Goal: Feedback & Contribution: Submit feedback/report problem

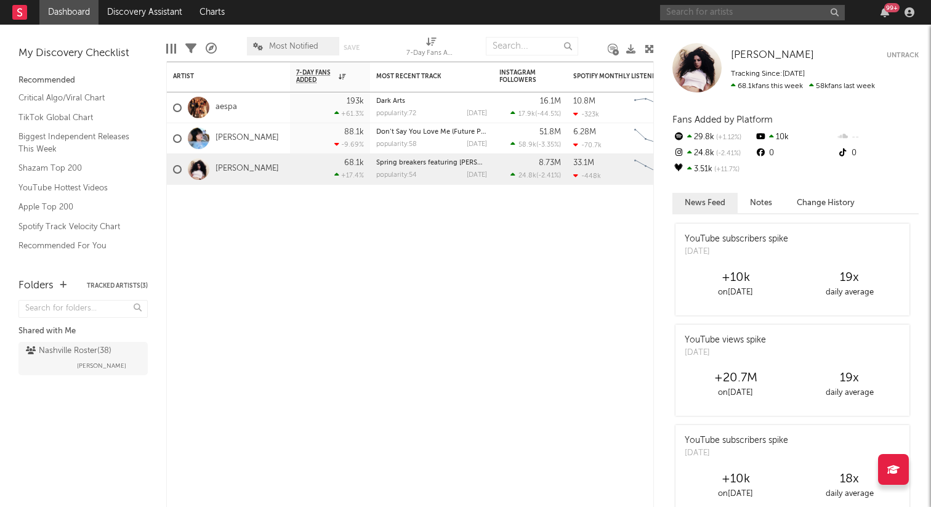
click at [765, 10] on input "text" at bounding box center [752, 12] width 185 height 15
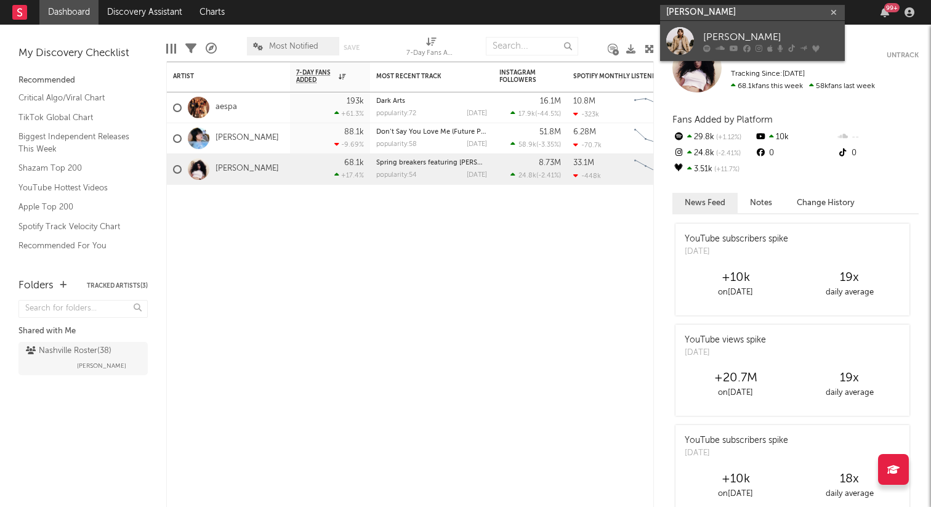
type input "bailey zimmerm"
click at [774, 27] on link "[PERSON_NAME]" at bounding box center [752, 41] width 185 height 40
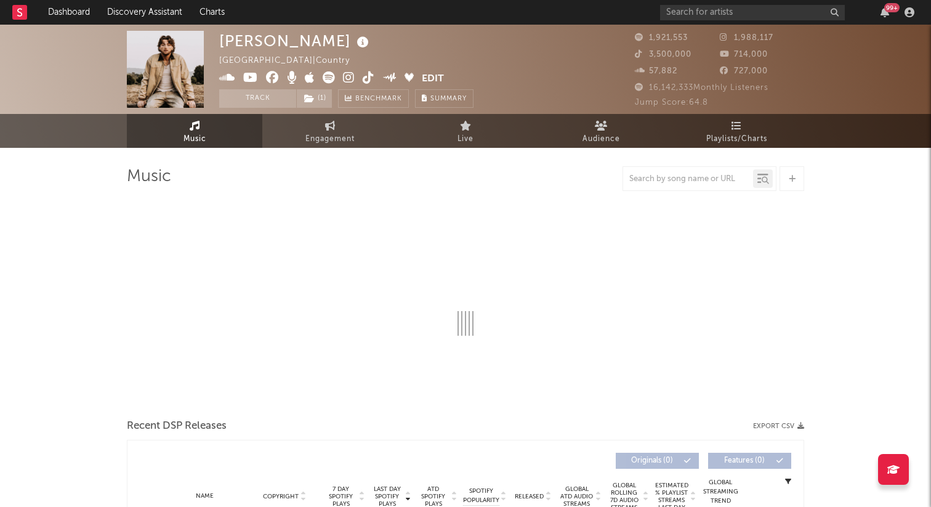
select select "6m"
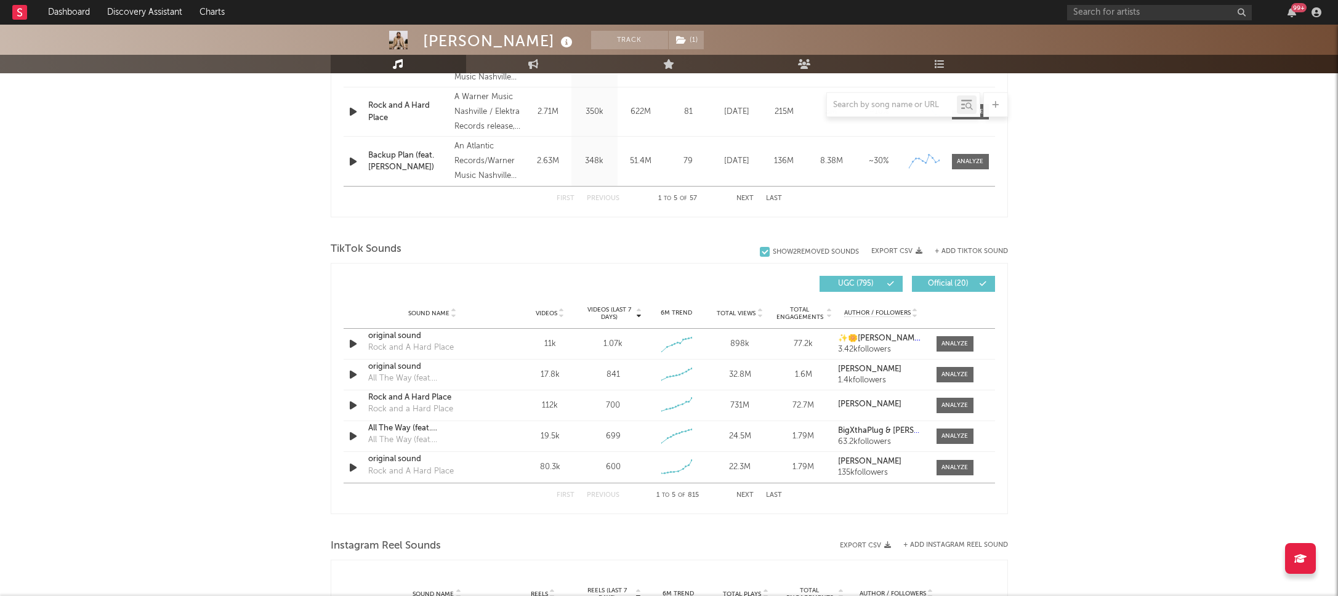
scroll to position [676, 0]
click at [878, 105] on input "text" at bounding box center [892, 105] width 130 height 10
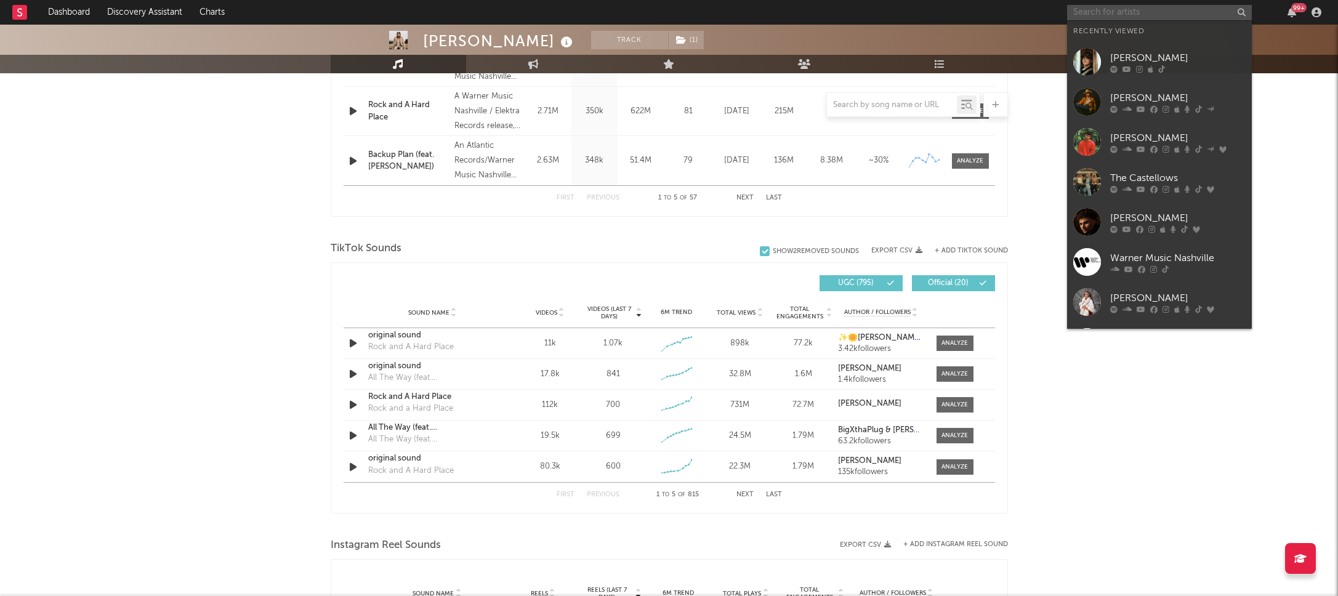
click at [931, 16] on input "text" at bounding box center [1159, 12] width 185 height 15
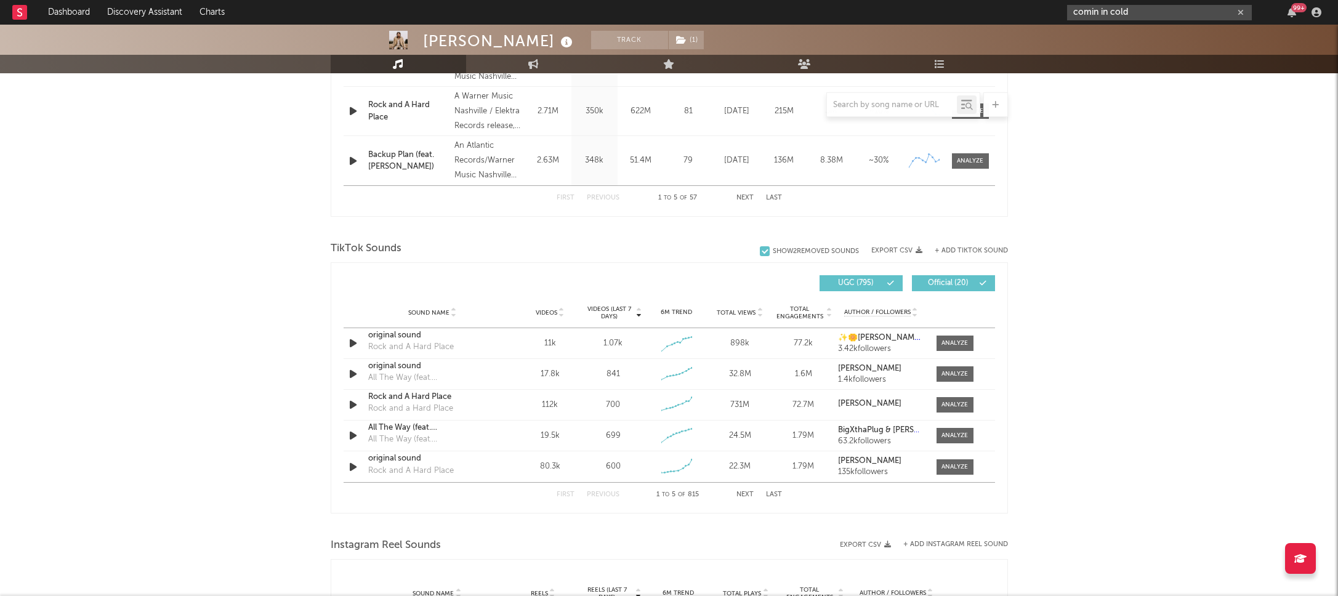
type input "comin in cold"
click at [910, 108] on input "text" at bounding box center [892, 105] width 130 height 10
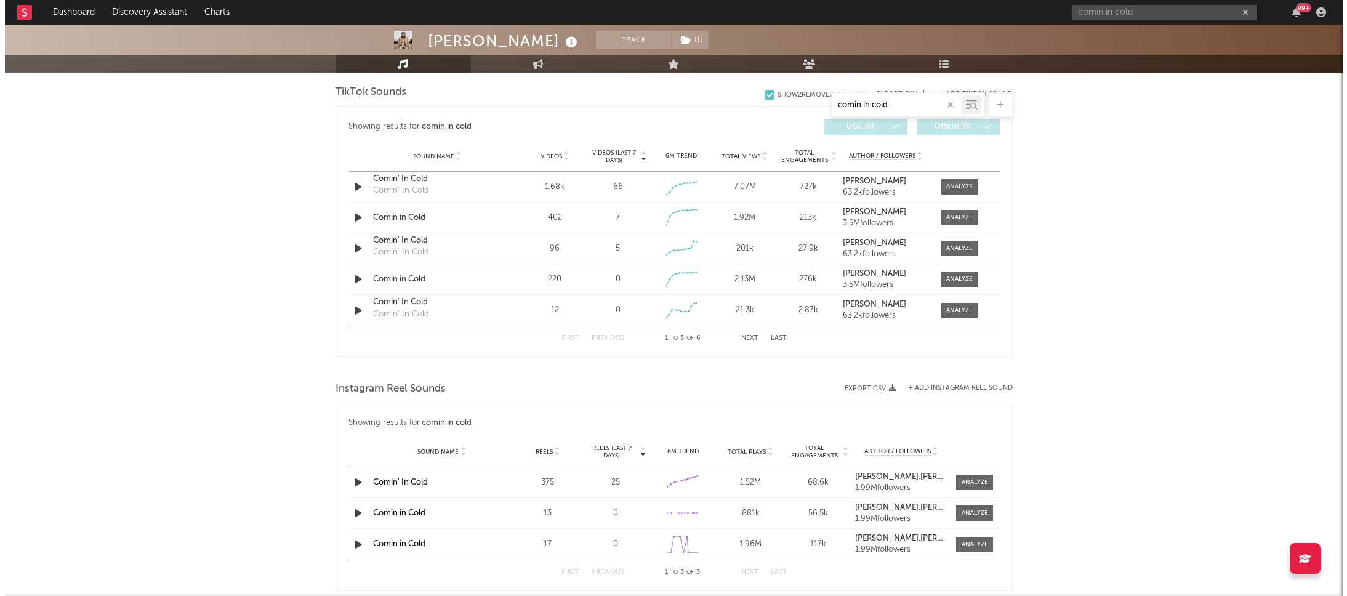
scroll to position [599, 0]
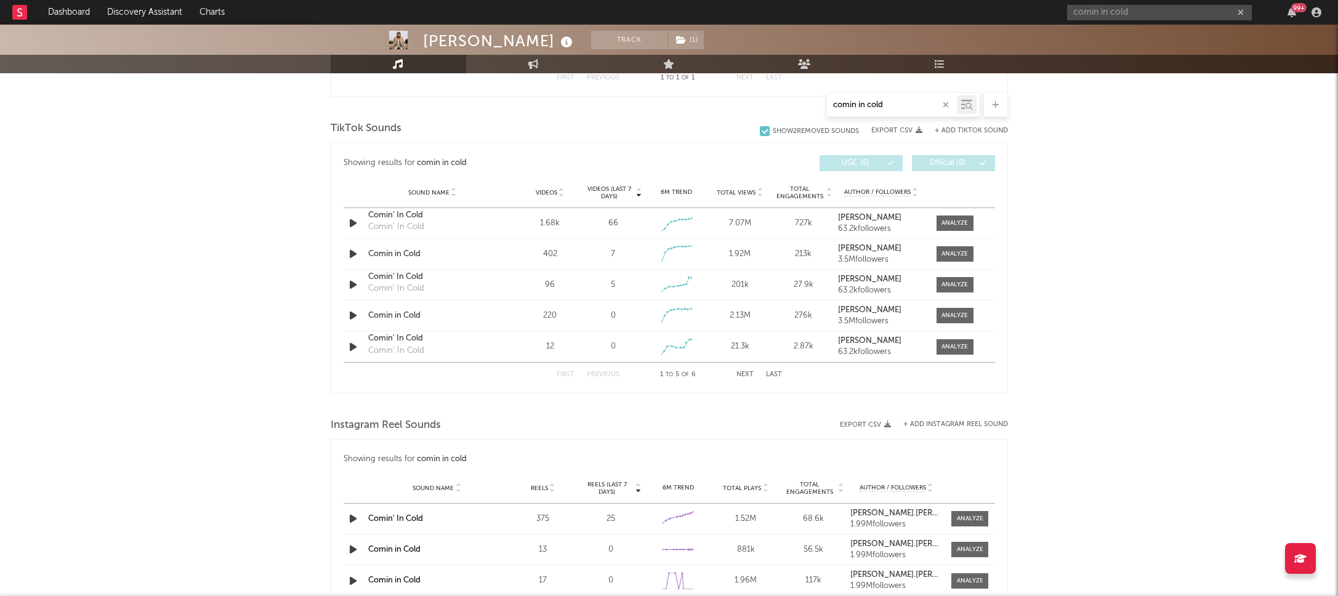
type input "comin in cold"
click at [931, 130] on button "+ Add TikTok Sound" at bounding box center [971, 130] width 73 height 7
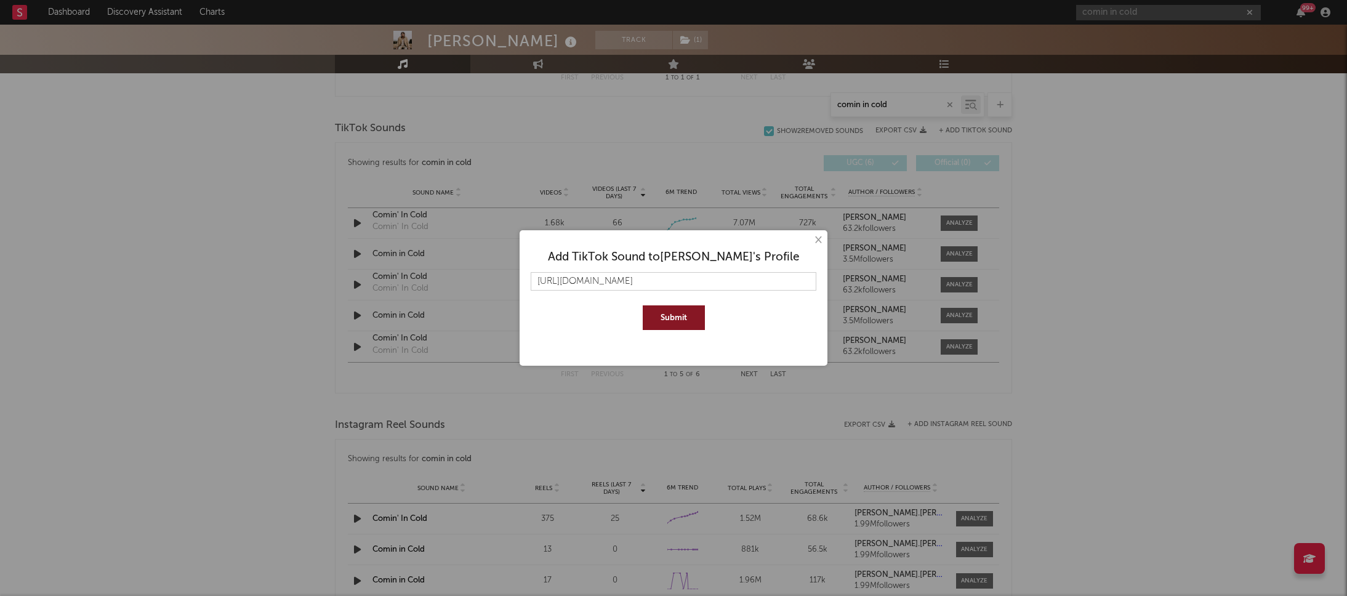
type input "https://www.tiktok.com/t/ZP8BhsfJu/"
click at [684, 312] on button "Submit" at bounding box center [674, 317] width 62 height 25
click at [756, 285] on input "https://www.tiktok.com/t/ZP8BhsfJu/" at bounding box center [674, 281] width 286 height 18
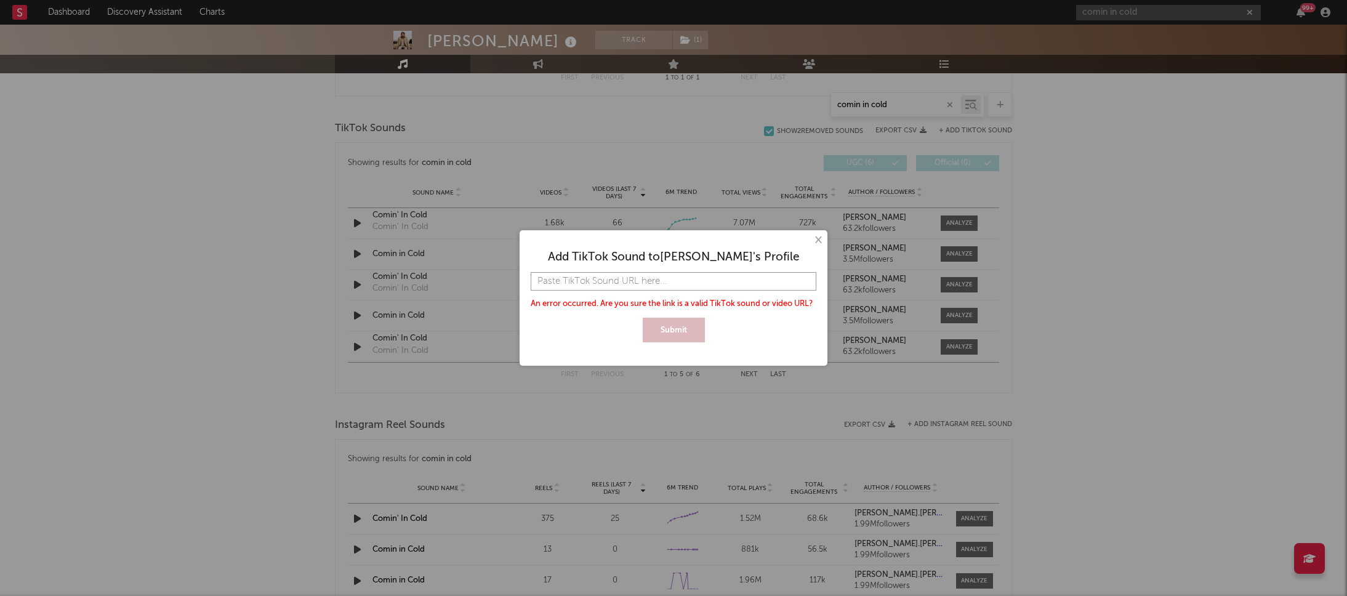
paste input "https://www.tiktok.com/t/ZP8Bh3x14/"
click at [643, 318] on button "Submit" at bounding box center [674, 330] width 62 height 25
type input "https://www.tiktok.com/t/ZP8Bh3x14"
click at [661, 334] on button "Submit" at bounding box center [674, 330] width 62 height 25
click at [820, 243] on button "×" at bounding box center [818, 240] width 14 height 14
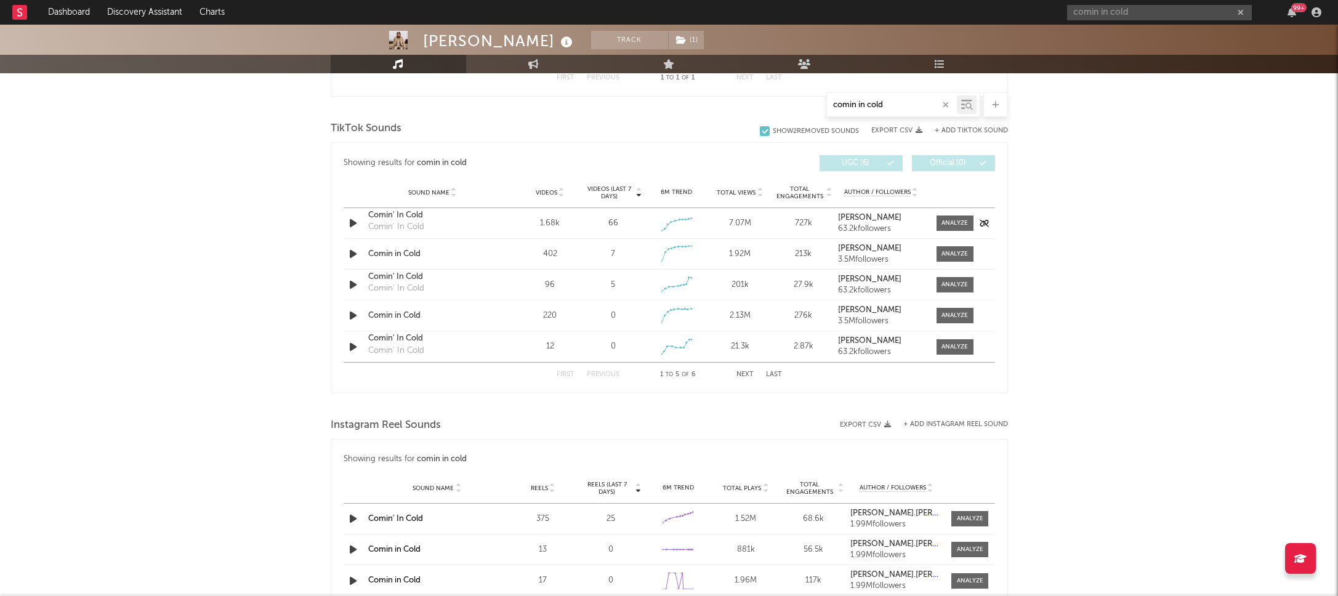
click at [392, 213] on div "Comin' In Cold" at bounding box center [432, 215] width 129 height 12
click at [398, 252] on div "Comin in Cold" at bounding box center [432, 254] width 129 height 12
click at [381, 315] on div "Comin in Cold" at bounding box center [432, 316] width 129 height 12
click at [347, 347] on icon "button" at bounding box center [353, 346] width 13 height 15
click at [392, 337] on div "Comin' In Cold" at bounding box center [432, 339] width 129 height 12
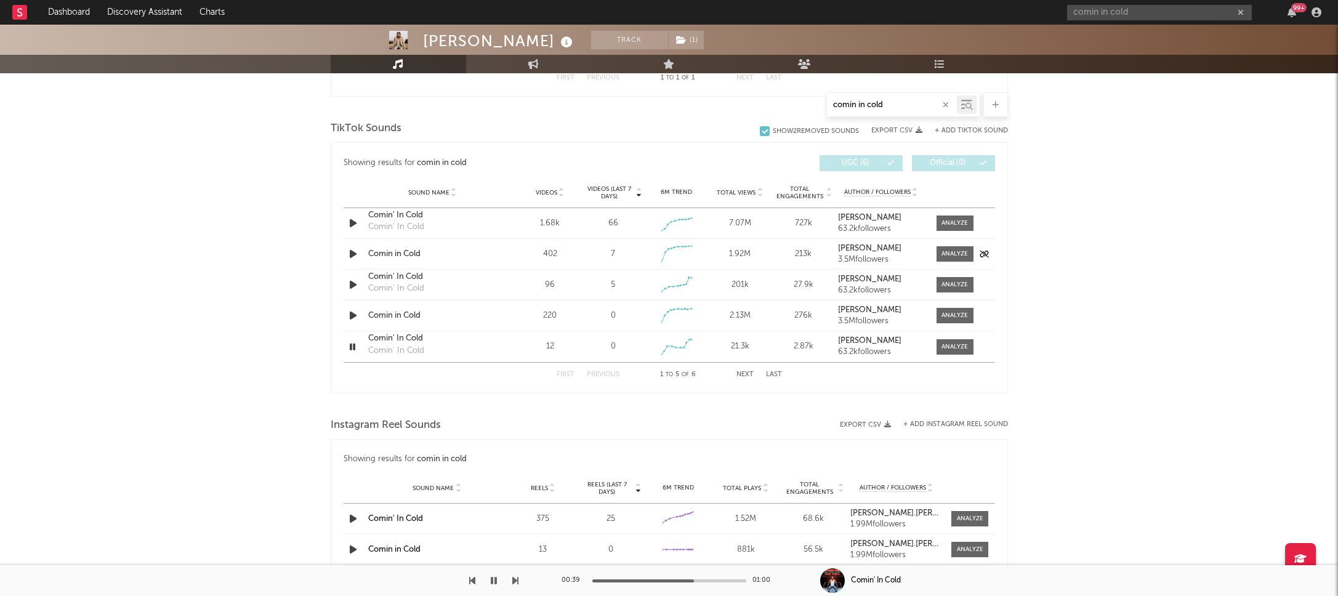
click at [405, 255] on div "Comin in Cold" at bounding box center [432, 254] width 129 height 12
click at [931, 130] on button "+ Add TikTok Sound" at bounding box center [971, 130] width 73 height 7
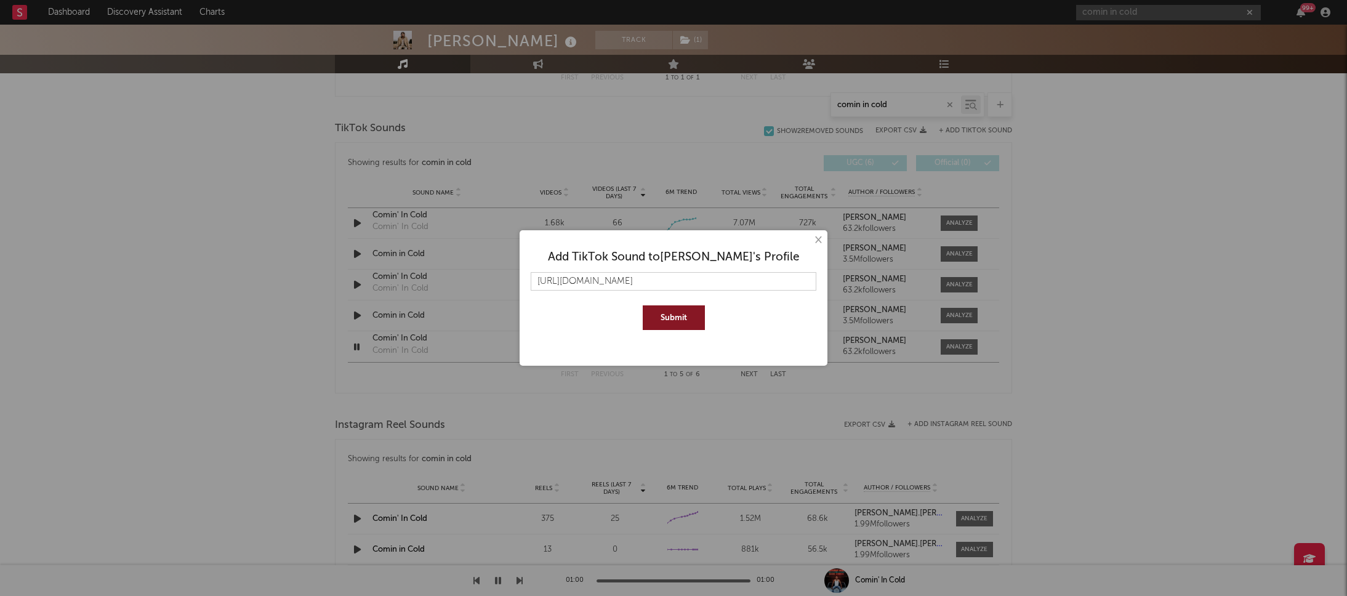
type input "https://www.tiktok.com/t/ZP8BhoJbD/"
click at [683, 318] on button "Submit" at bounding box center [674, 317] width 62 height 25
click at [746, 278] on input "https://www.tiktok.com/t/ZP8BhoJbD/" at bounding box center [674, 281] width 286 height 18
click at [820, 239] on button "×" at bounding box center [818, 240] width 14 height 14
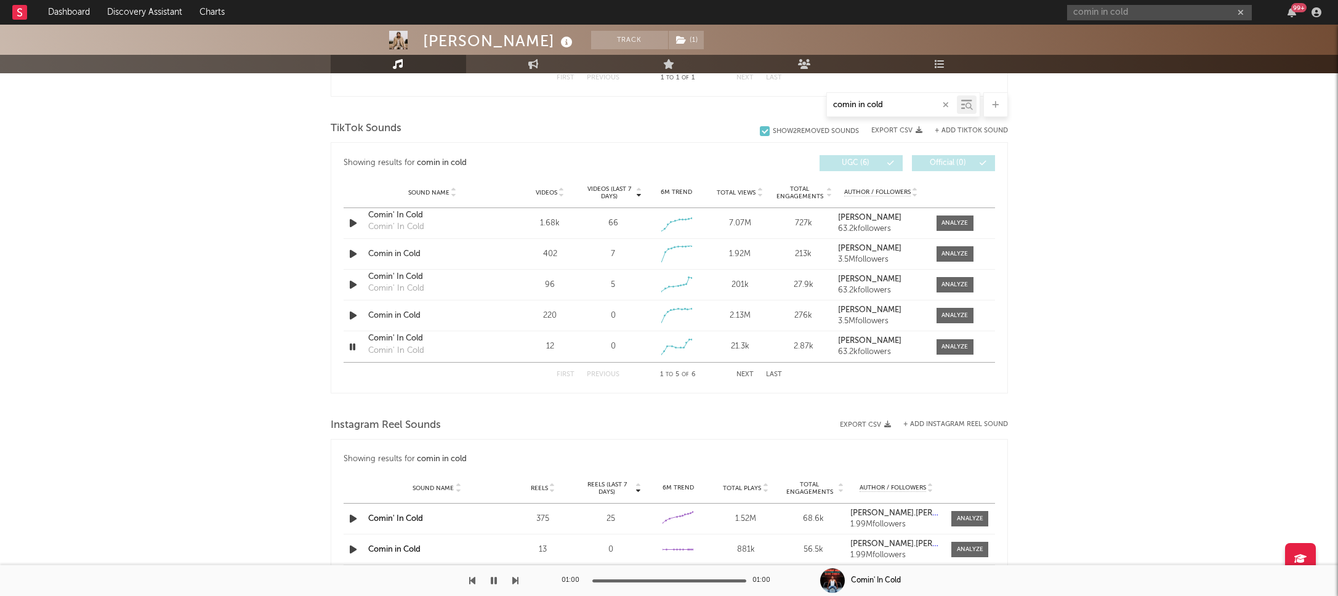
click at [931, 127] on button "+ Add TikTok Sound" at bounding box center [971, 130] width 73 height 7
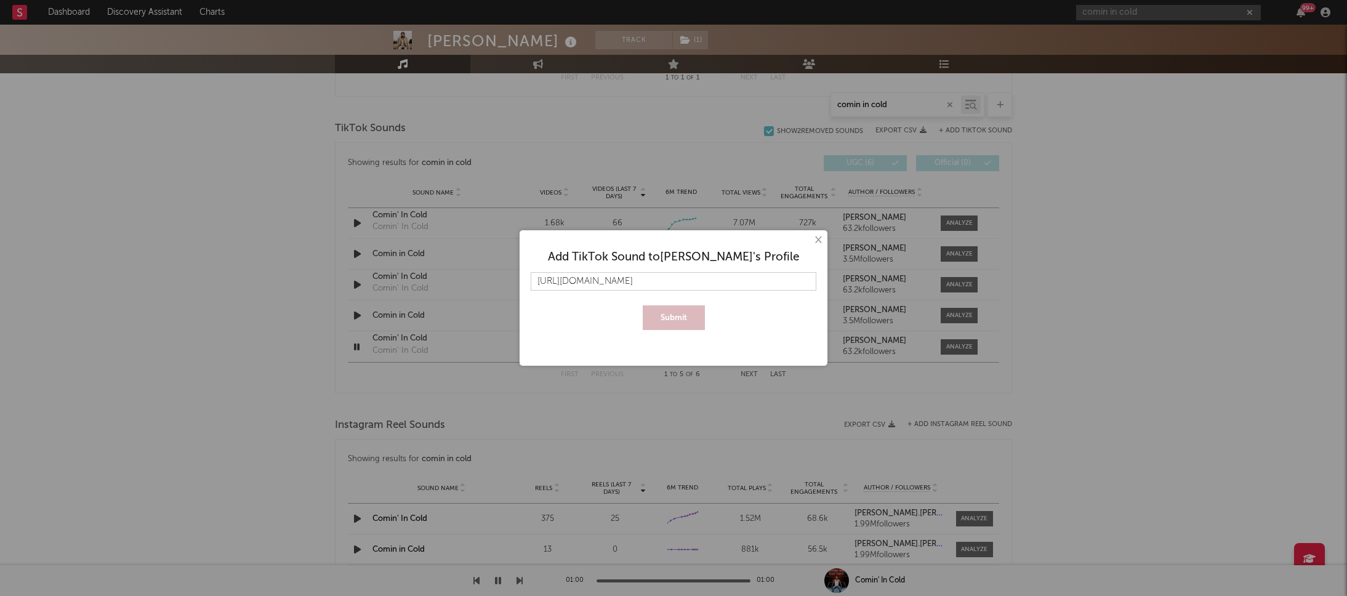
scroll to position [0, 23]
type input "https://www.tiktok.com/music/Comin-in-Cold-7511494886902893358"
click at [668, 309] on button "Submit" at bounding box center [674, 317] width 62 height 25
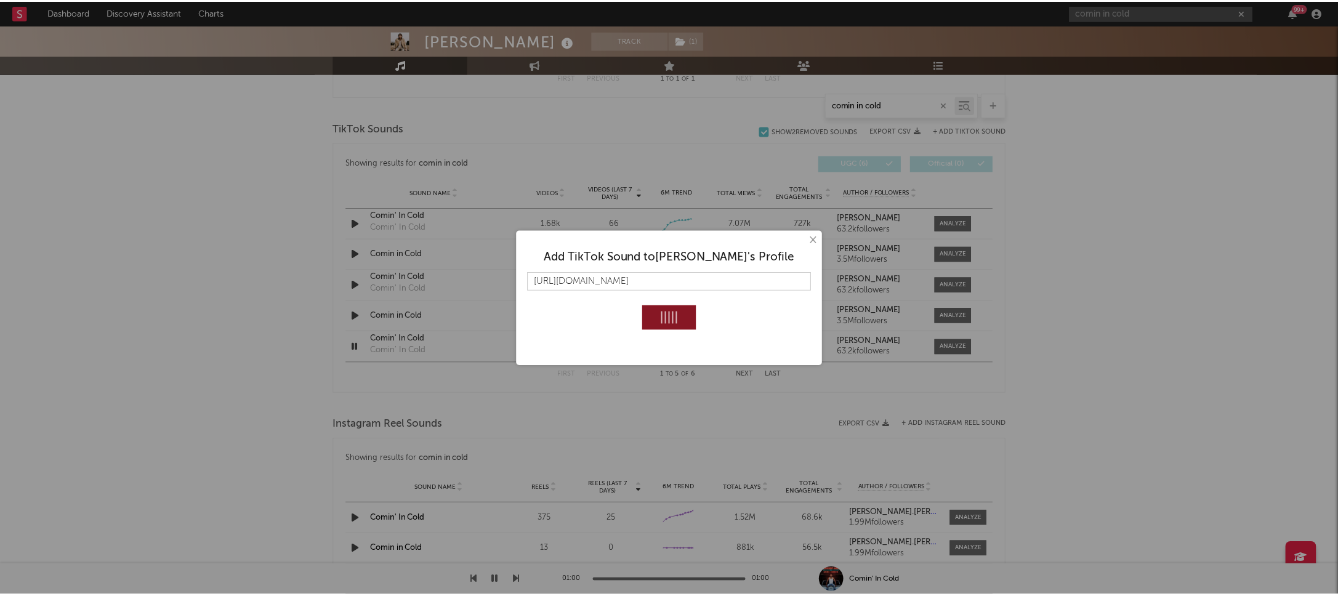
scroll to position [0, 0]
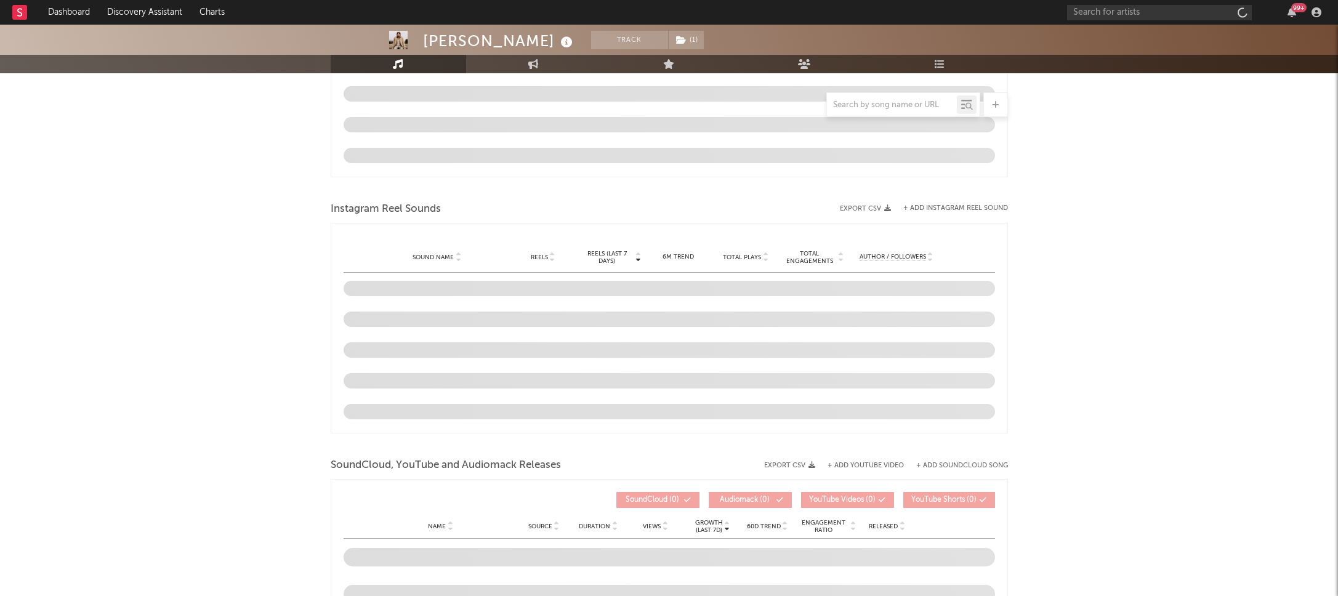
select select "6m"
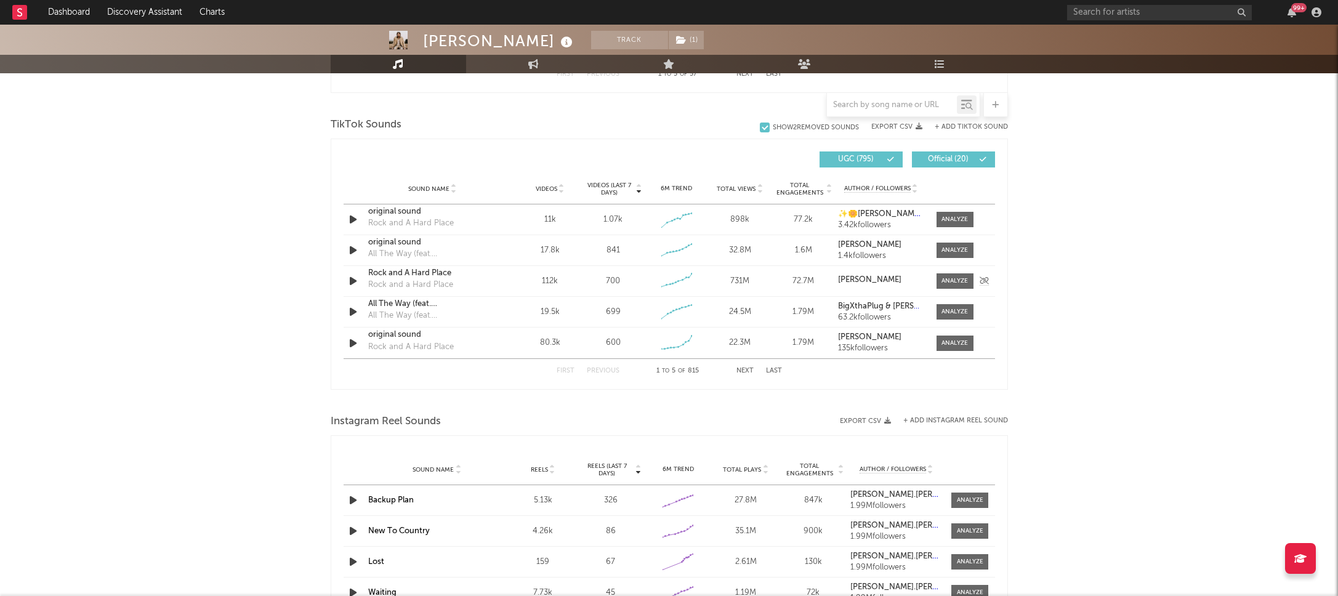
scroll to position [699, 0]
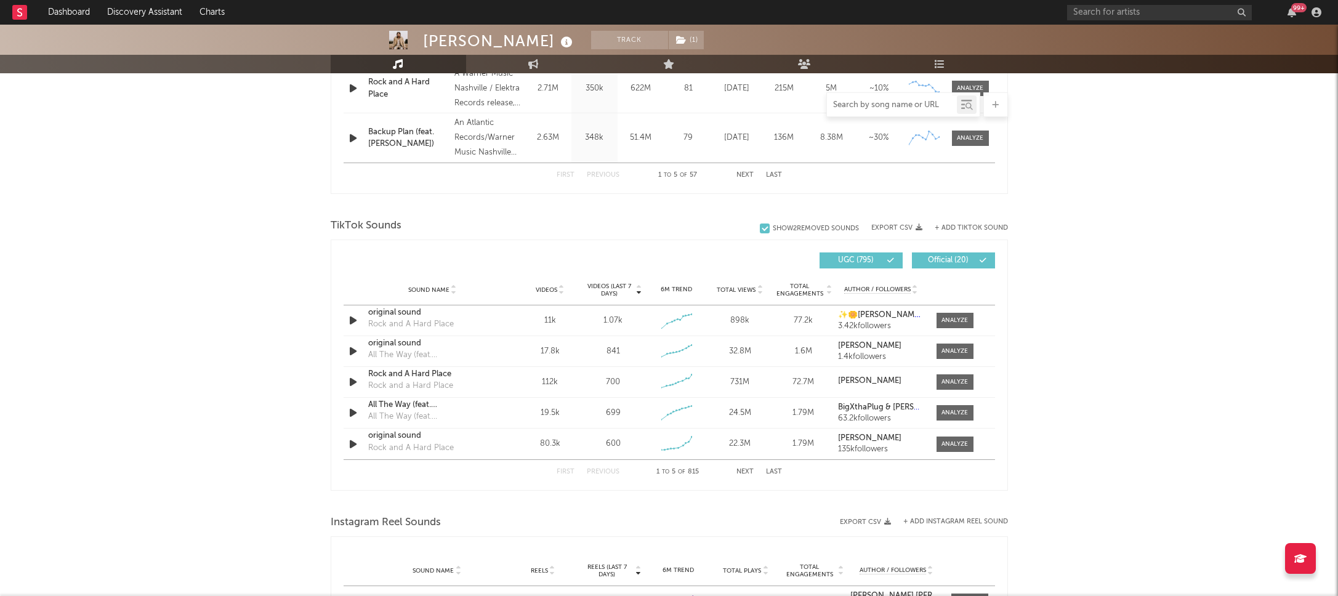
click at [855, 108] on input "text" at bounding box center [892, 105] width 130 height 10
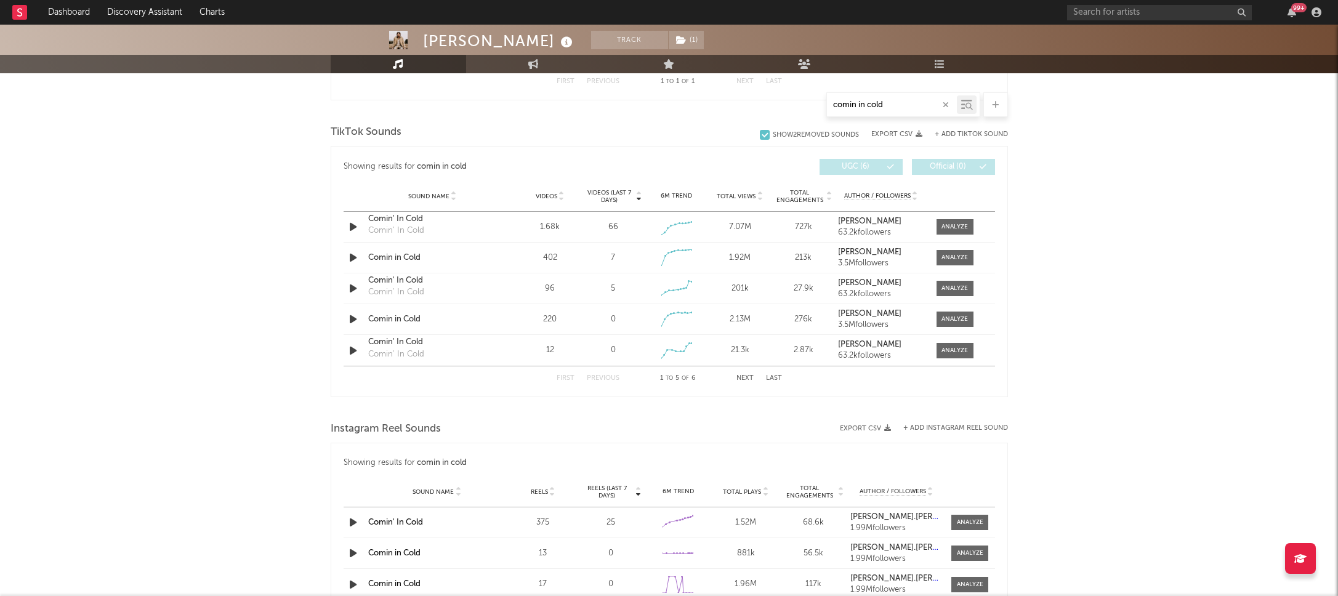
scroll to position [594, 0]
click at [740, 378] on button "Next" at bounding box center [745, 379] width 17 height 7
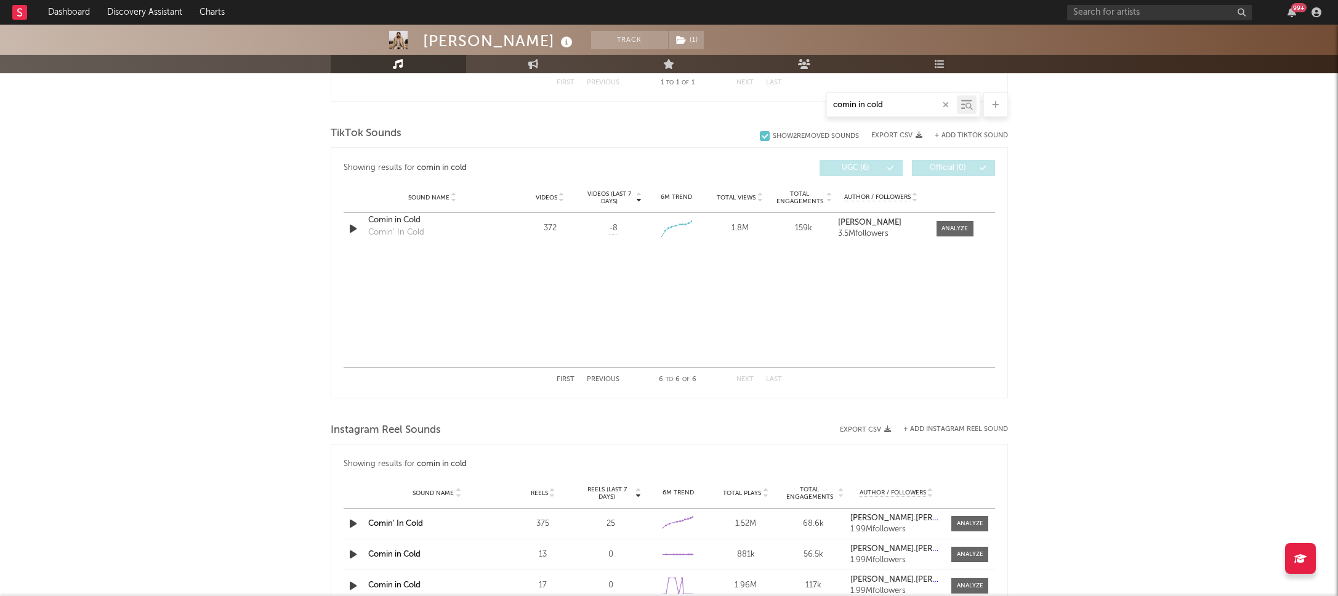
click at [565, 378] on button "First" at bounding box center [566, 379] width 18 height 7
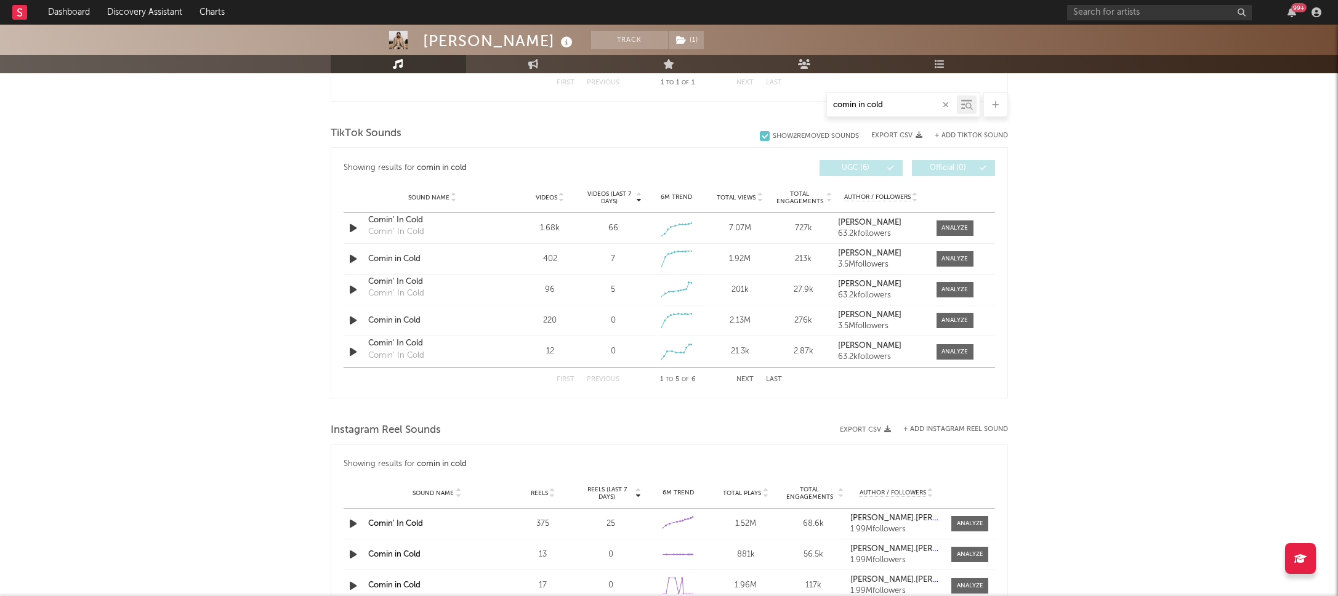
click at [916, 110] on div "comin in cold" at bounding box center [892, 104] width 130 height 15
click at [915, 108] on input "comin in cold" at bounding box center [892, 105] width 130 height 10
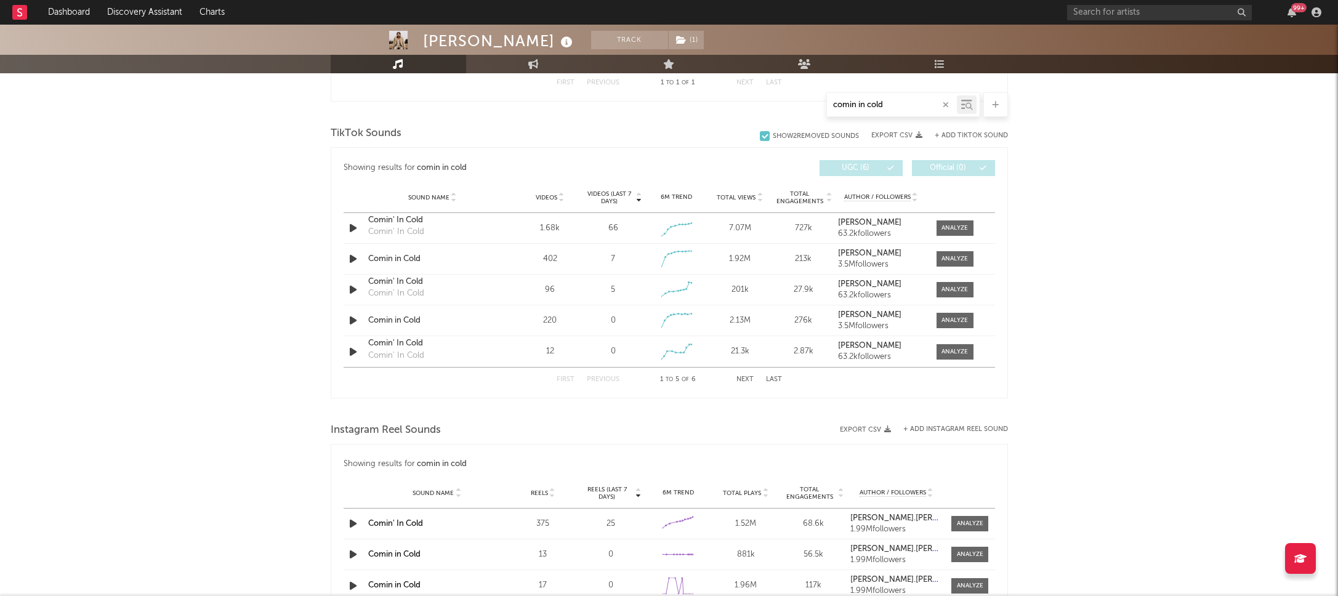
click at [915, 108] on input "comin in cold" at bounding box center [892, 105] width 130 height 10
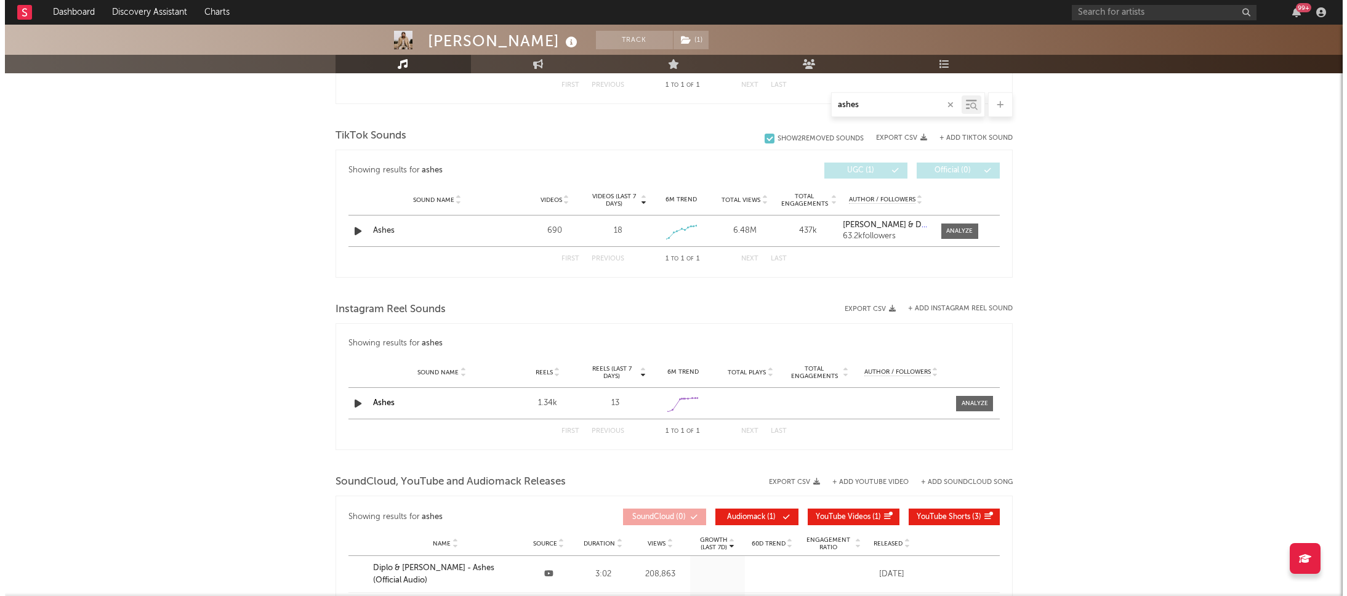
scroll to position [589, 0]
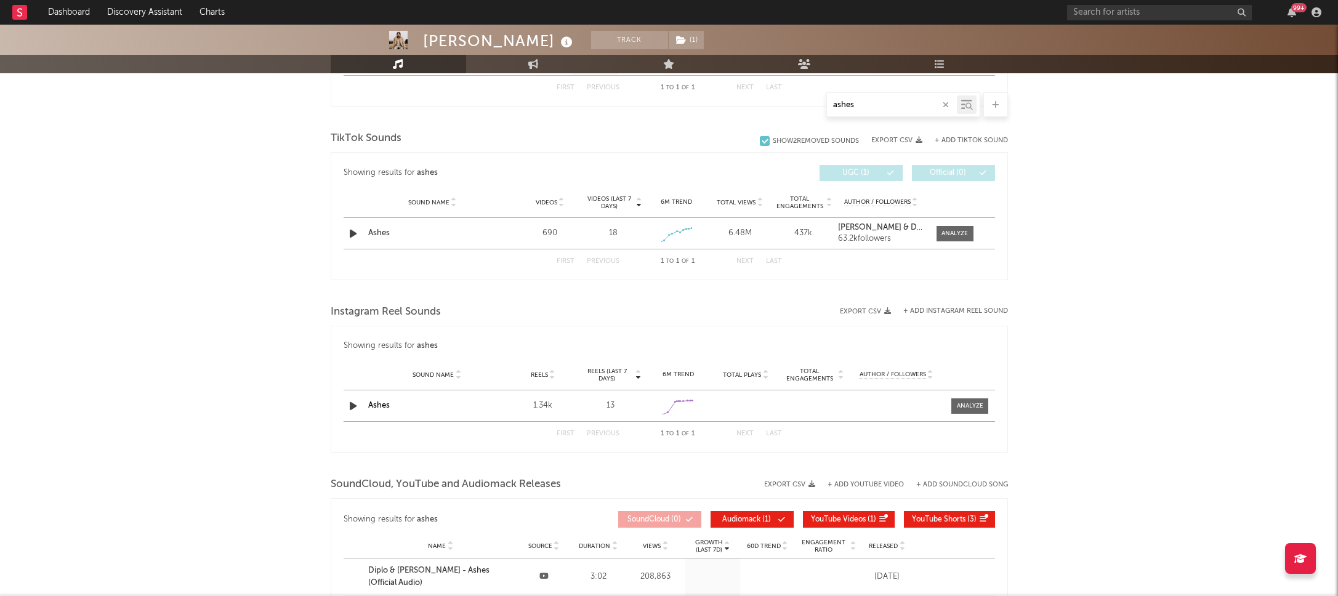
click at [884, 113] on div "ashes" at bounding box center [903, 104] width 154 height 25
click at [881, 107] on input "ashes" at bounding box center [892, 105] width 130 height 10
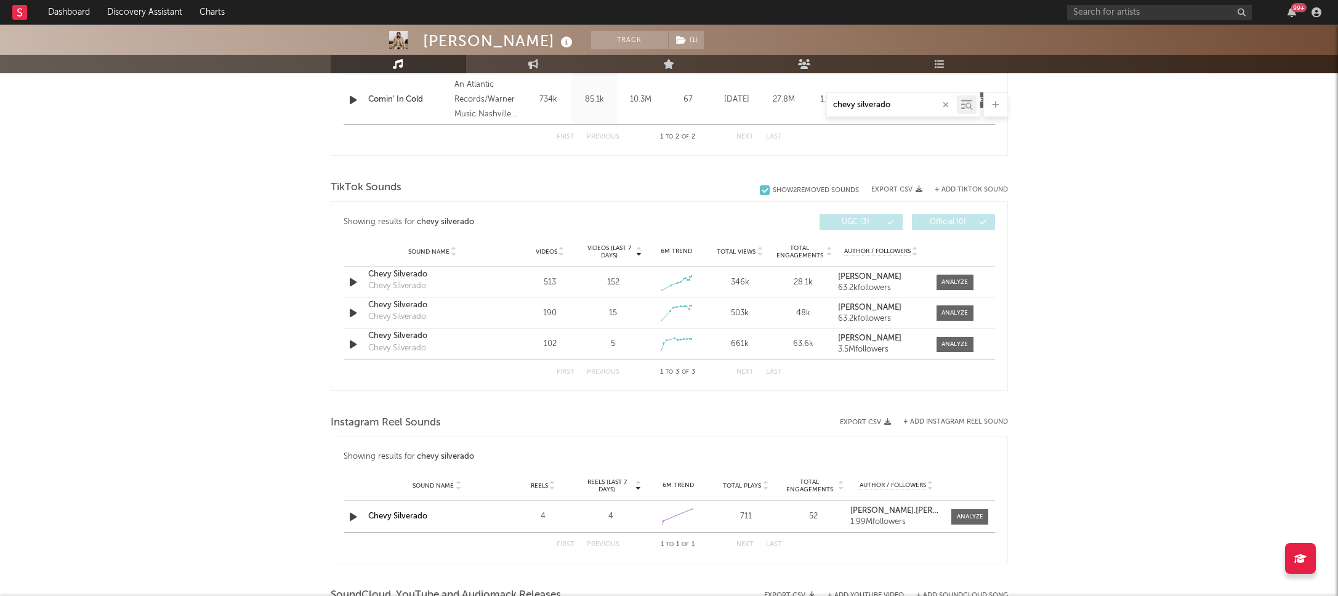
click at [659, 197] on div "TikTok Sounds" at bounding box center [669, 187] width 677 height 21
click at [406, 274] on div "Chevy Silverado" at bounding box center [432, 275] width 129 height 12
click at [354, 313] on icon "button" at bounding box center [353, 312] width 13 height 15
click at [397, 304] on div "Chevy Silverado" at bounding box center [432, 305] width 129 height 12
click at [349, 342] on icon "button" at bounding box center [353, 344] width 13 height 15
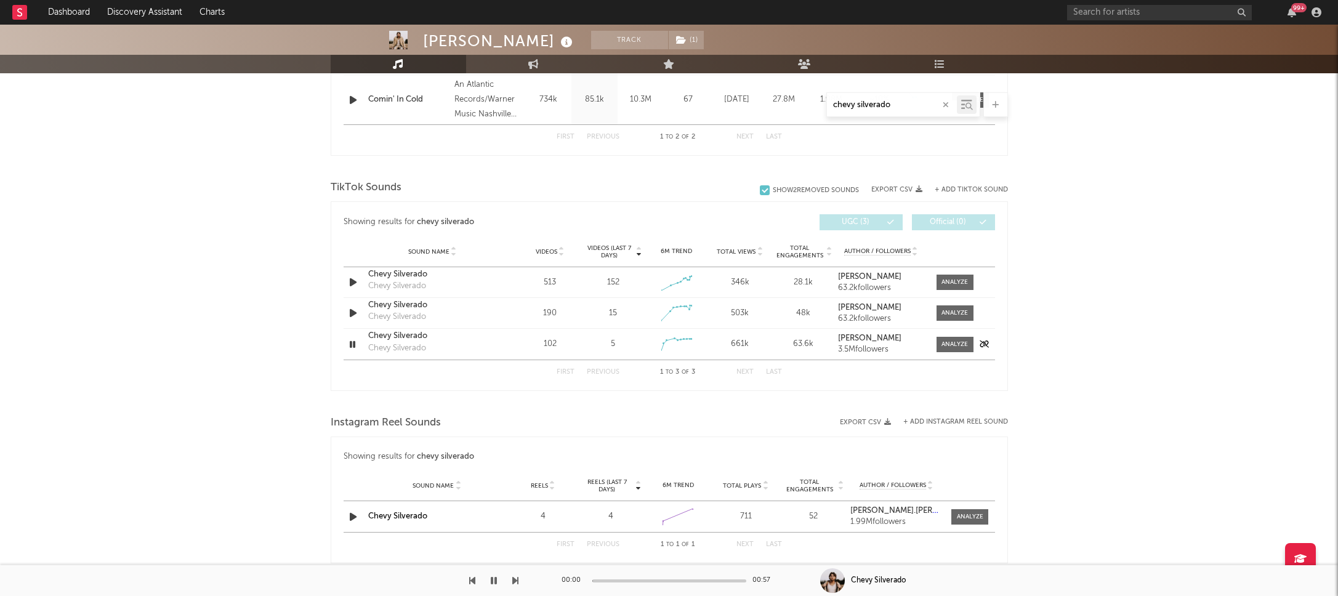
click at [387, 334] on div "Chevy Silverado" at bounding box center [432, 336] width 129 height 12
click at [917, 105] on input "chevy silverado" at bounding box center [892, 105] width 130 height 10
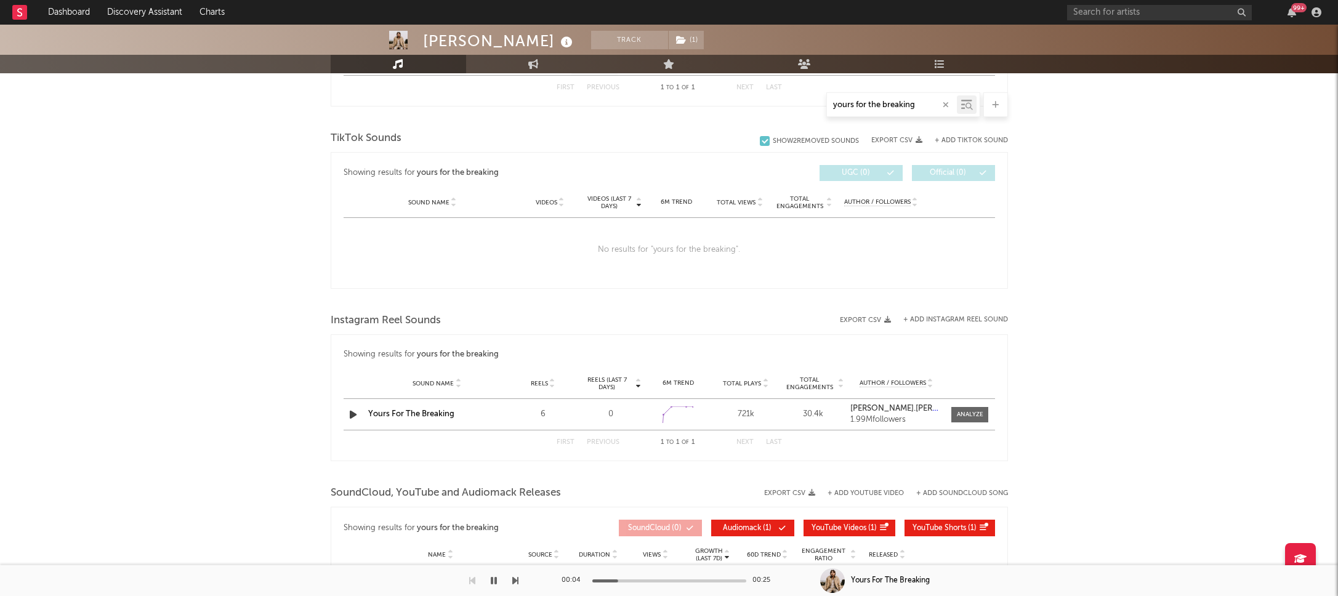
type input "yours for the breaking"
click at [961, 139] on button "+ Add TikTok Sound" at bounding box center [971, 140] width 73 height 7
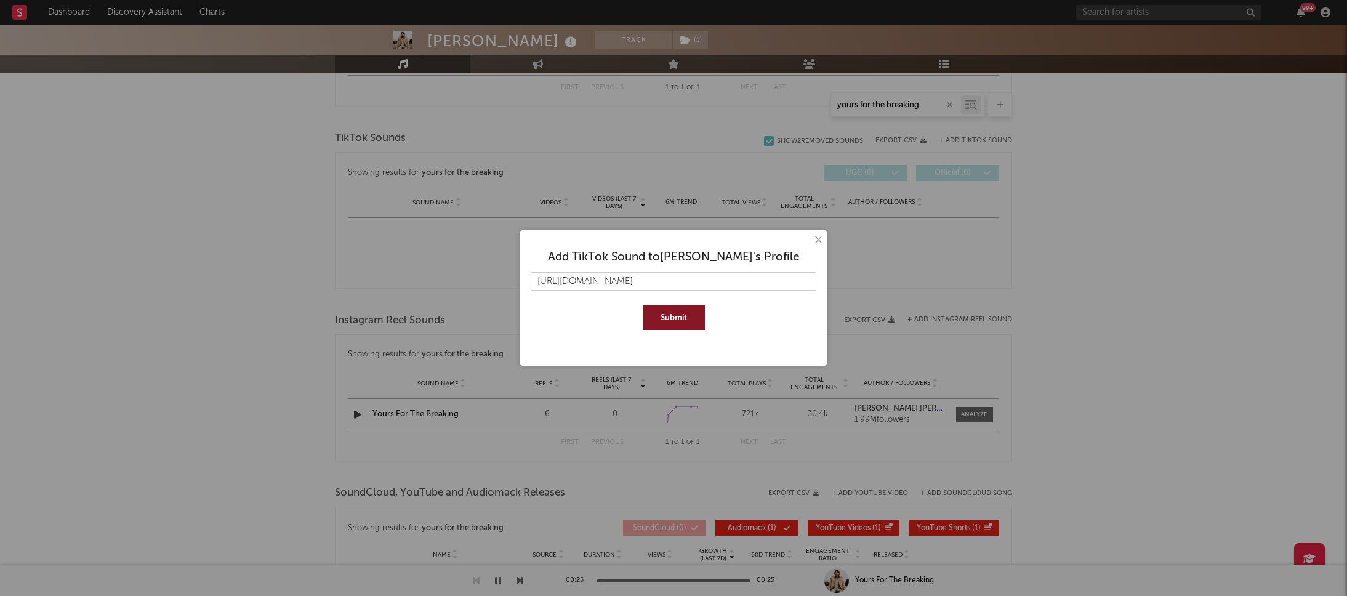
scroll to position [0, 3137]
type input "https://www.tiktok.com/music/original-sound-7530433953837763341?_d=secCgYIASAHK…"
click at [684, 313] on button "Submit" at bounding box center [674, 317] width 62 height 25
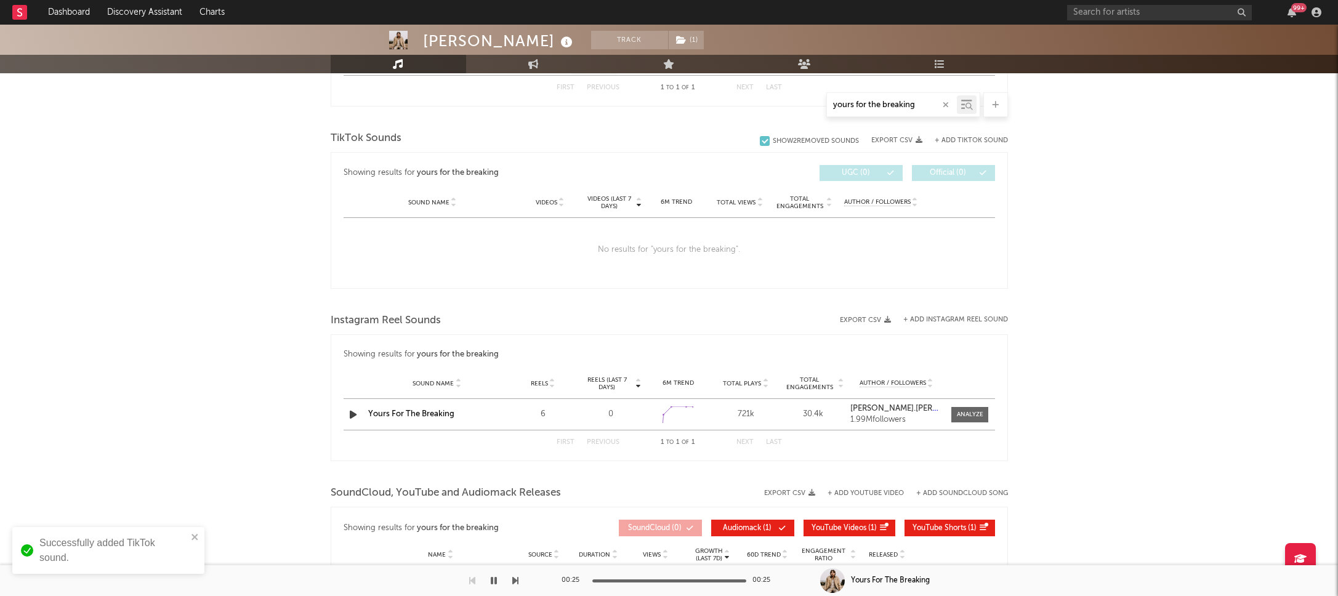
click at [974, 140] on button "+ Add TikTok Sound" at bounding box center [971, 140] width 73 height 7
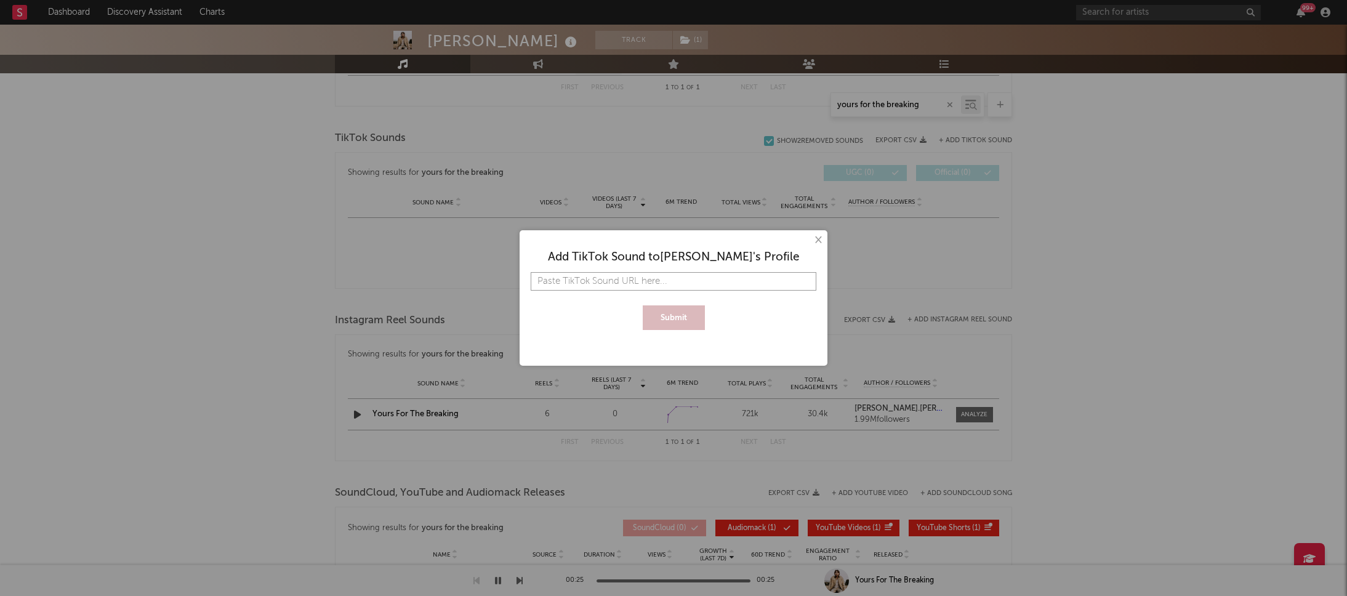
paste input "https://www.tiktok.com/t/ZP8BkRVn6/"
click at [675, 323] on button "Submit" at bounding box center [674, 317] width 62 height 25
click at [716, 284] on input "https://www.tiktok.com/t/ZP8BkRVn6/" at bounding box center [674, 281] width 286 height 18
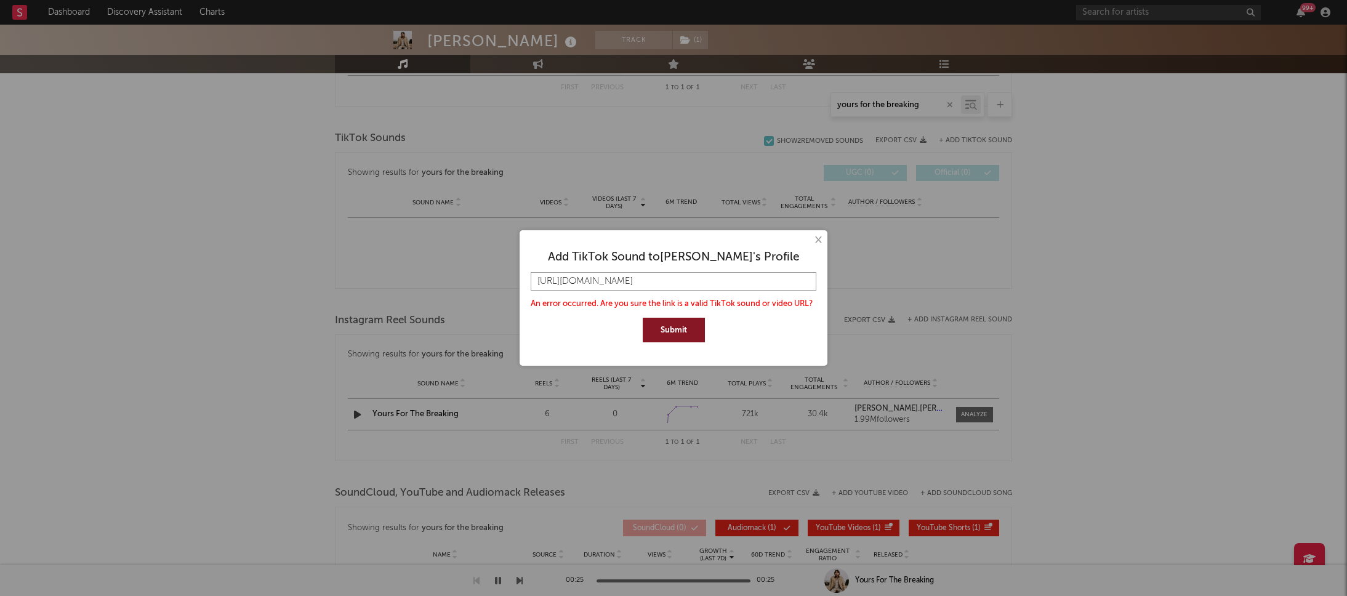
paste input "music/Yours-For-The-Breaking-7533679547050526736?_d=secCgYIASAHKAESPgo86yKsJg9I…"
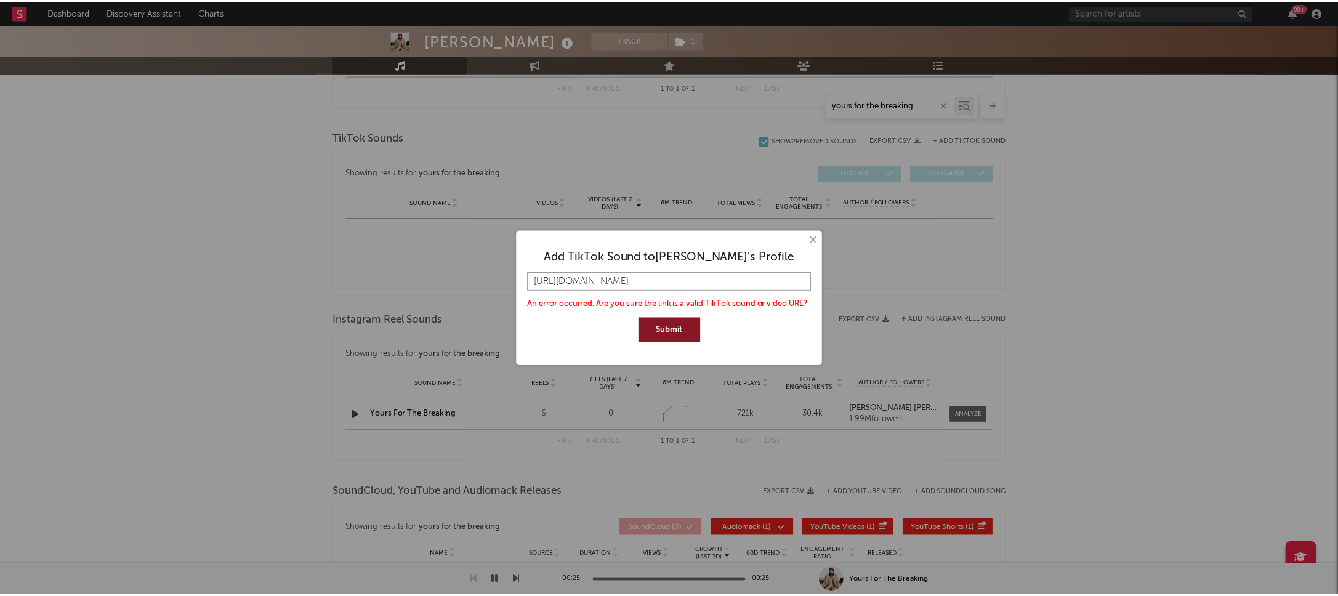
scroll to position [0, 3177]
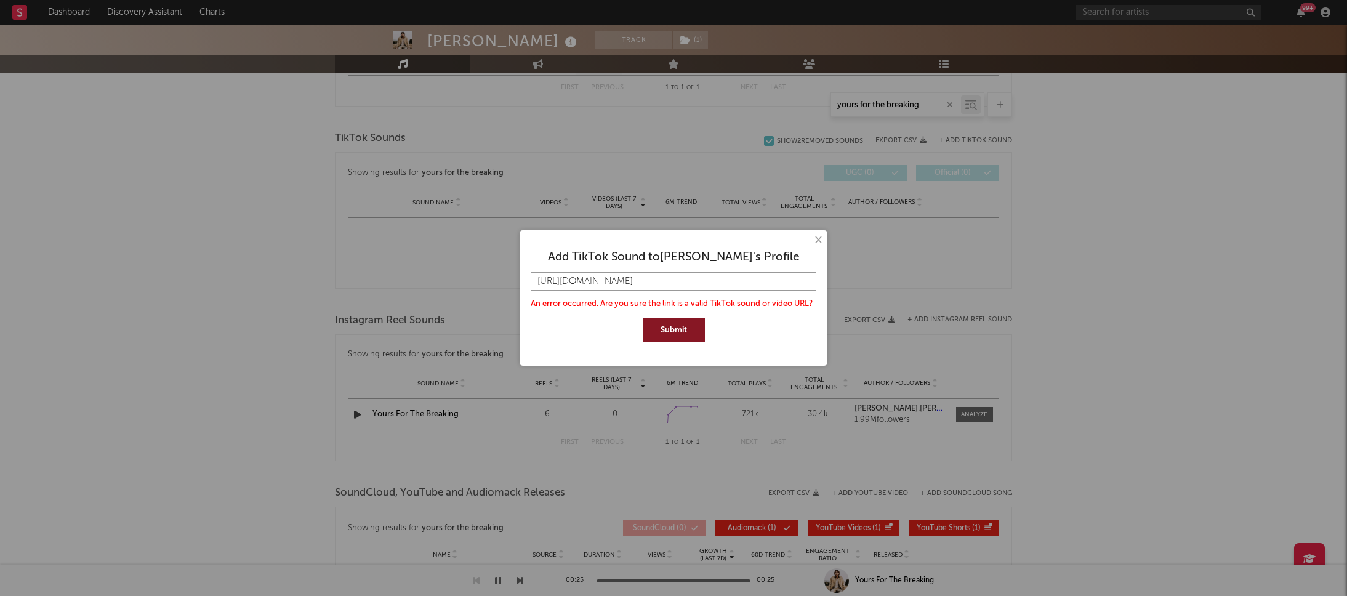
type input "https://www.tiktok.com/music/Yours-For-The-Breaking-7533679547050526736?_d=secC…"
click at [643, 318] on button "Submit" at bounding box center [674, 330] width 62 height 25
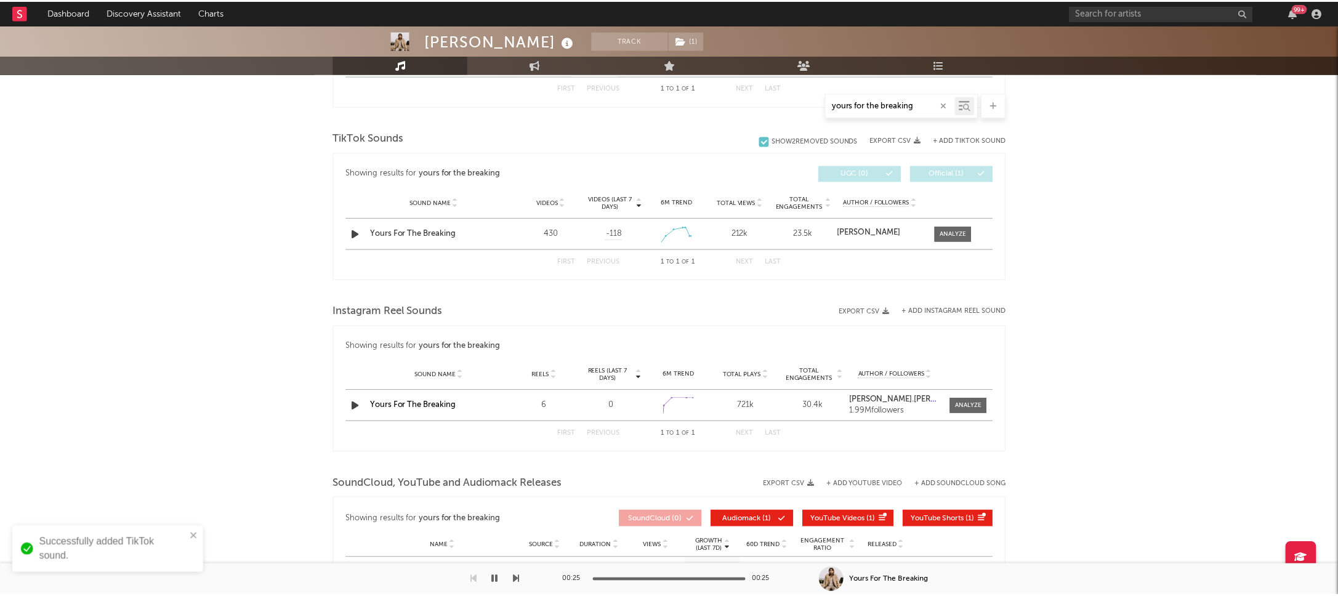
scroll to position [0, 0]
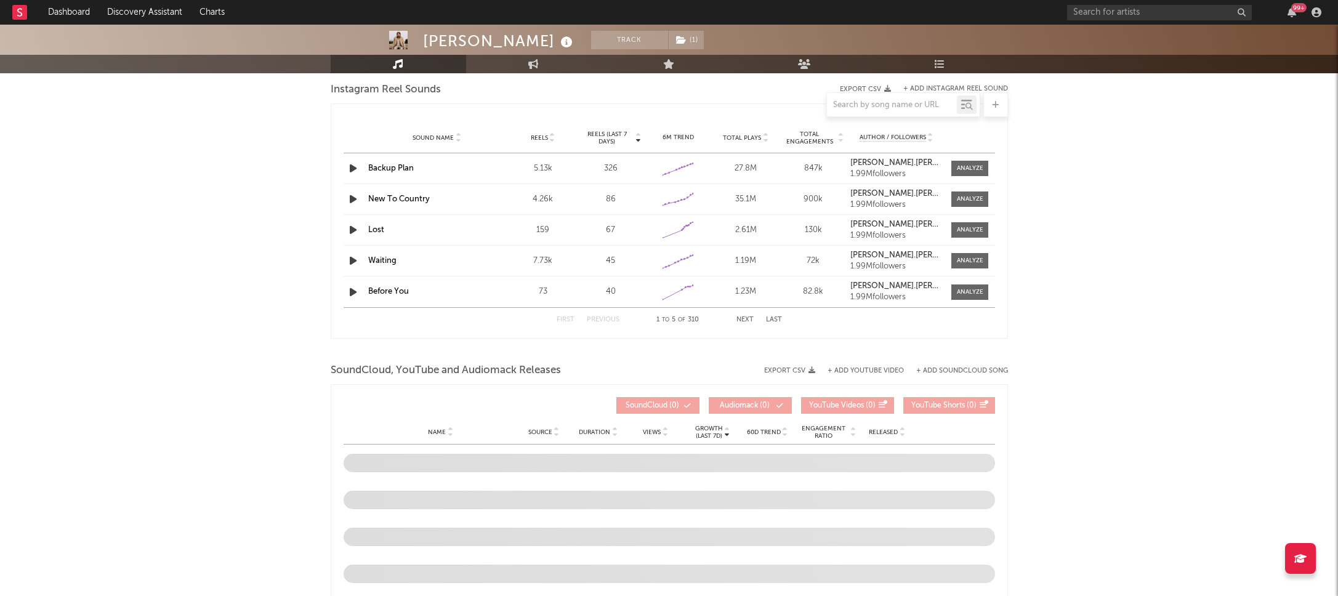
select select "6m"
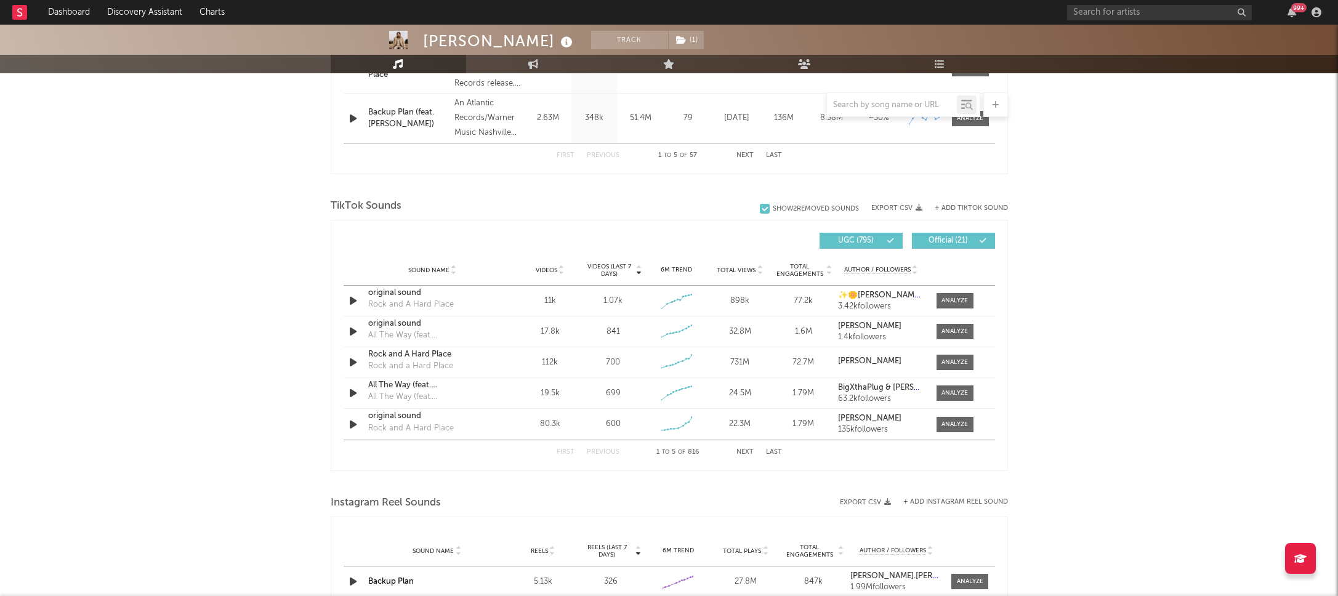
scroll to position [693, 0]
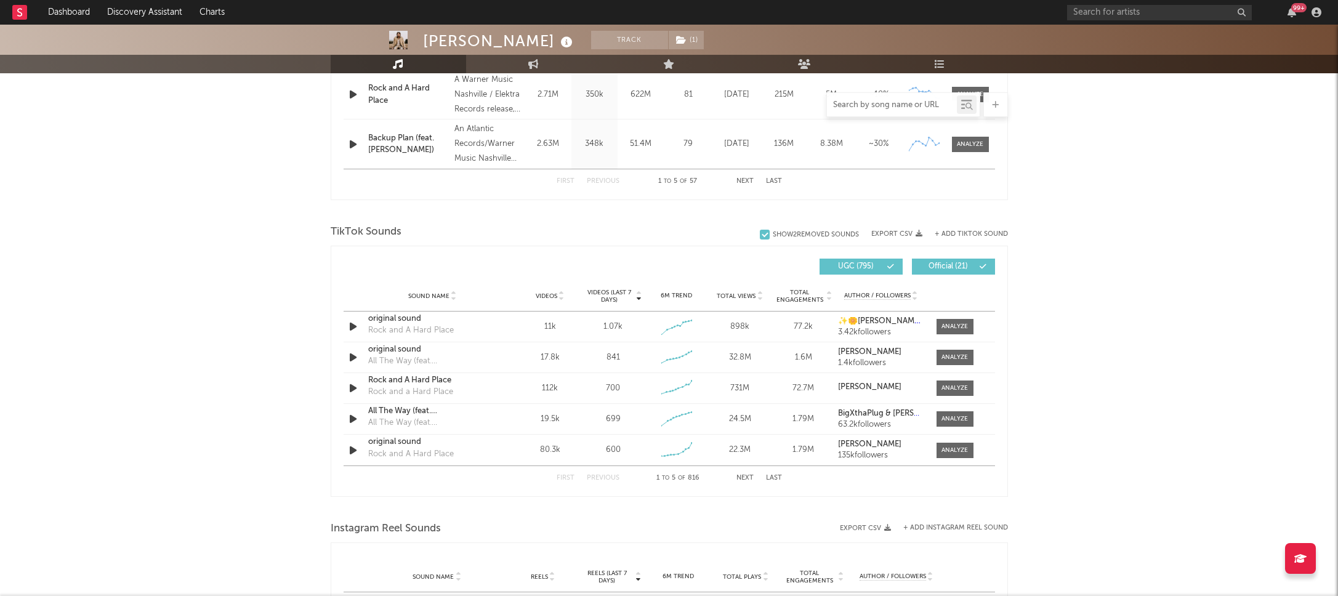
click at [849, 103] on input "text" at bounding box center [892, 105] width 130 height 10
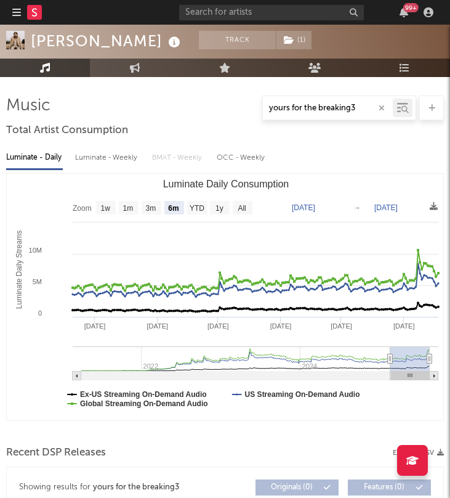
scroll to position [144, 1]
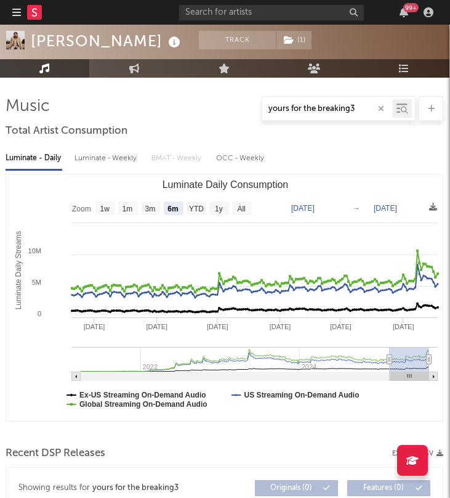
click at [356, 103] on div "yours for the breaking3" at bounding box center [327, 108] width 130 height 15
click at [358, 106] on input "yours for the breaking3" at bounding box center [327, 109] width 130 height 10
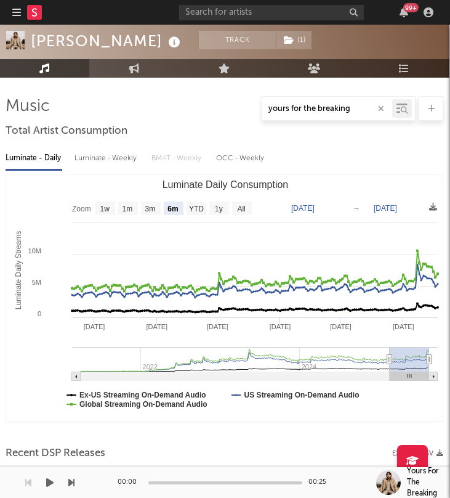
click at [407, 110] on icon at bounding box center [404, 110] width 7 height 7
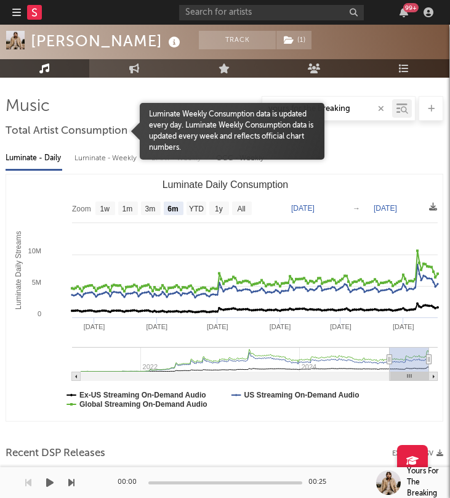
type input "yours for the breaking"
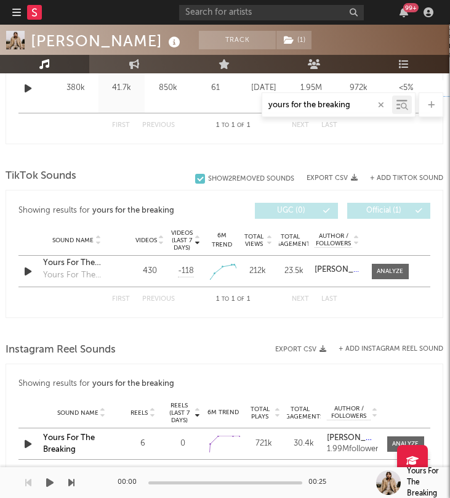
scroll to position [631, 1]
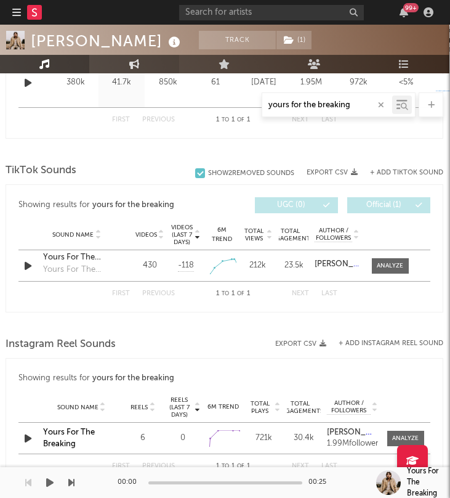
click at [135, 65] on icon at bounding box center [134, 64] width 10 height 10
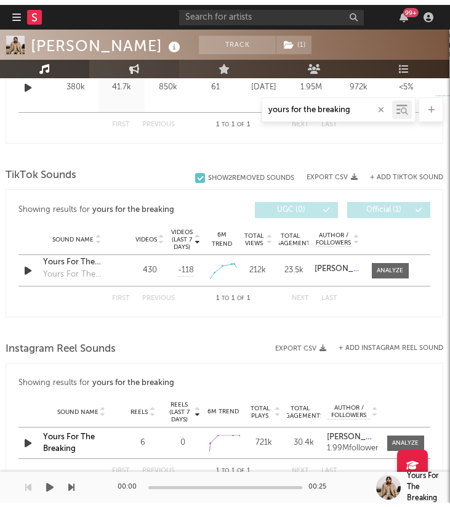
scroll to position [568, 0]
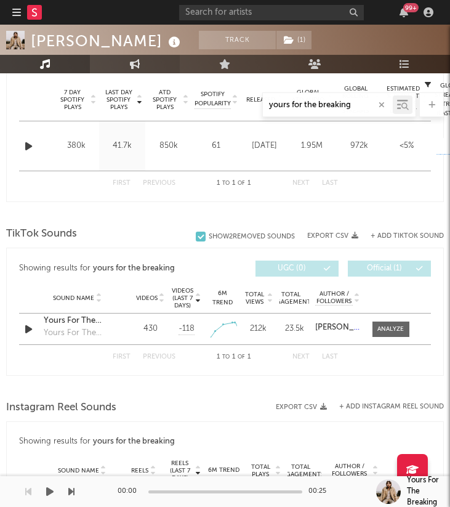
select select "1w"
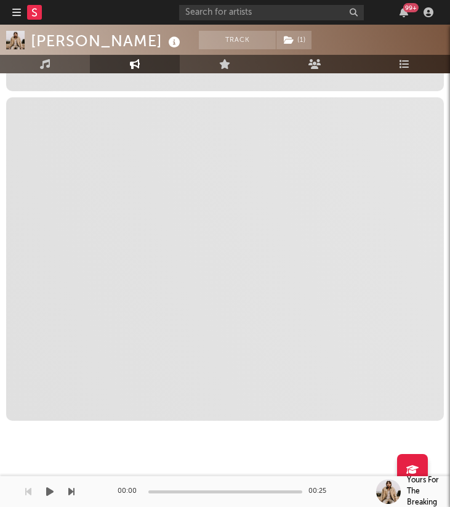
select select "1m"
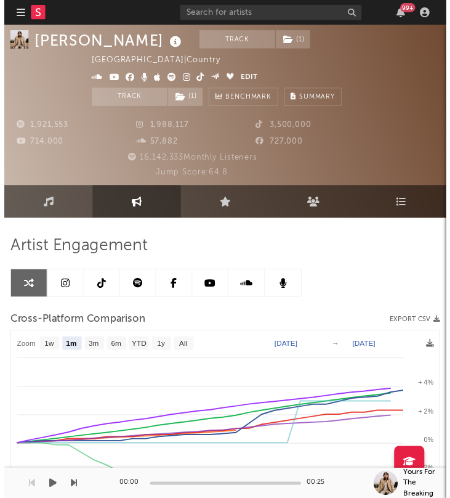
scroll to position [1, 0]
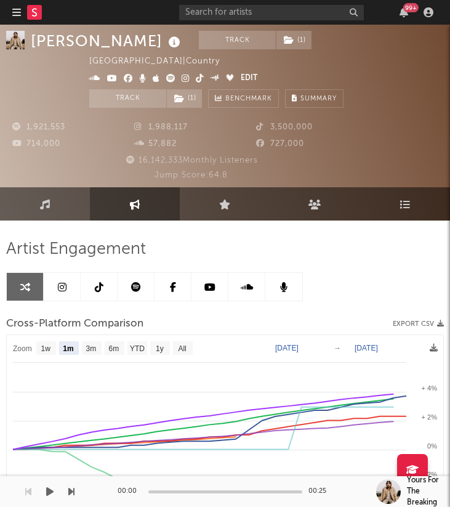
click at [99, 280] on link at bounding box center [99, 287] width 37 height 28
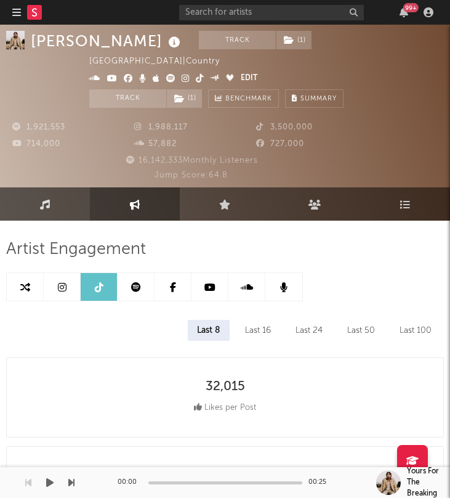
click at [65, 213] on link "Music" at bounding box center [45, 203] width 90 height 33
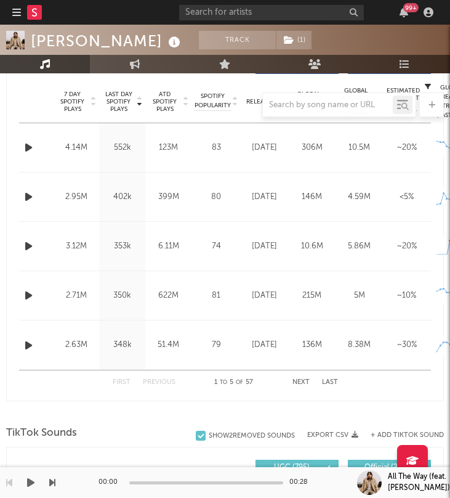
select select "6m"
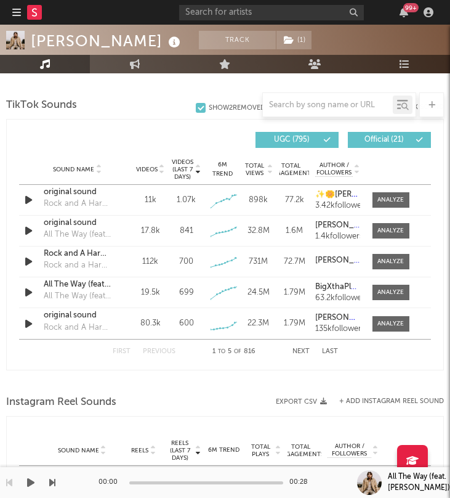
scroll to position [887, 1]
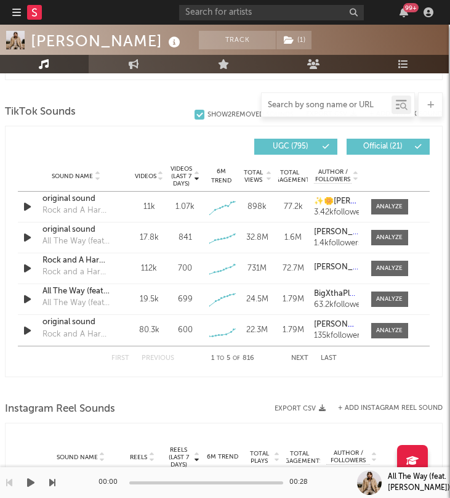
click at [336, 106] on input "text" at bounding box center [327, 105] width 130 height 10
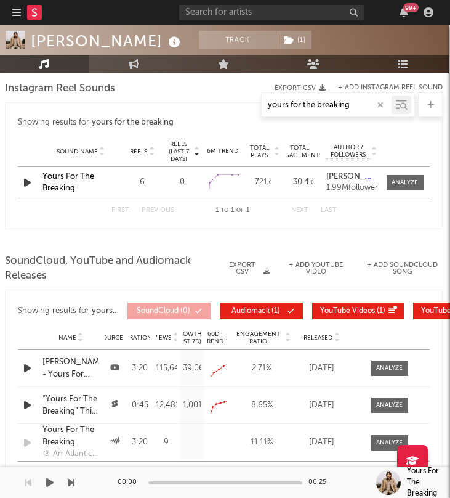
type input "yours for the breaking"
click at [416, 139] on div "Sound Name Reels Reels (last 7 days) 6M Trend Total Plays Total Engagements Aut…" at bounding box center [224, 151] width 412 height 31
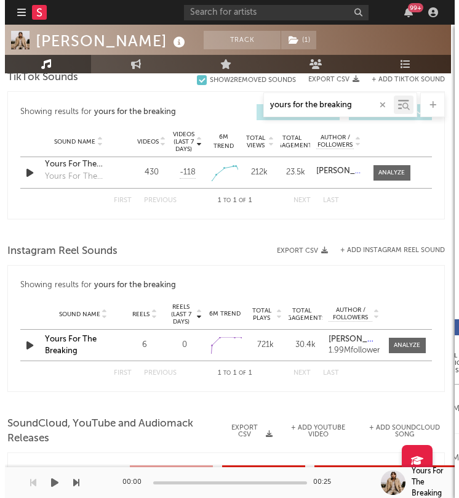
scroll to position [631, 4]
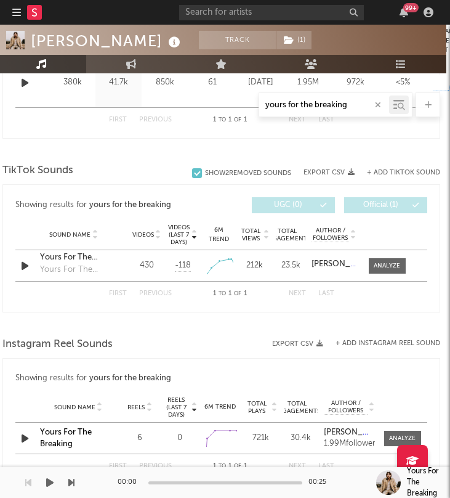
click at [408, 172] on button "+ Add TikTok Sound" at bounding box center [403, 172] width 73 height 7
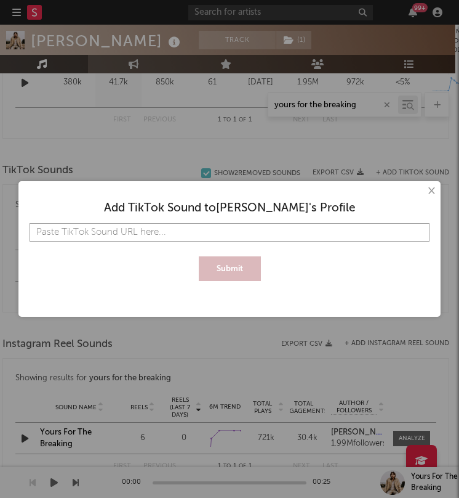
paste input "https://www.tiktok.com/music/Yours-For-The-Breaking-7533679547050526736?_d=secC…"
type input "https://www.tiktok.com/music/Yours-For-The-Breaking-7533679547050526736?_d=secC…"
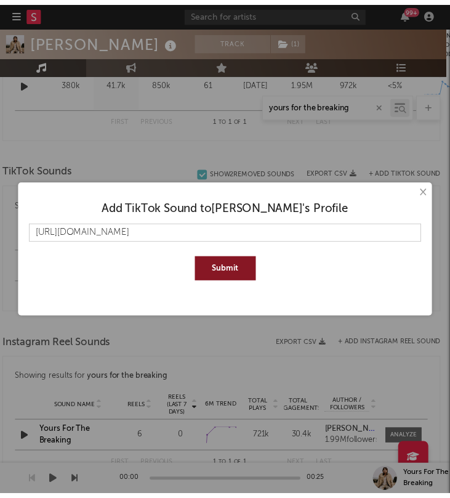
scroll to position [0, 0]
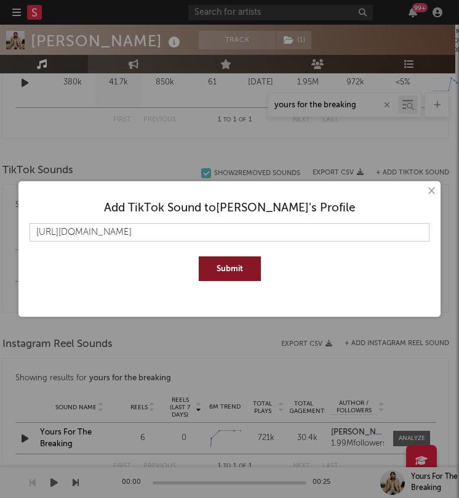
click at [220, 275] on button "Submit" at bounding box center [230, 268] width 62 height 25
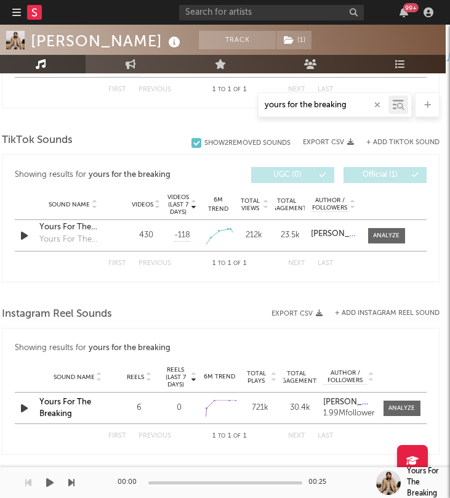
scroll to position [664, 4]
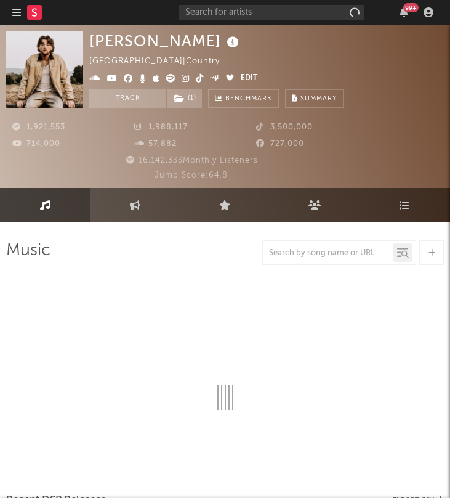
select select "6m"
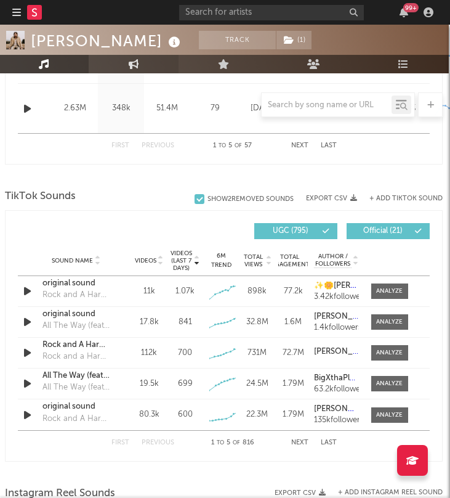
scroll to position [804, 4]
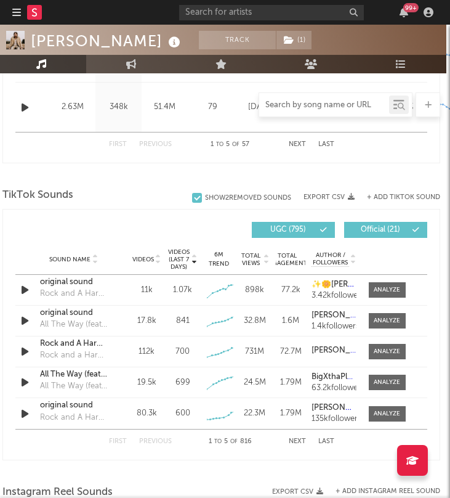
click at [288, 107] on input "text" at bounding box center [324, 105] width 130 height 10
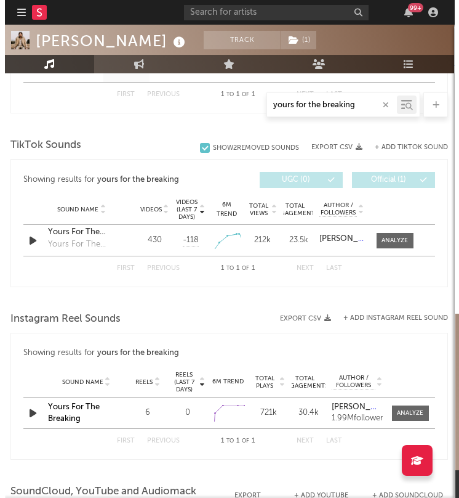
scroll to position [656, 2]
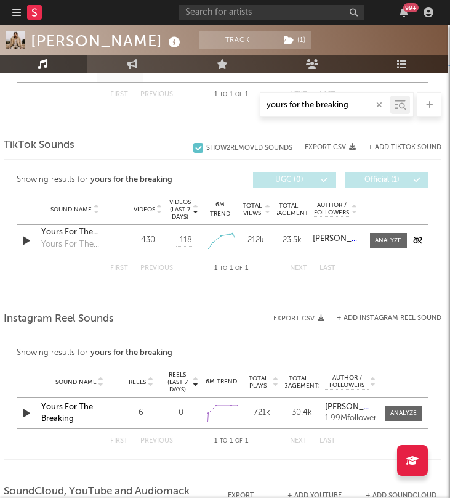
click at [27, 238] on icon "button" at bounding box center [26, 240] width 13 height 15
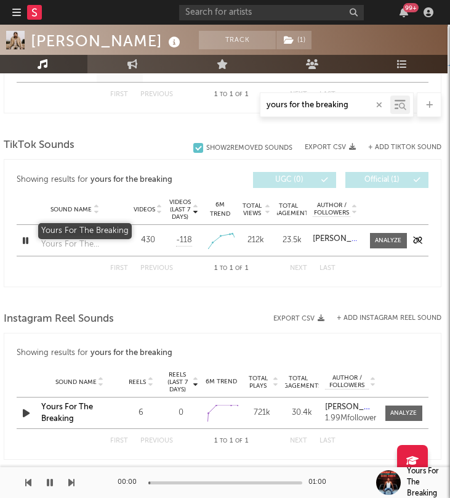
type input "yours for the breaking"
click at [79, 229] on div "Yours For The Breaking" at bounding box center [74, 232] width 67 height 12
click at [403, 147] on button "+ Add TikTok Sound" at bounding box center [404, 147] width 73 height 7
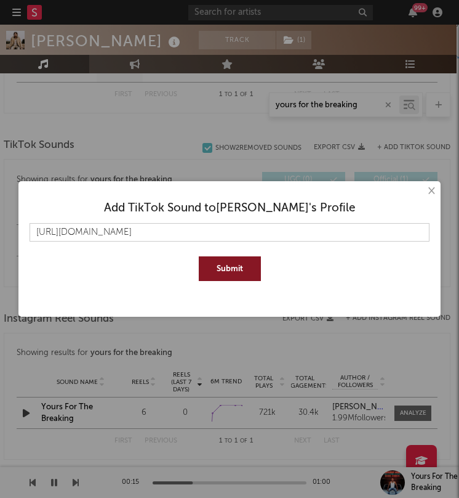
scroll to position [0, 3023]
type input "[URL][DOMAIN_NAME]"
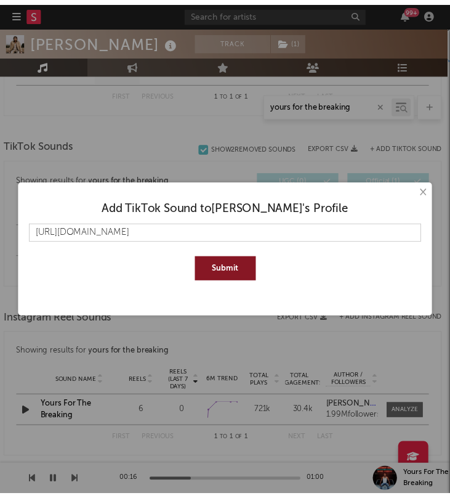
scroll to position [0, 0]
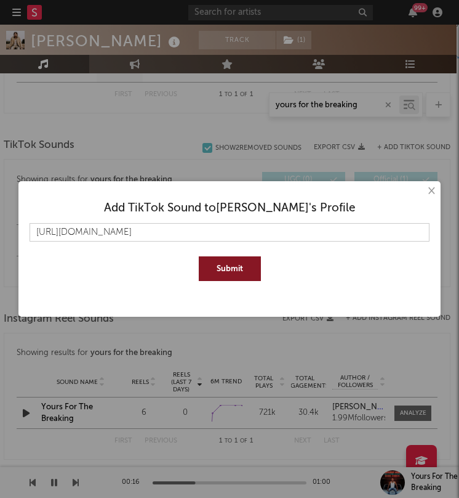
click at [228, 272] on button "Submit" at bounding box center [230, 268] width 62 height 25
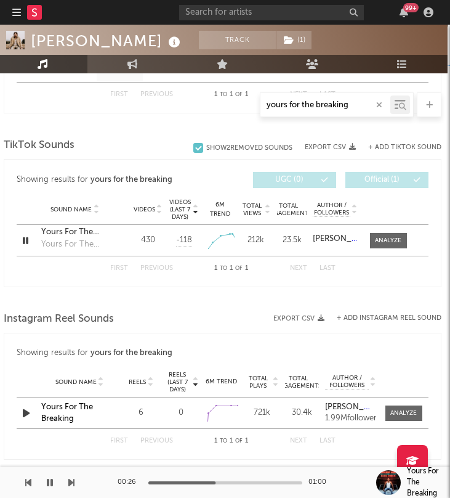
scroll to position [650, 2]
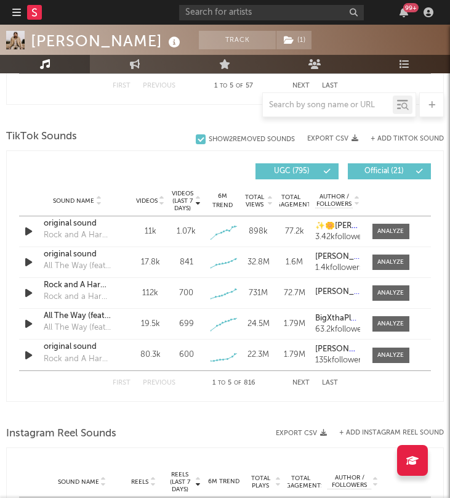
scroll to position [770, 0]
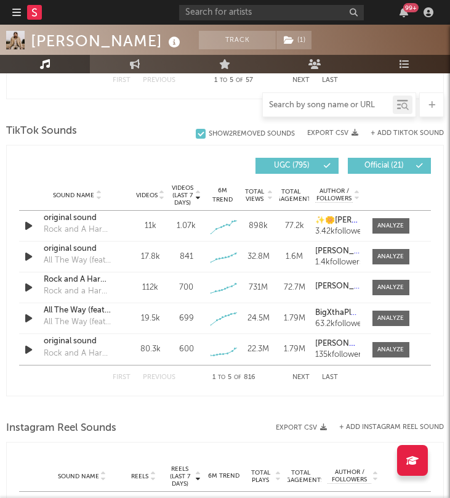
click at [310, 105] on input "text" at bounding box center [328, 105] width 130 height 10
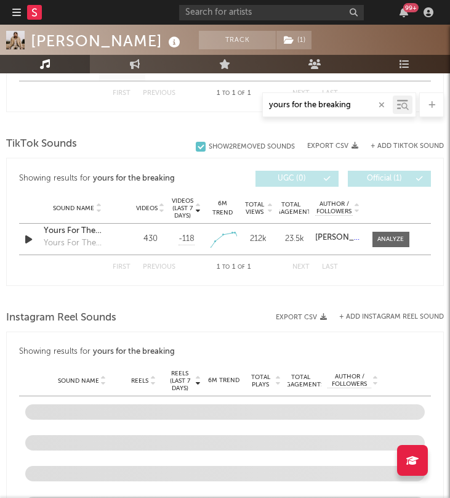
scroll to position [559, 0]
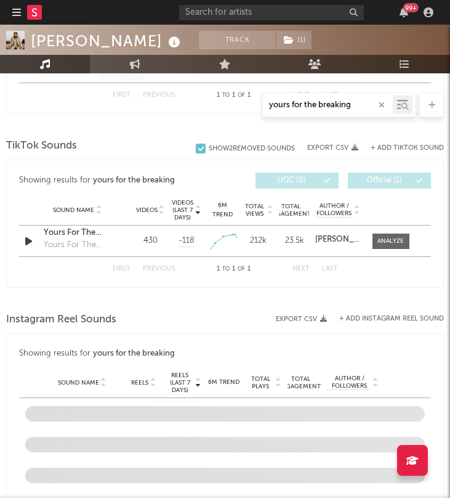
type input "yours for the breaking"
click at [198, 148] on div at bounding box center [201, 148] width 10 height 10
click at [196, 148] on input "Show 2 Removed Sounds" at bounding box center [196, 148] width 0 height 12
click at [198, 147] on div at bounding box center [201, 148] width 10 height 10
click at [196, 147] on input "Show 2 Removed Sounds" at bounding box center [196, 148] width 0 height 12
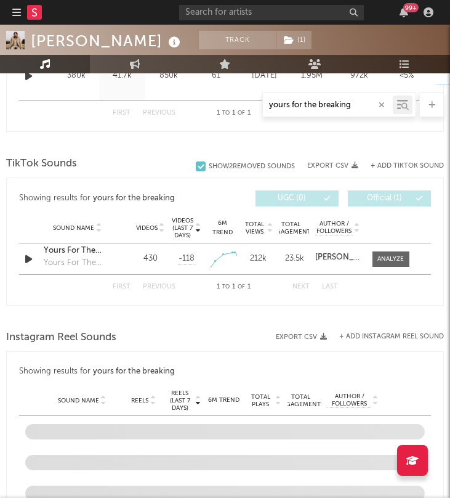
scroll to position [539, 1]
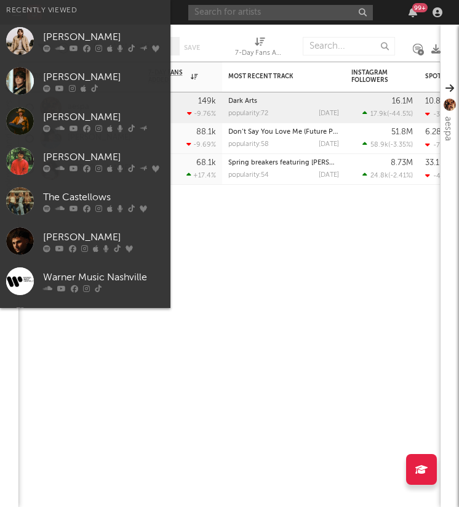
click at [252, 18] on input "text" at bounding box center [280, 12] width 185 height 15
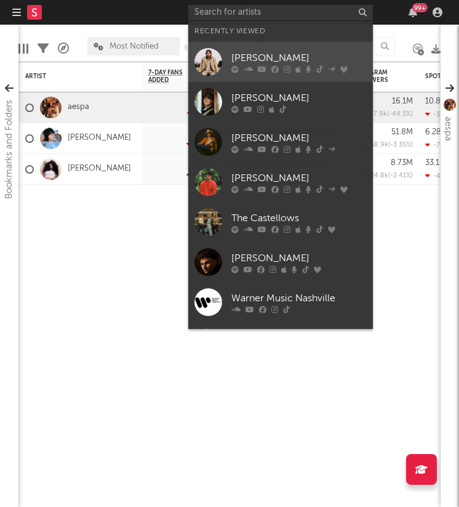
click at [261, 54] on div "[PERSON_NAME]" at bounding box center [299, 57] width 135 height 15
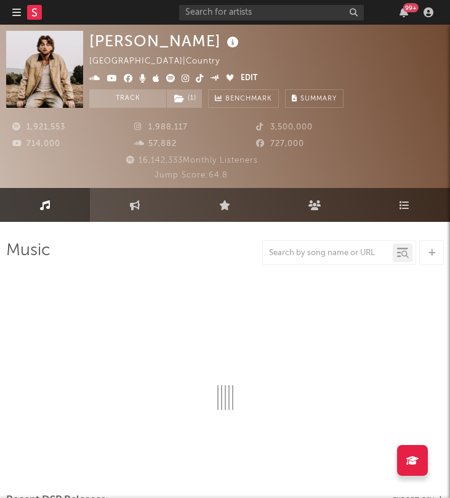
select select "6m"
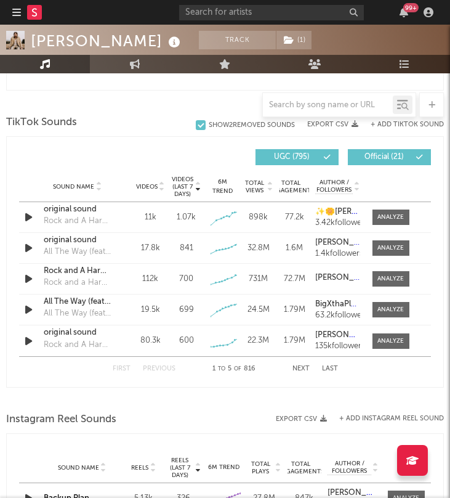
scroll to position [875, 1]
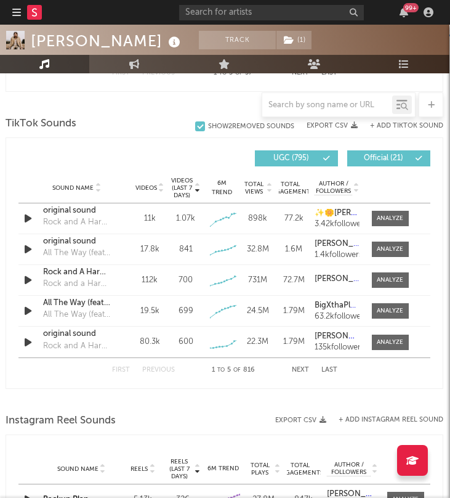
click at [318, 92] on div at bounding box center [339, 104] width 154 height 25
click at [323, 105] on input "text" at bounding box center [327, 105] width 130 height 10
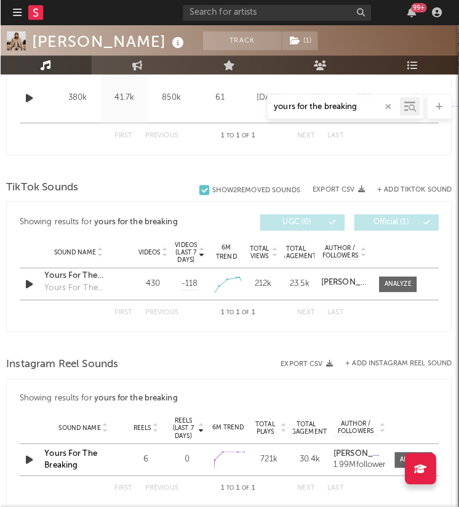
scroll to position [589, 1]
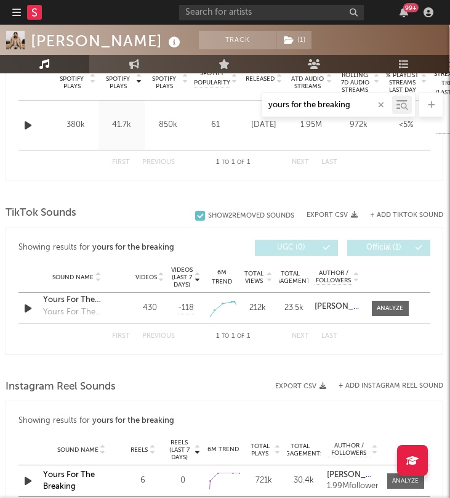
click at [392, 213] on button "+ Add TikTok Sound" at bounding box center [406, 215] width 73 height 7
type input "yours for the breaking"
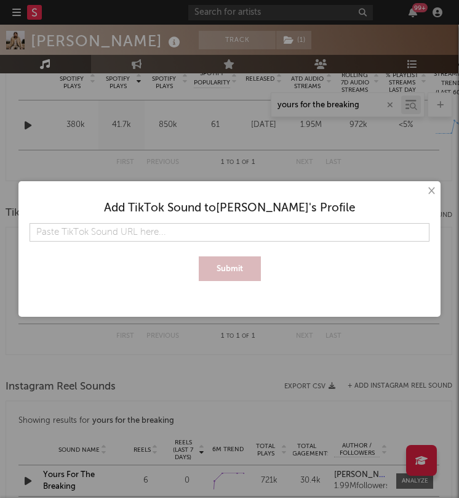
click at [278, 235] on input "text" at bounding box center [230, 232] width 400 height 18
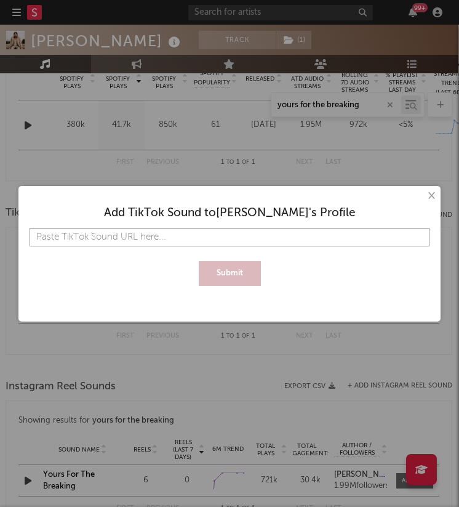
click at [104, 232] on input "text" at bounding box center [230, 237] width 400 height 18
paste input "[URL][DOMAIN_NAME]"
type input "[URL][DOMAIN_NAME]"
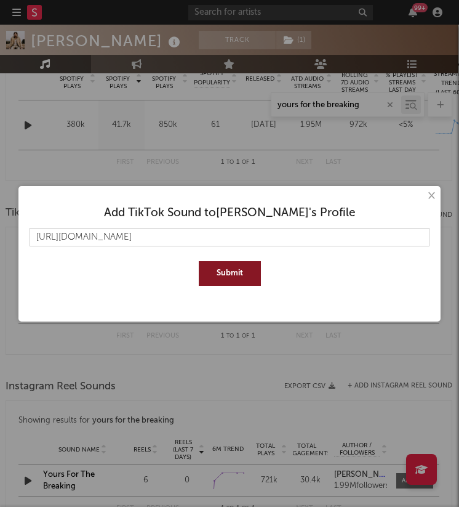
click at [219, 270] on button "Submit" at bounding box center [230, 273] width 62 height 25
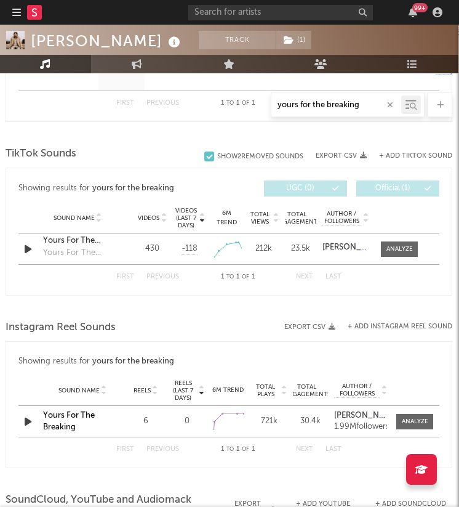
scroll to position [649, 1]
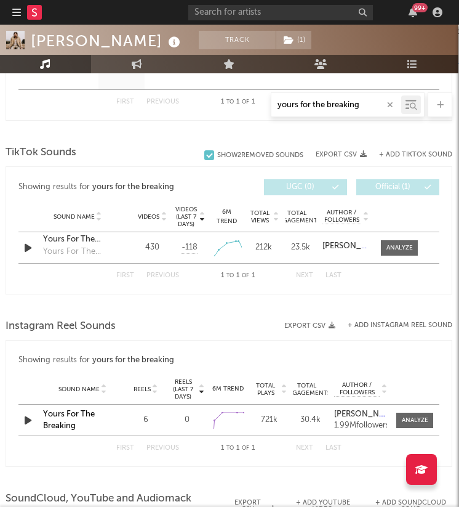
click at [209, 153] on div at bounding box center [209, 155] width 10 height 10
click at [204, 153] on input "Show 2 Removed Sounds" at bounding box center [204, 155] width 0 height 12
click at [209, 153] on div at bounding box center [209, 155] width 10 height 10
click at [204, 153] on input "Show 2 Removed Sounds" at bounding box center [204, 155] width 0 height 12
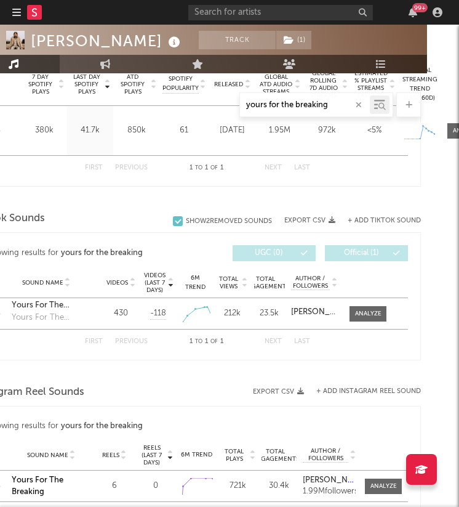
scroll to position [583, 63]
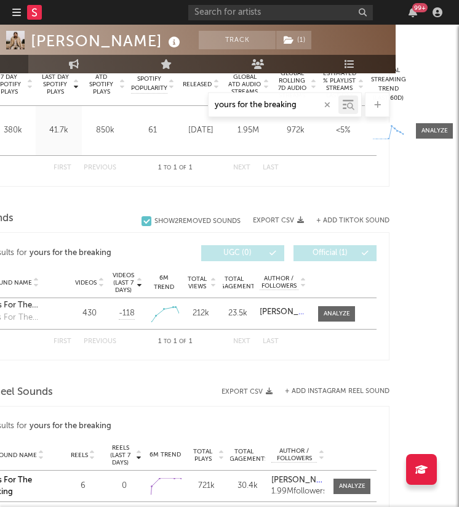
click at [373, 218] on button "+ Add TikTok Sound" at bounding box center [353, 220] width 73 height 7
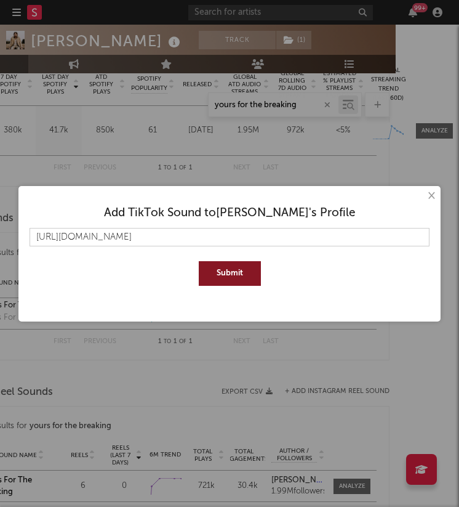
scroll to position [0, 3023]
type input "[URL][DOMAIN_NAME]"
click at [243, 281] on button "Submit" at bounding box center [230, 273] width 62 height 25
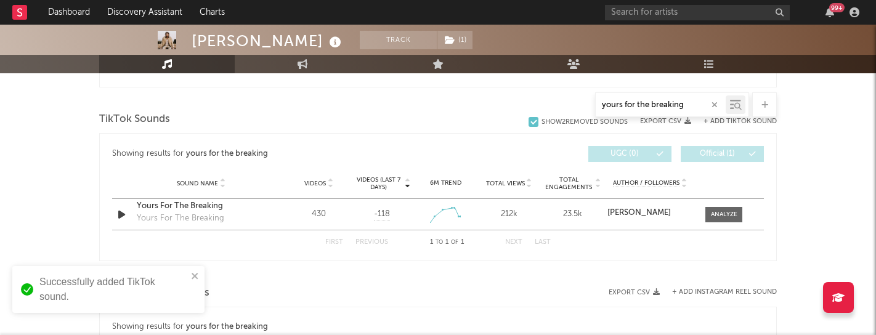
scroll to position [618, 0]
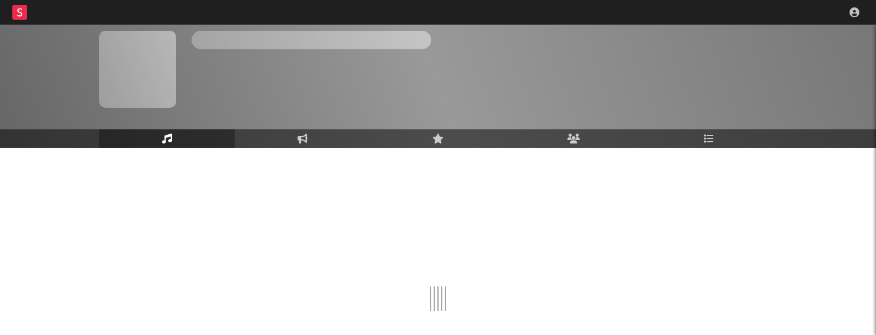
scroll to position [93, 0]
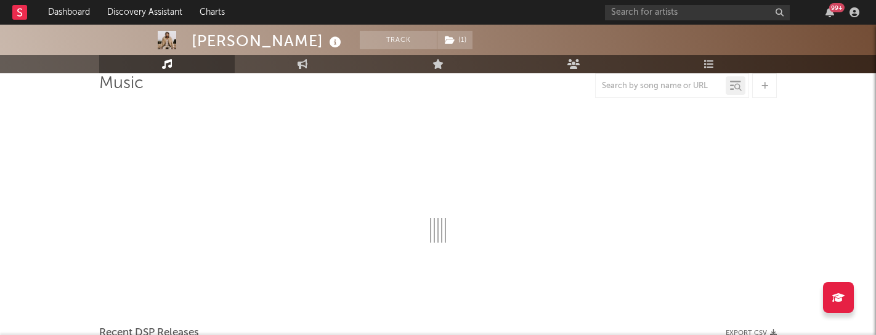
select select "6m"
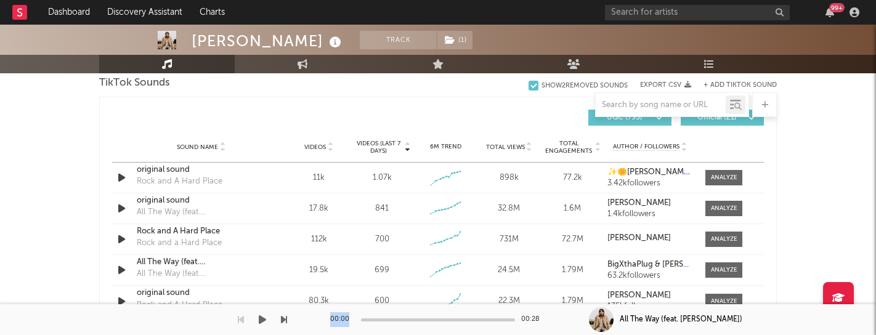
scroll to position [1550, 0]
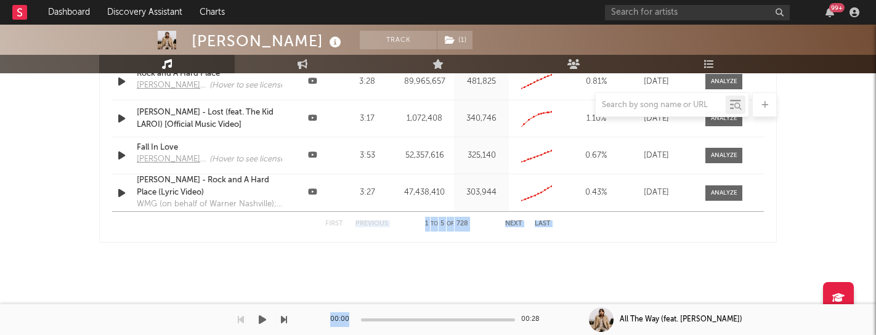
drag, startPoint x: 349, startPoint y: 333, endPoint x: 346, endPoint y: 480, distance: 147.8
click at [199, 331] on div at bounding box center [143, 319] width 287 height 31
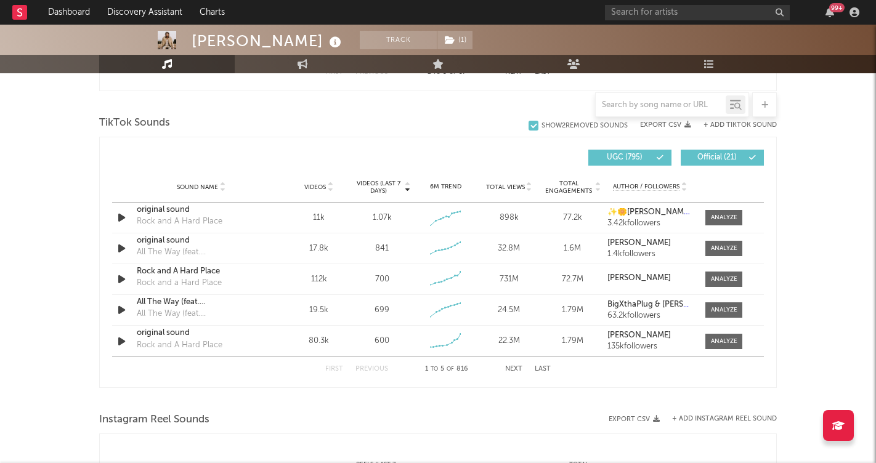
scroll to position [758, 0]
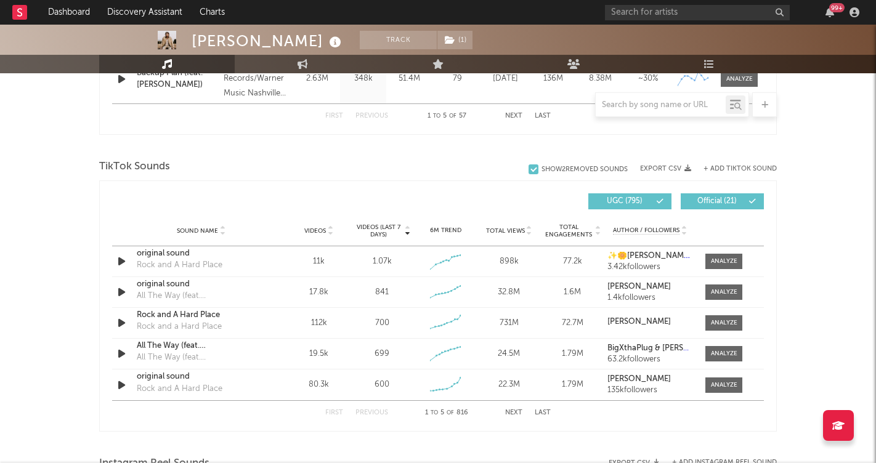
click at [647, 110] on div at bounding box center [661, 104] width 130 height 15
click at [647, 95] on div at bounding box center [672, 104] width 154 height 25
click at [652, 107] on input "text" at bounding box center [661, 105] width 130 height 10
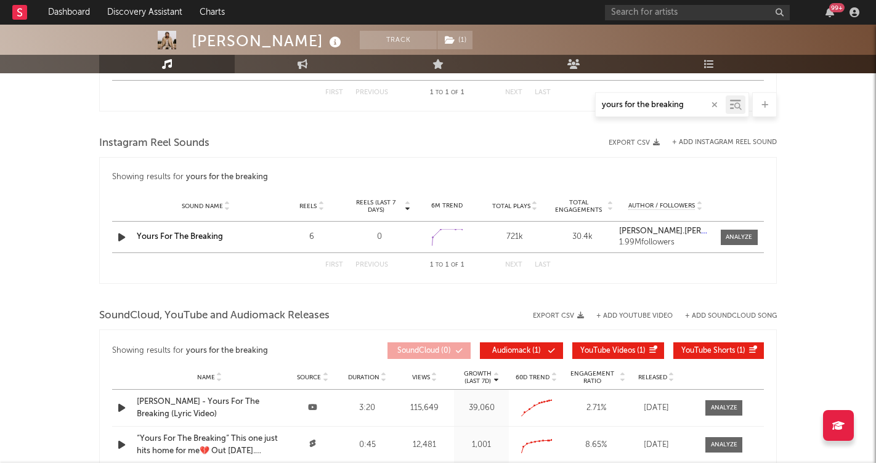
type input "yours for the breaking"
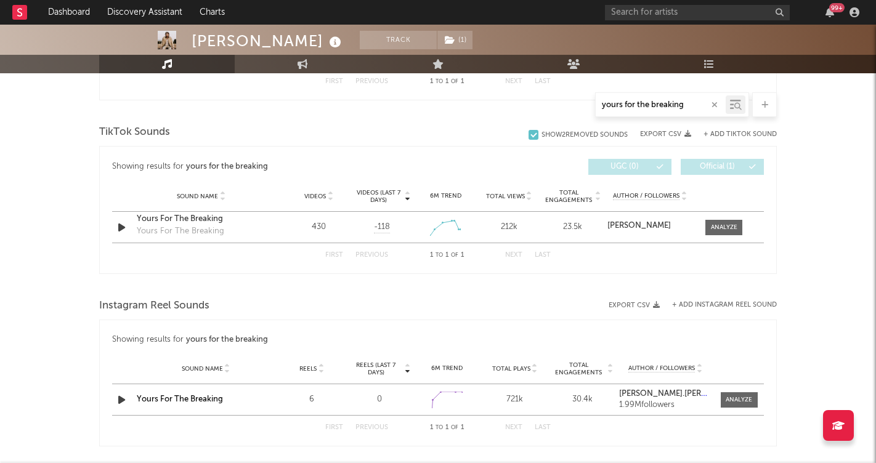
scroll to position [560, 0]
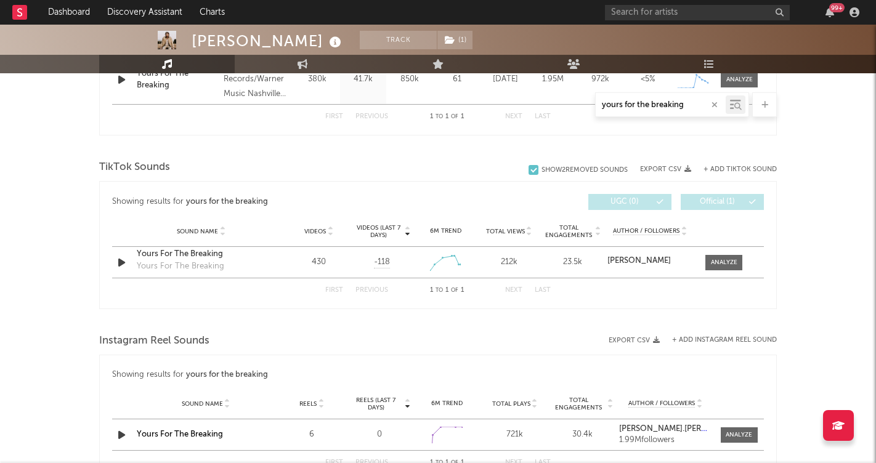
click at [735, 164] on div "+ Add TikTok Sound" at bounding box center [734, 169] width 86 height 12
click at [738, 169] on button "+ Add TikTok Sound" at bounding box center [739, 169] width 73 height 7
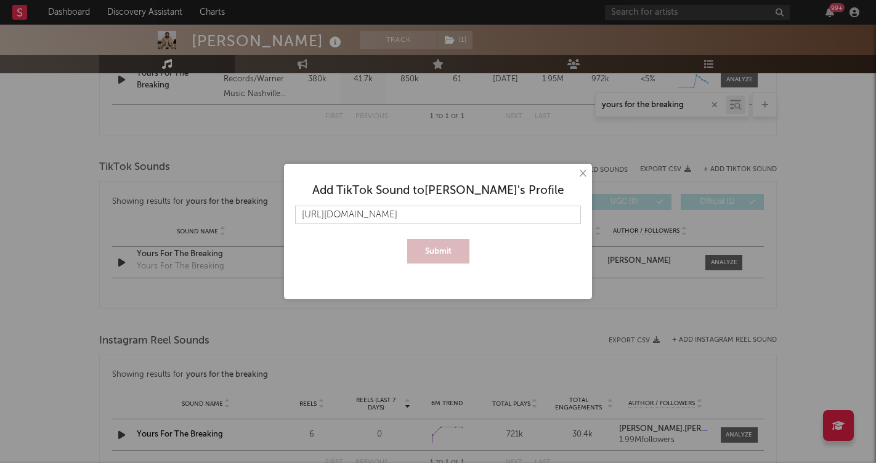
scroll to position [0, 3137]
type input "https://www.tiktok.com/music/original-sound-7530433953837763341?_d=secCgYIASAHK…"
click at [435, 244] on button "Submit" at bounding box center [438, 251] width 62 height 25
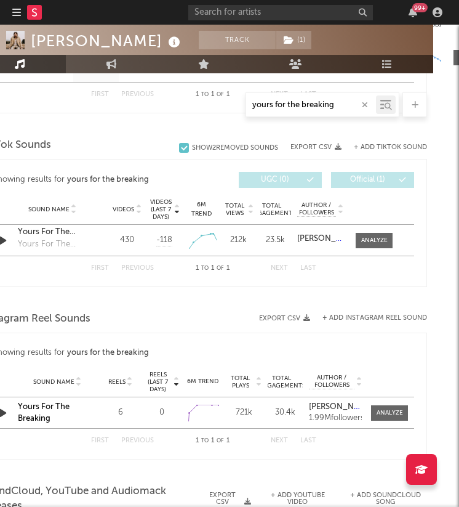
scroll to position [660, 26]
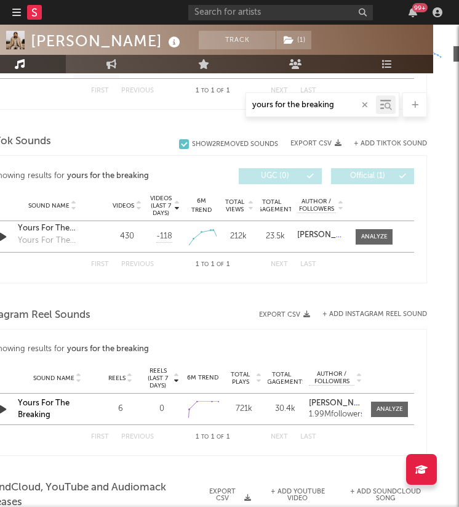
click at [335, 102] on input "yours for the breaking" at bounding box center [311, 105] width 130 height 10
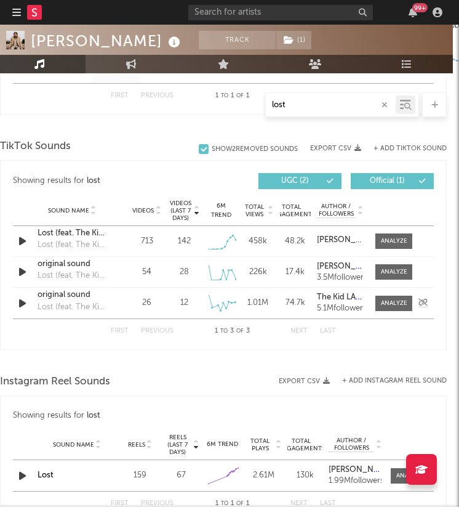
scroll to position [655, 0]
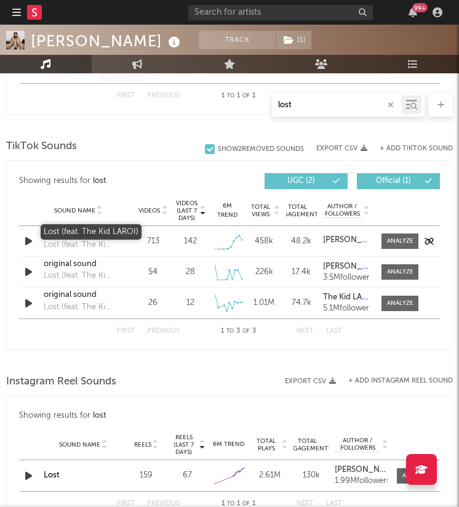
type input "lost"
click at [66, 233] on div "Lost (feat. The Kid LAROI)" at bounding box center [79, 233] width 70 height 12
click at [64, 263] on div "original sound" at bounding box center [79, 264] width 70 height 12
click at [73, 296] on div "original sound" at bounding box center [79, 295] width 70 height 12
click at [402, 147] on button "+ Add TikTok Sound" at bounding box center [416, 148] width 73 height 7
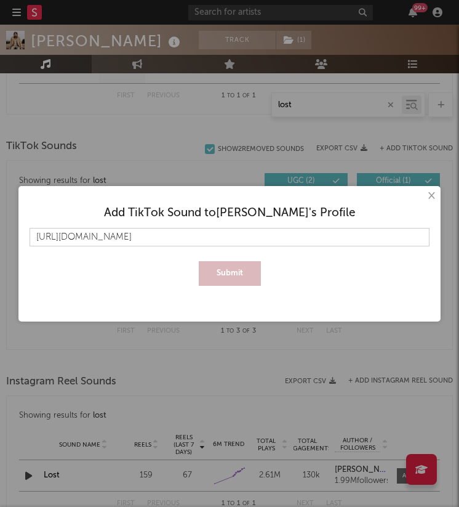
scroll to position [0, 2978]
type input "https://www.tiktok.com/music/Lost-7533679593422047233?_d=secCgYIASAHKAESPgo84xL…"
click at [234, 281] on button "Submit" at bounding box center [230, 273] width 62 height 25
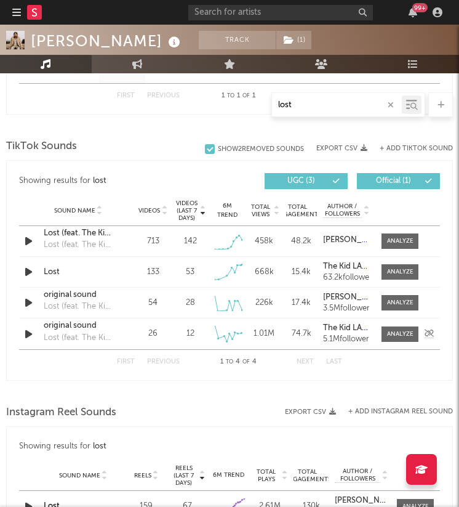
click at [48, 325] on div "original sound" at bounding box center [79, 326] width 70 height 12
click at [313, 105] on input "lost" at bounding box center [337, 105] width 130 height 10
type input "j"
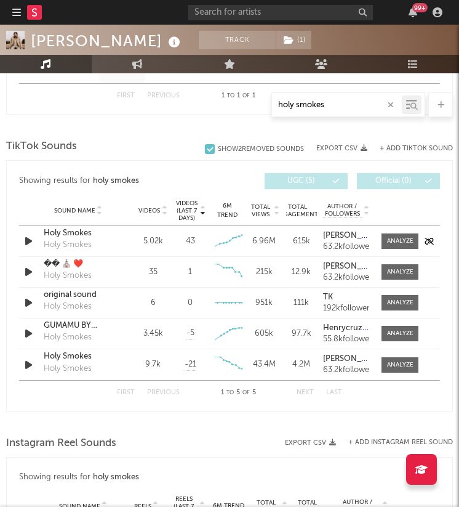
click at [72, 234] on div "Holy Smokes" at bounding box center [79, 233] width 70 height 12
click at [56, 262] on div "�� ⛪️ ❤️" at bounding box center [79, 264] width 70 height 12
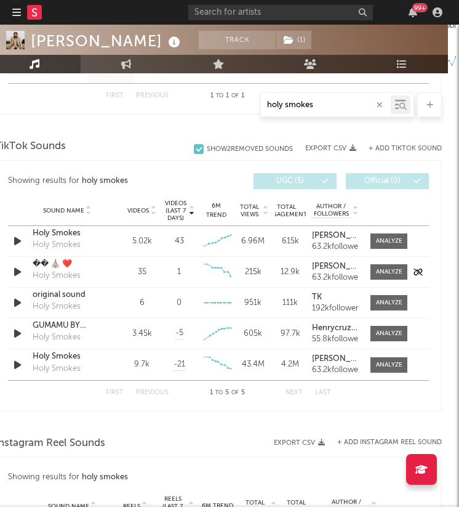
scroll to position [655, 0]
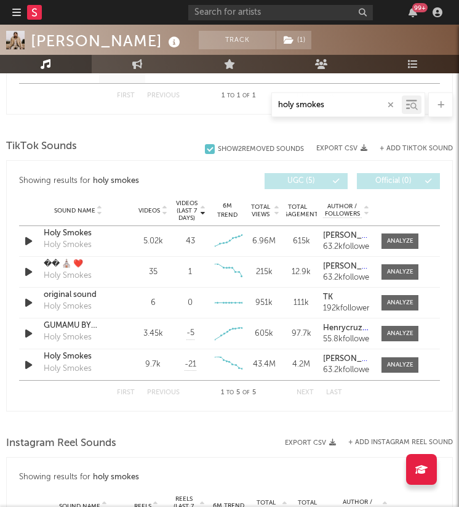
click at [208, 149] on div at bounding box center [210, 149] width 10 height 10
click at [205, 149] on input "Show 2 Removed Sounds" at bounding box center [205, 149] width 0 height 12
click at [208, 149] on div at bounding box center [210, 149] width 10 height 10
click at [205, 149] on input "Show 2 Removed Sounds" at bounding box center [205, 149] width 0 height 12
click at [104, 161] on div "Showing results for holy smokes Videos (last 7 days) Sound Name Videos Videos (…" at bounding box center [229, 285] width 447 height 251
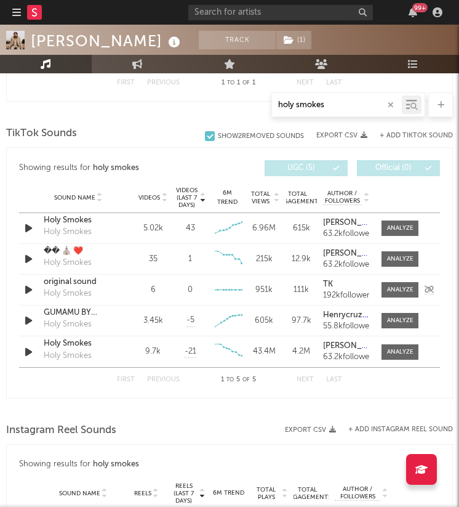
scroll to position [674, 0]
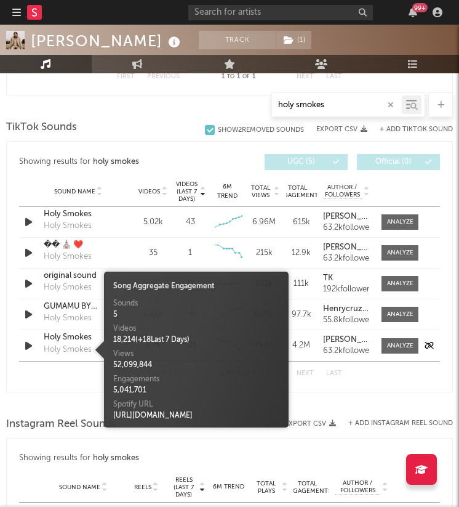
click at [64, 334] on div "Holy Smokes" at bounding box center [68, 350] width 48 height 12
click at [27, 334] on icon "button" at bounding box center [28, 345] width 13 height 15
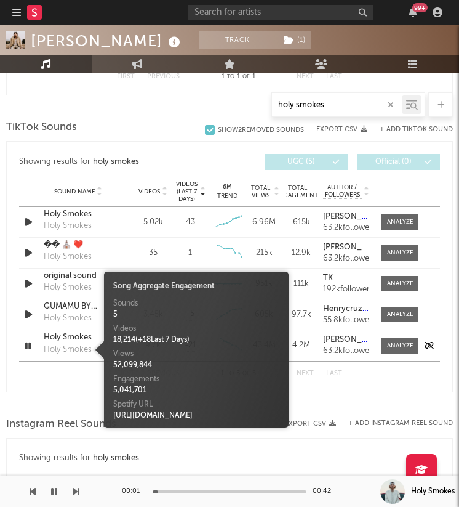
click at [54, 334] on div "Holy Smokes" at bounding box center [79, 337] width 70 height 12
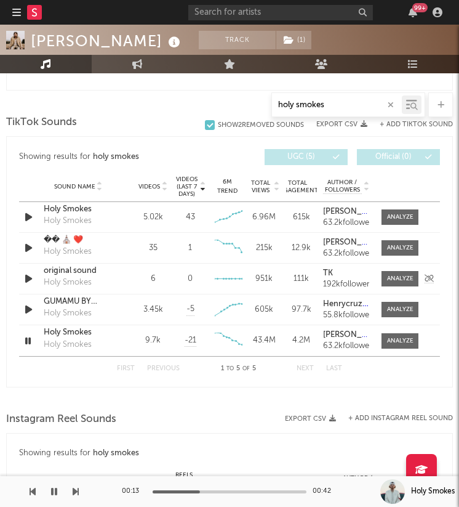
scroll to position [679, 2]
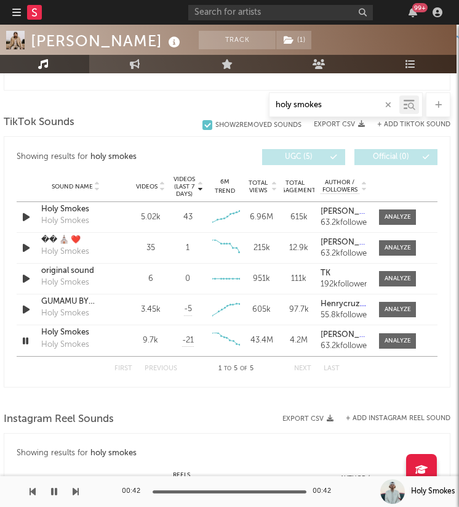
click at [340, 99] on div "holy smokes" at bounding box center [335, 104] width 130 height 15
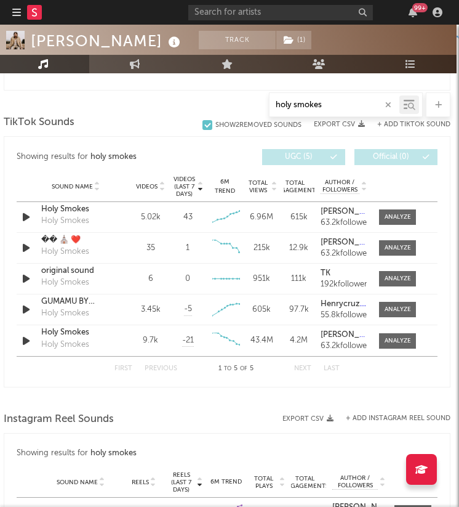
click at [332, 118] on div "TikTok Sounds" at bounding box center [227, 122] width 447 height 21
click at [330, 105] on input "holy smokes" at bounding box center [335, 105] width 130 height 10
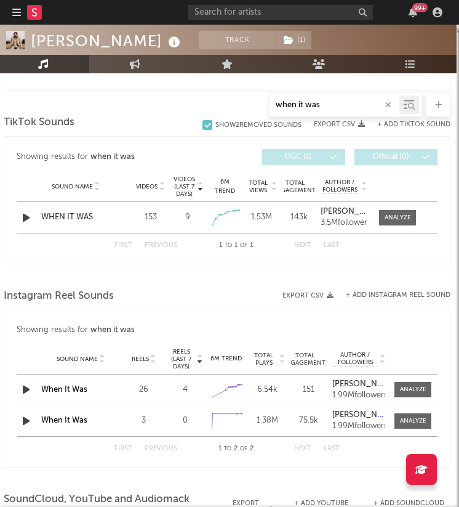
click at [278, 264] on div "Showing results for when it was Videos (last 7 days) Sound Name Videos Videos (…" at bounding box center [227, 200] width 447 height 128
click at [70, 216] on div "WHEN IT WAS" at bounding box center [76, 217] width 70 height 12
click at [54, 216] on div "WHEN IT WAS" at bounding box center [76, 217] width 70 height 12
click at [342, 103] on input "when it was" at bounding box center [335, 105] width 130 height 10
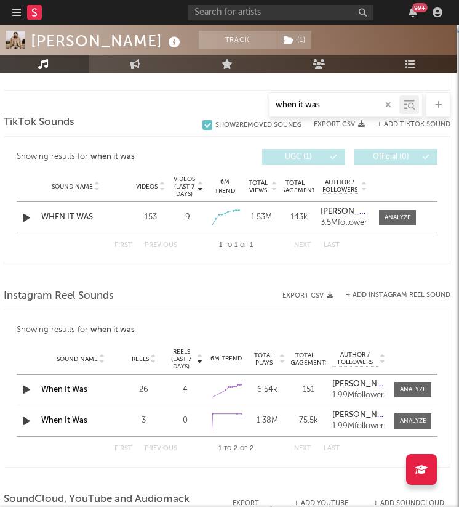
click at [342, 103] on input "when it was" at bounding box center [335, 105] width 130 height 10
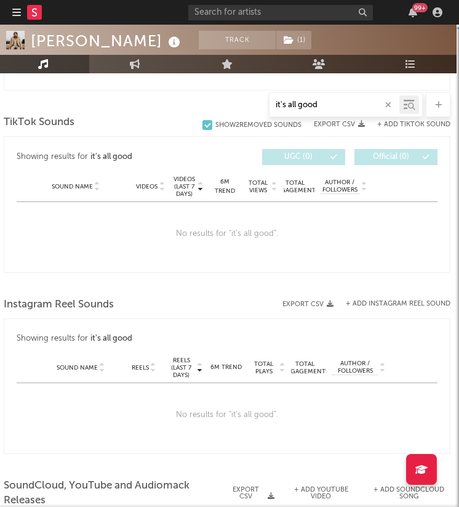
type input "it's all good"
click at [395, 125] on button "+ Add TikTok Sound" at bounding box center [414, 124] width 73 height 7
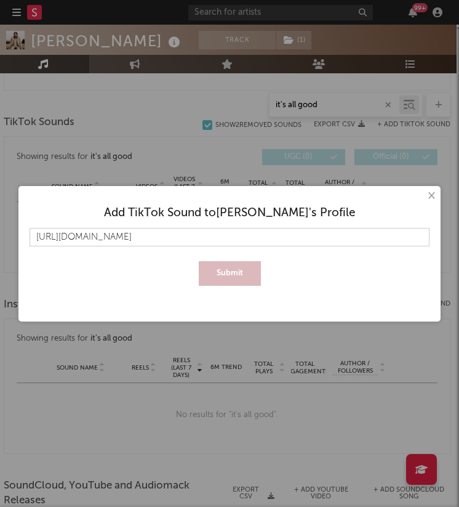
scroll to position [0, 3047]
type input "https://www.tiktok.com/music/It%27s-All-Good-7533679673089017872?_d=secCgYIASAH…"
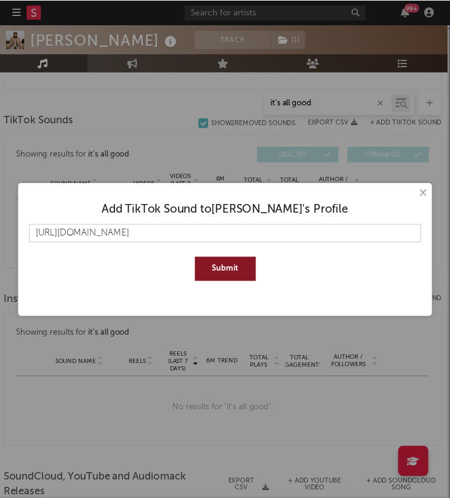
scroll to position [0, 0]
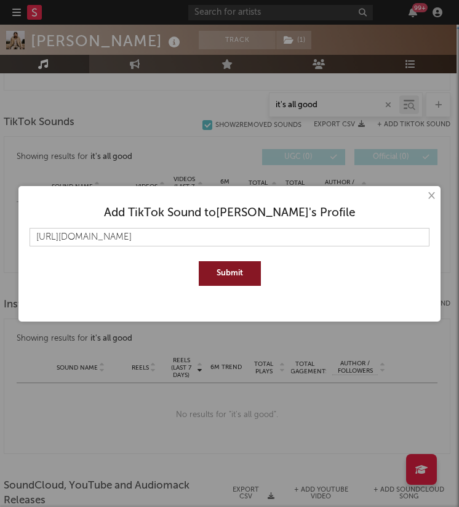
click at [224, 273] on button "Submit" at bounding box center [230, 273] width 62 height 25
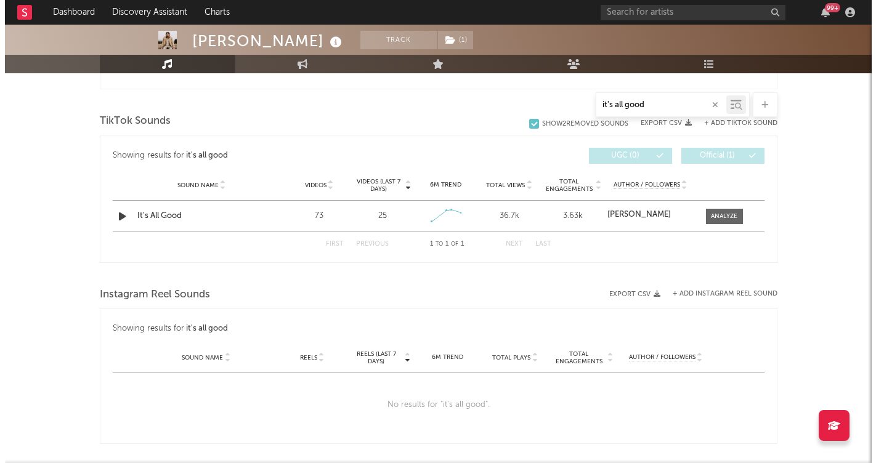
scroll to position [605, 0]
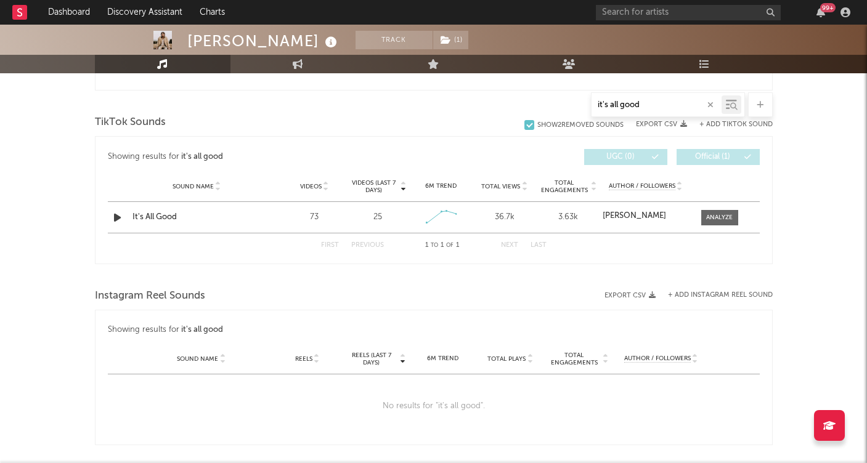
click at [709, 107] on icon "button" at bounding box center [710, 105] width 6 height 8
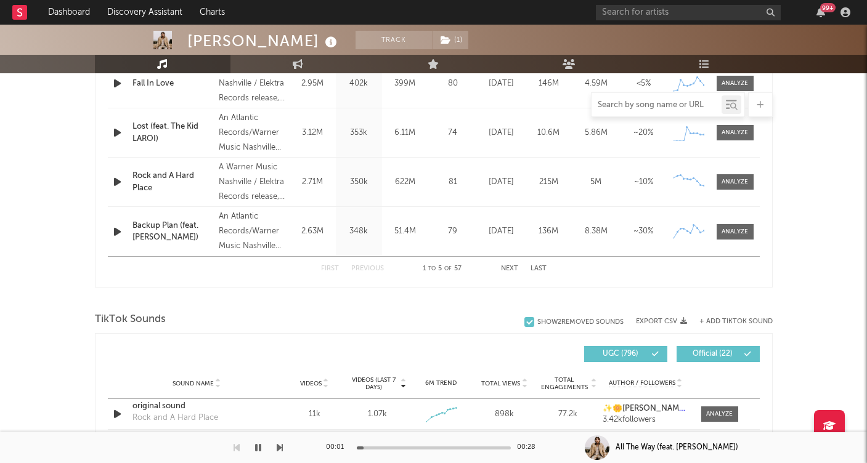
click at [709, 107] on input "text" at bounding box center [656, 105] width 130 height 10
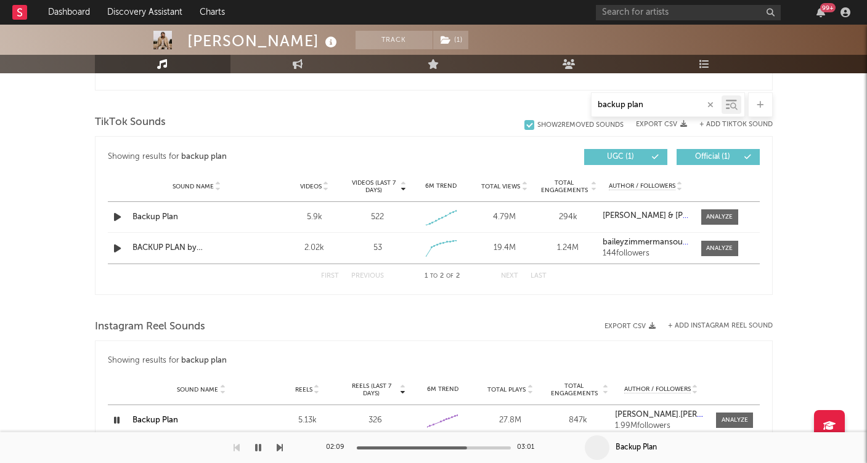
type input "backup plan"
click at [152, 214] on div "Backup Plan" at bounding box center [196, 217] width 129 height 12
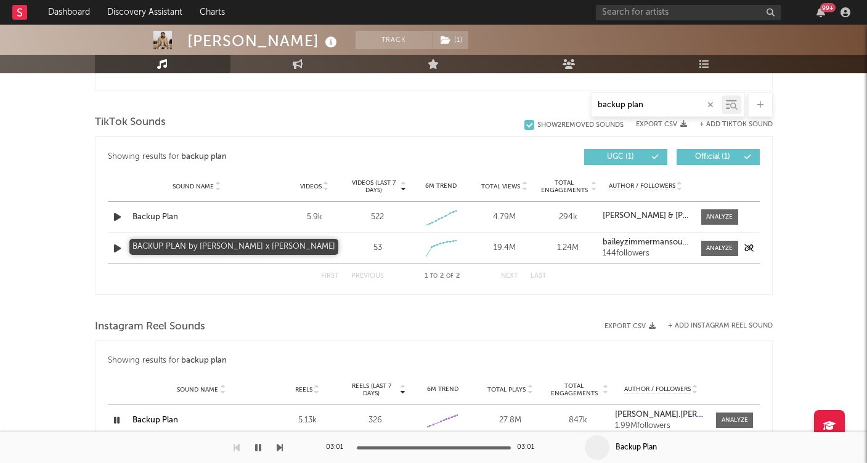
click at [158, 246] on div "BACKUP PLAN by Bailey Zimmerman x Luke Combs" at bounding box center [196, 248] width 129 height 12
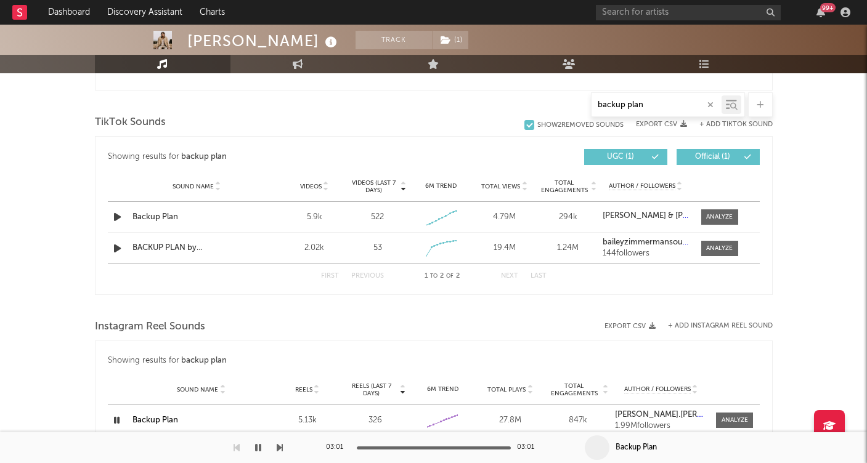
click at [737, 121] on button "+ Add TikTok Sound" at bounding box center [735, 124] width 73 height 7
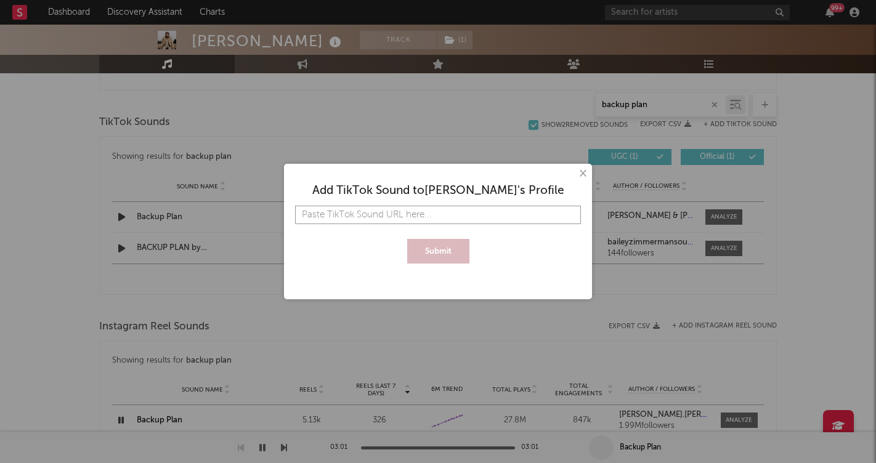
paste input "https://www.tiktok.com/music/original-sound-7464765514548513579?_d=secCgYIASAHK…"
type input "https://www.tiktok.com/music/original-sound-7464765514548513579?_d=secCgYIASAHK…"
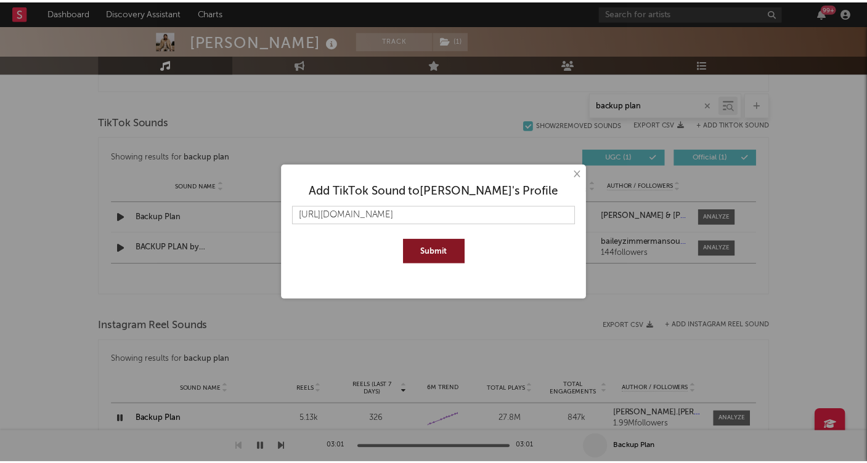
scroll to position [0, 0]
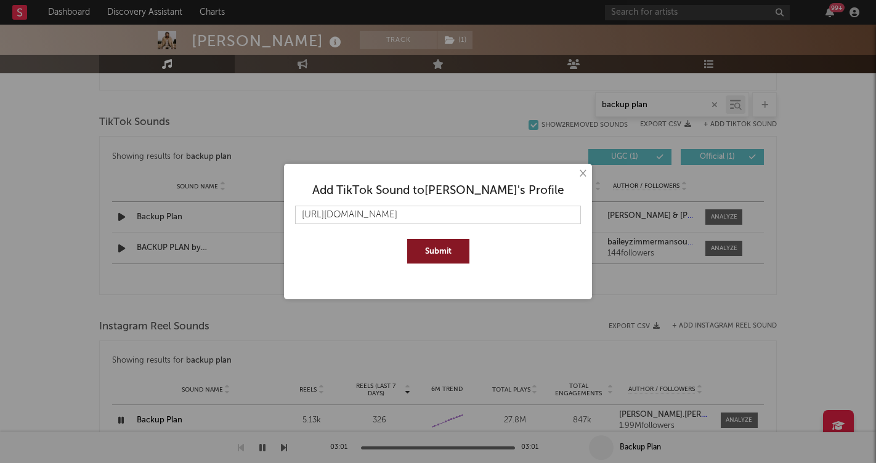
click at [443, 248] on button "Submit" at bounding box center [438, 251] width 62 height 25
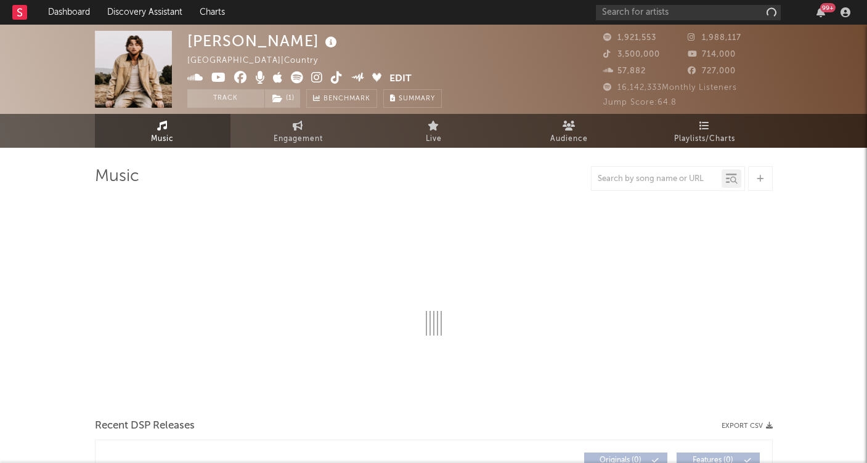
select select "6m"
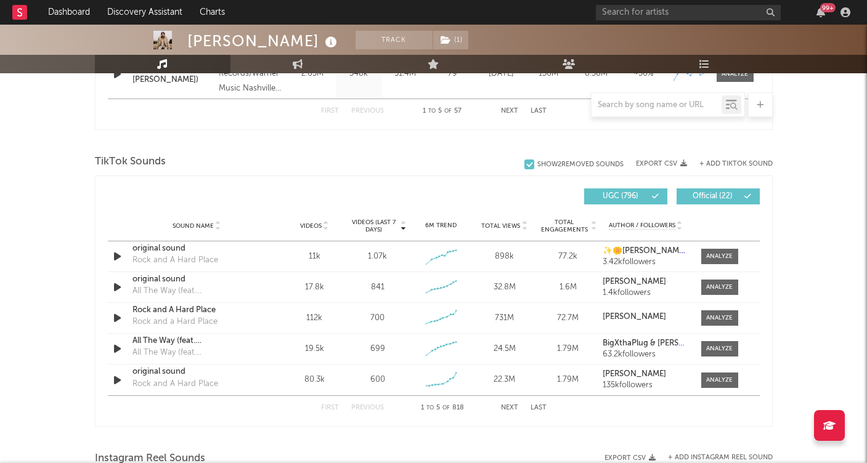
scroll to position [766, 0]
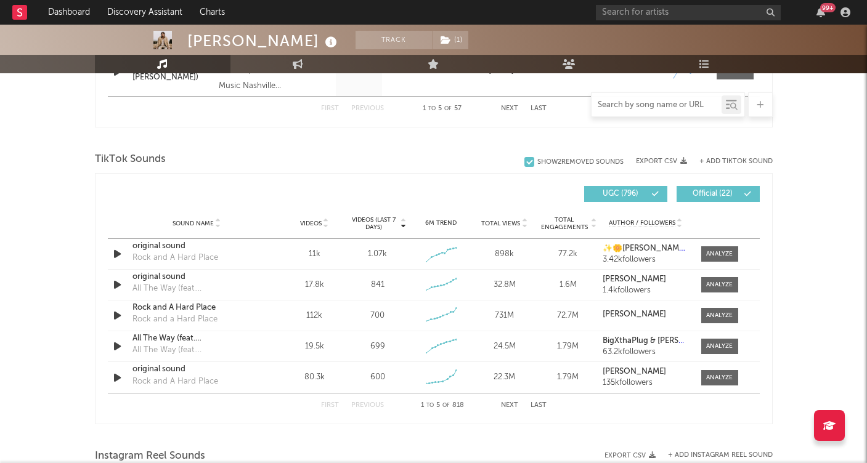
click at [653, 103] on input "text" at bounding box center [656, 105] width 130 height 10
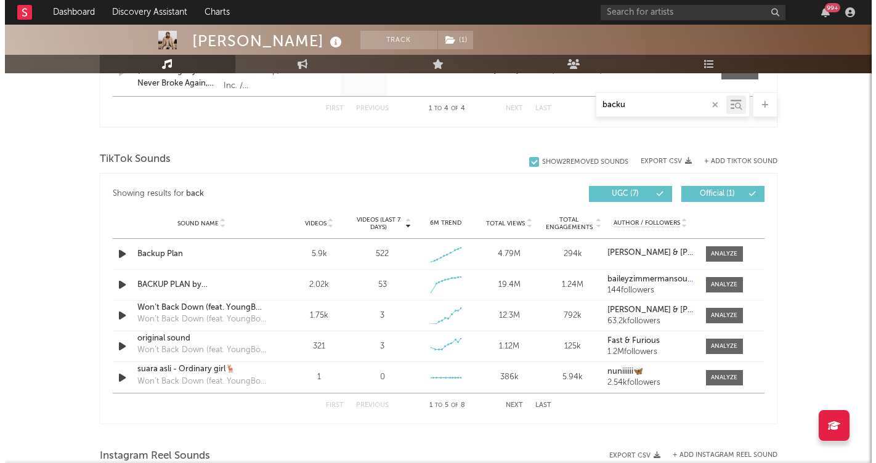
scroll to position [568, 0]
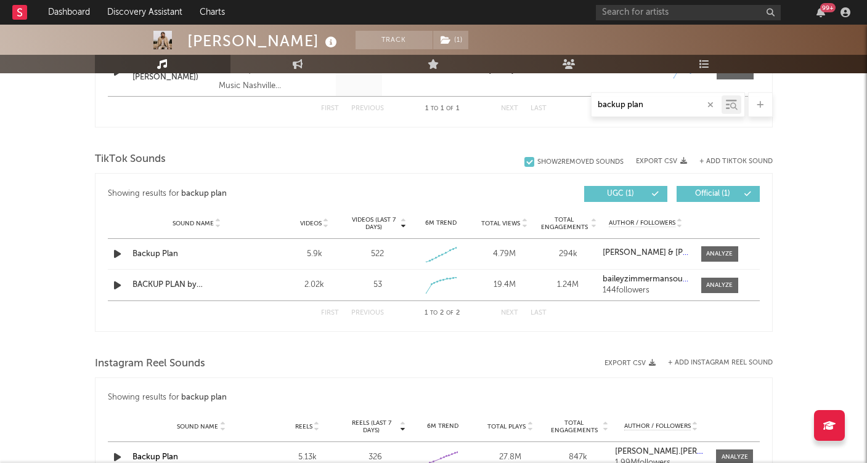
click at [729, 160] on button "+ Add TikTok Sound" at bounding box center [735, 161] width 73 height 7
type input "backup plan"
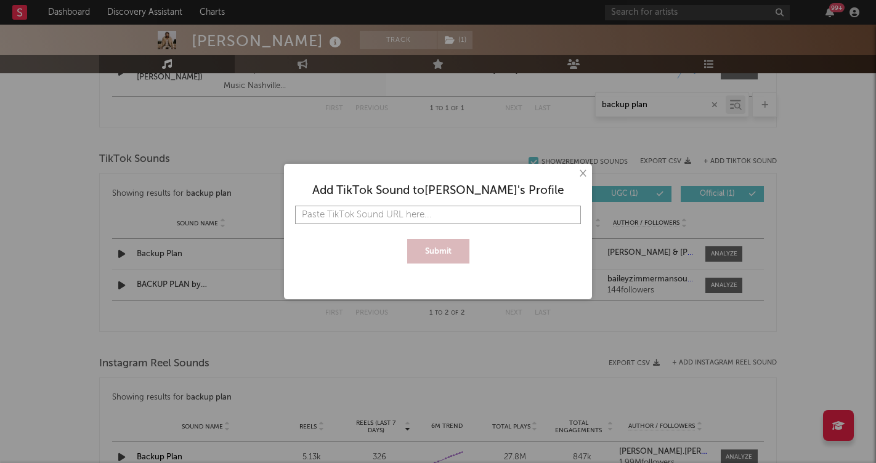
paste input "[URL][DOMAIN_NAME]"
type input "[URL][DOMAIN_NAME]"
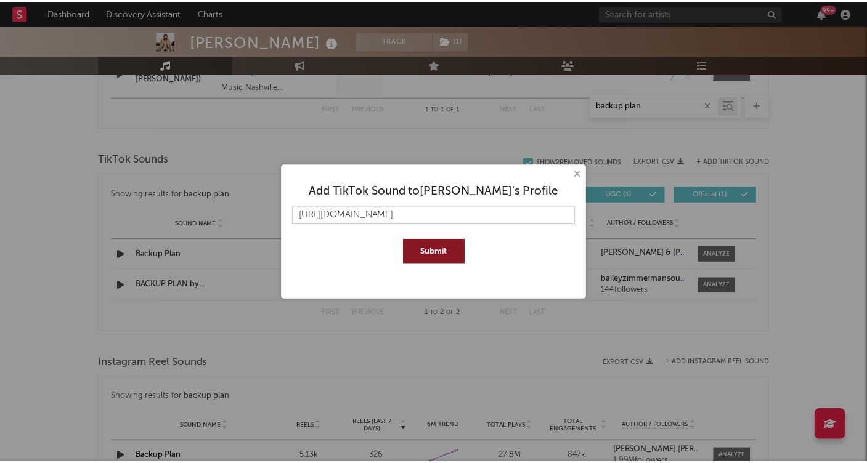
scroll to position [0, 0]
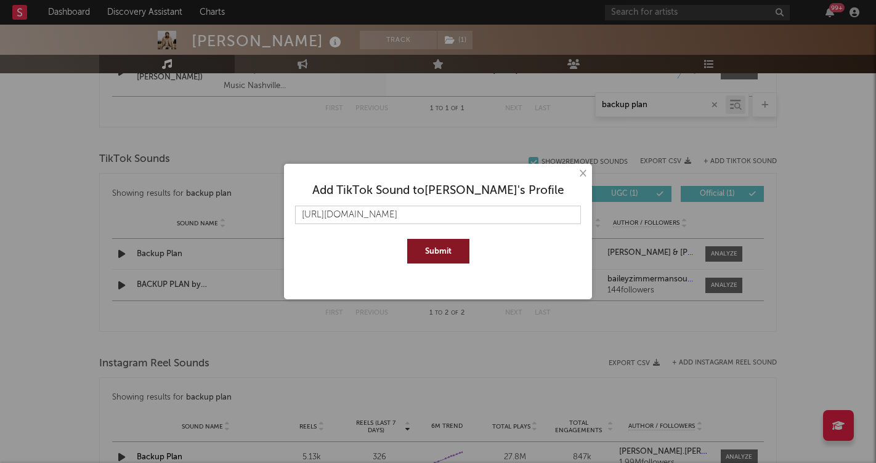
click at [454, 251] on button "Submit" at bounding box center [438, 251] width 62 height 25
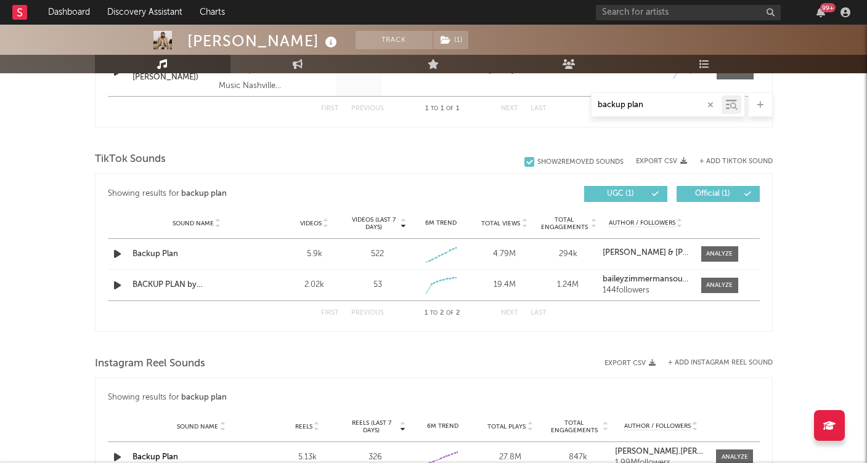
click at [667, 108] on input "backup plan" at bounding box center [656, 105] width 130 height 10
click at [617, 137] on div at bounding box center [433, 140] width 677 height 18
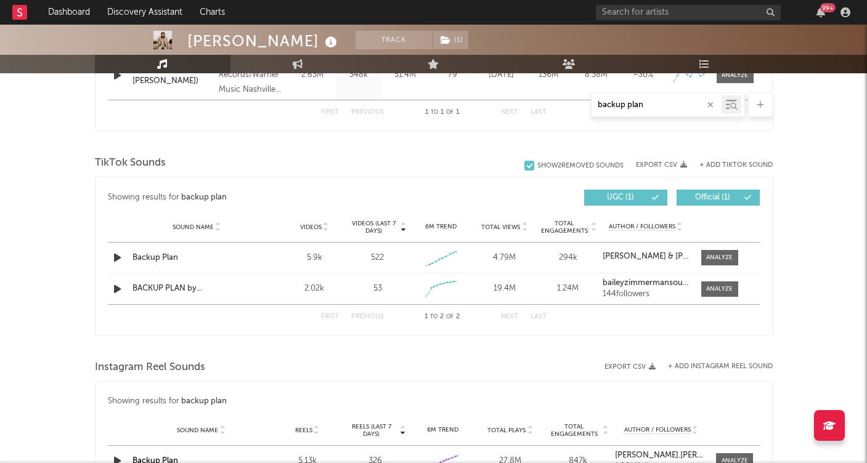
scroll to position [552, 0]
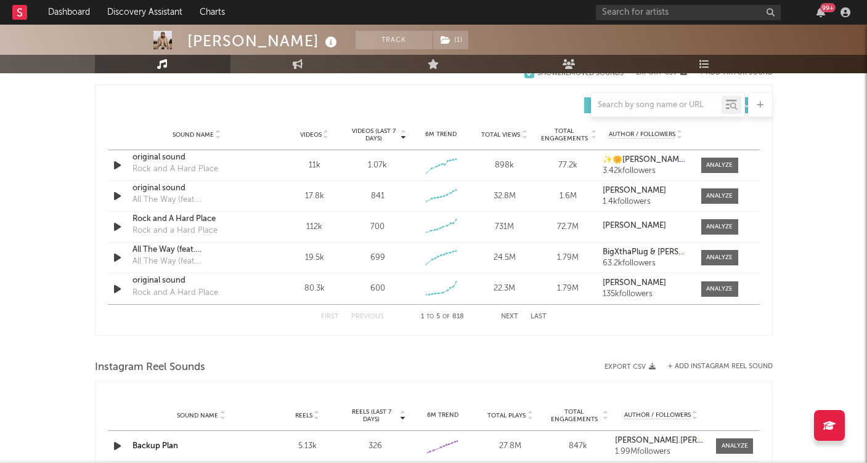
select select "6m"
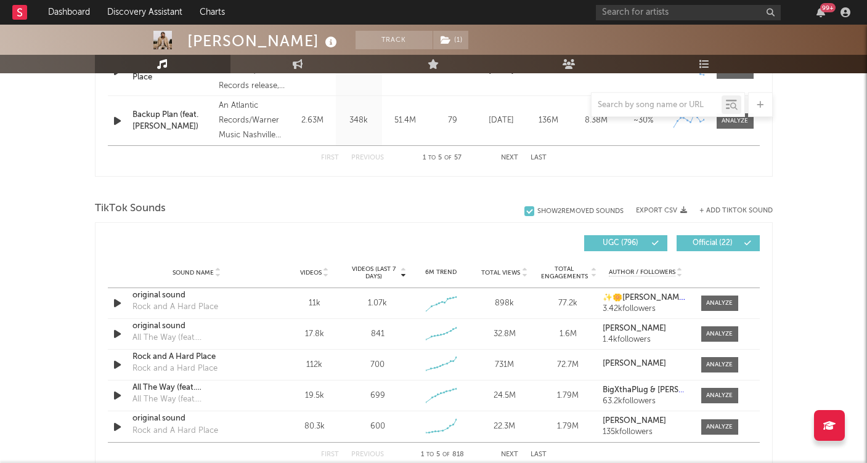
scroll to position [715, 0]
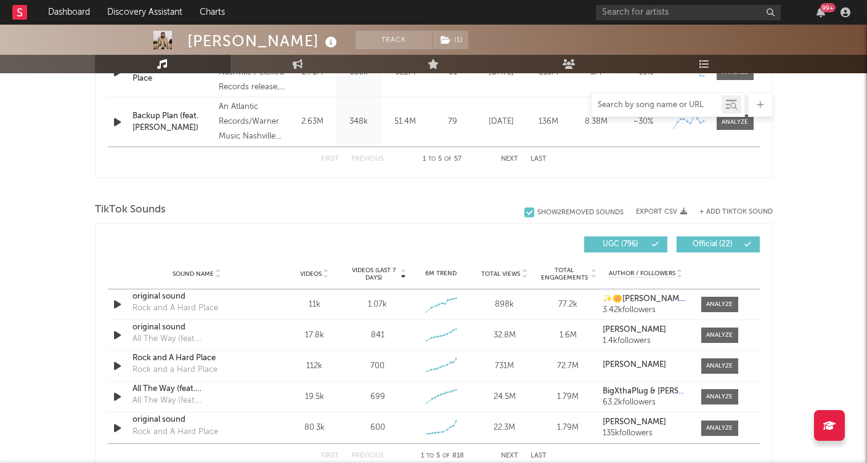
click at [653, 105] on input "text" at bounding box center [656, 105] width 130 height 10
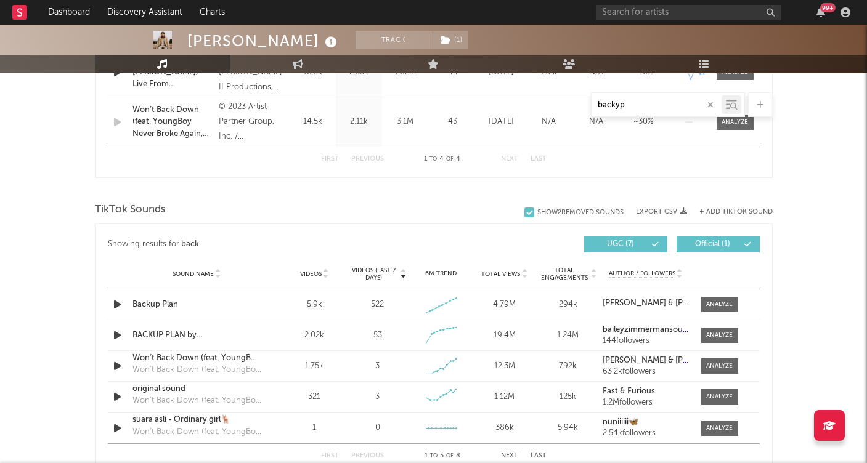
scroll to position [518, 0]
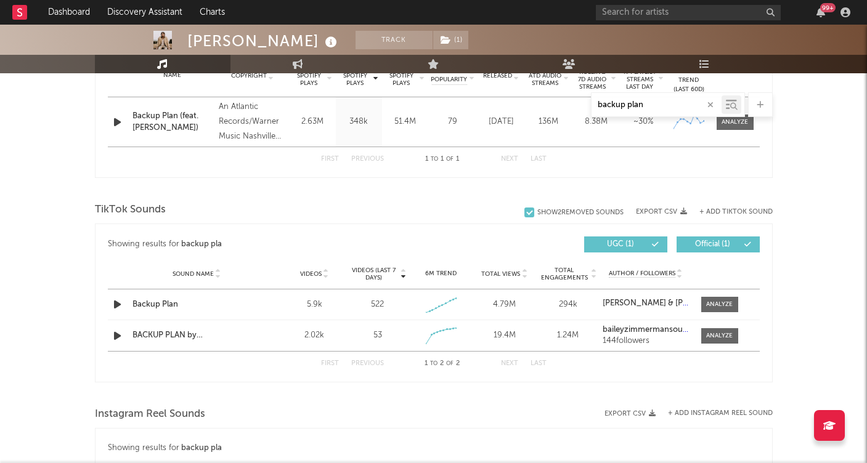
type input "backup plan"
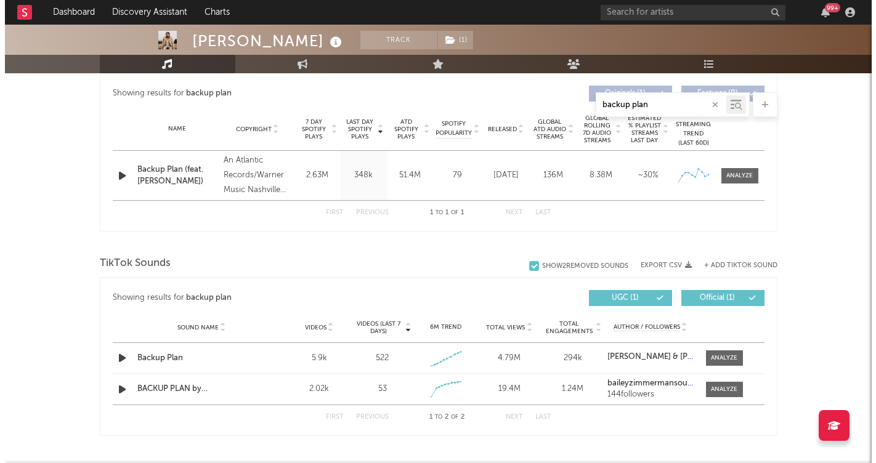
scroll to position [494, 0]
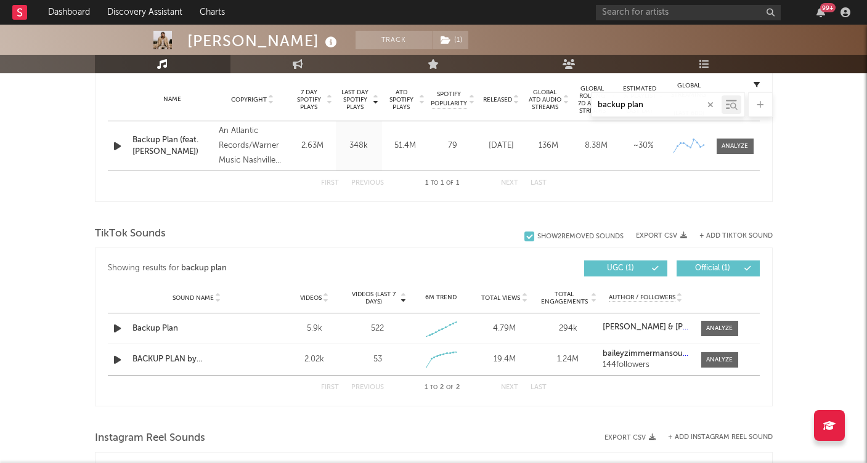
click at [724, 233] on button "+ Add TikTok Sound" at bounding box center [735, 236] width 73 height 7
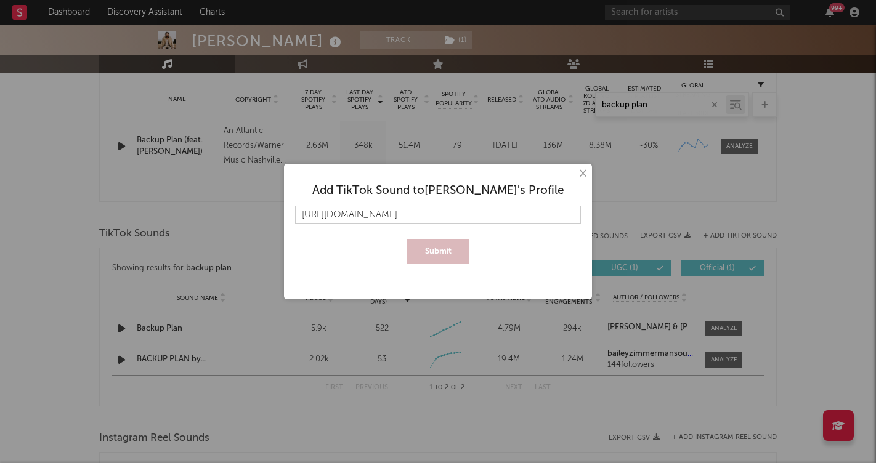
scroll to position [0, 186]
type input "[URL][DOMAIN_NAME]"
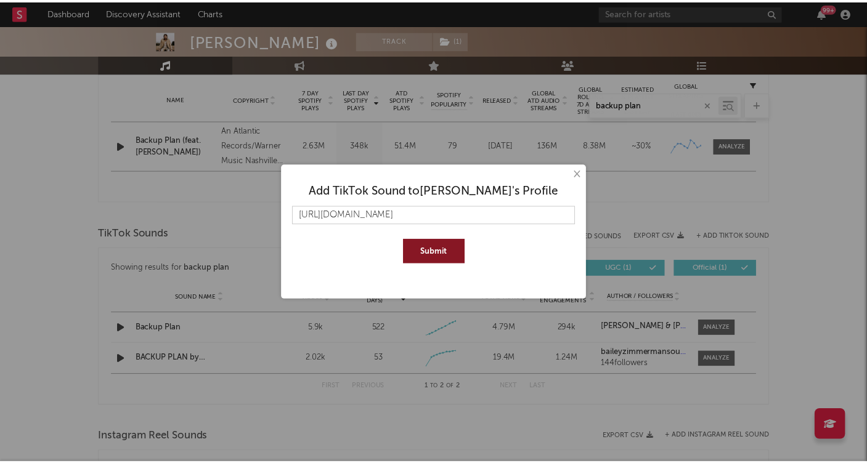
scroll to position [0, 0]
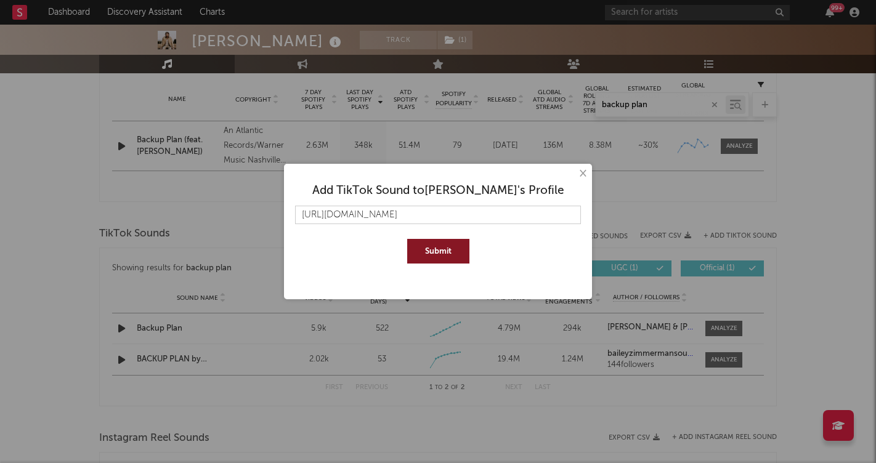
click at [437, 254] on button "Submit" at bounding box center [438, 251] width 62 height 25
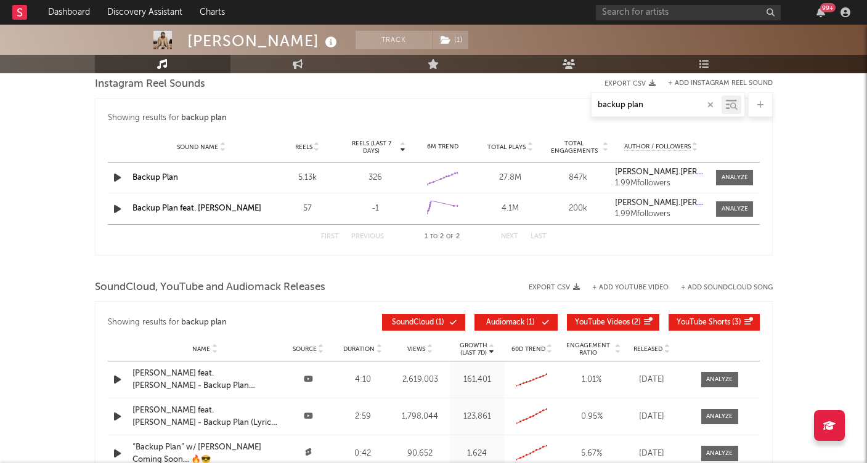
scroll to position [862, 0]
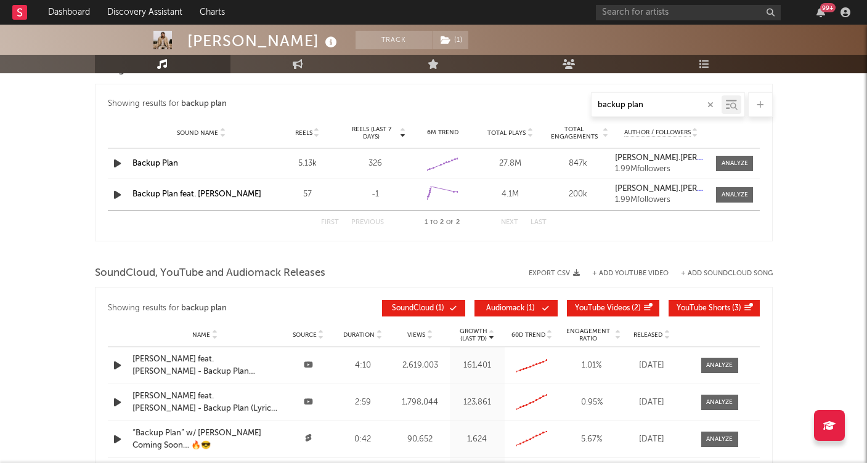
click at [676, 108] on input "backup plan" at bounding box center [656, 105] width 130 height 10
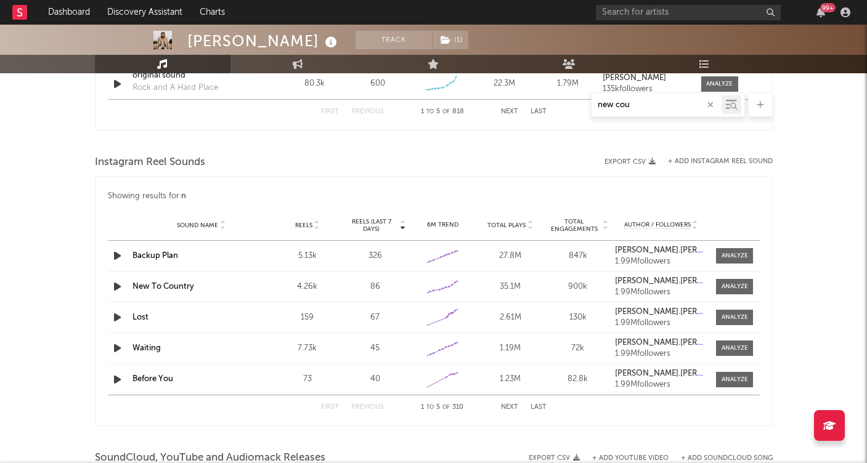
scroll to position [911, 0]
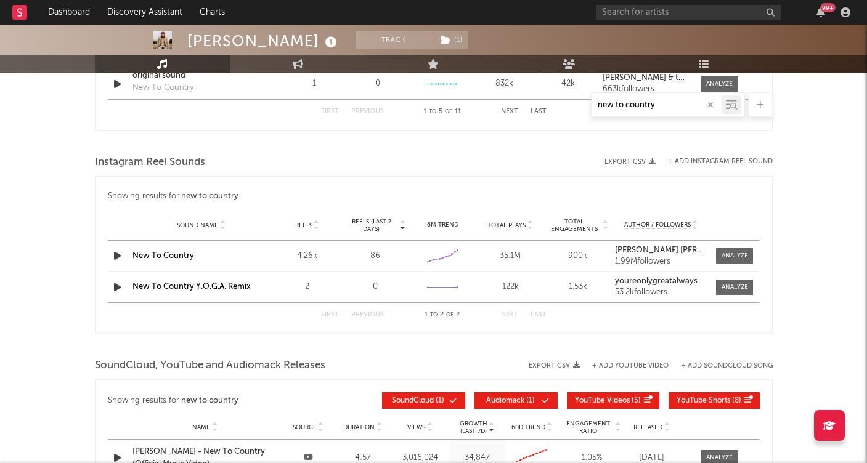
type input "new to country"
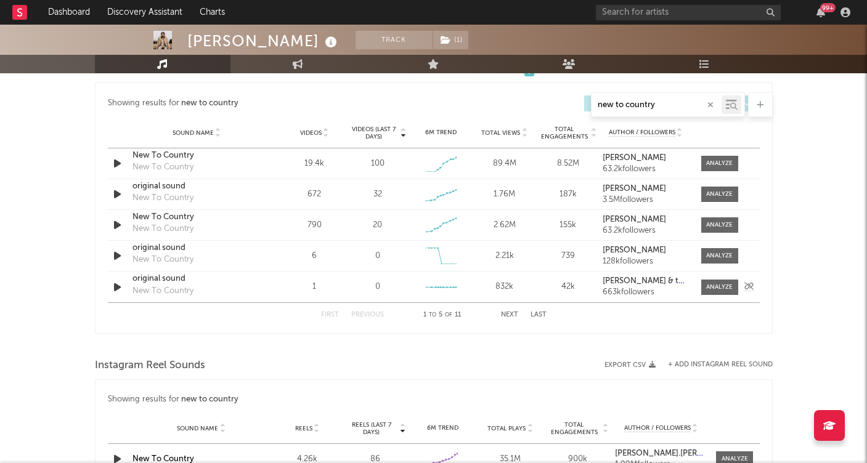
scroll to position [705, 0]
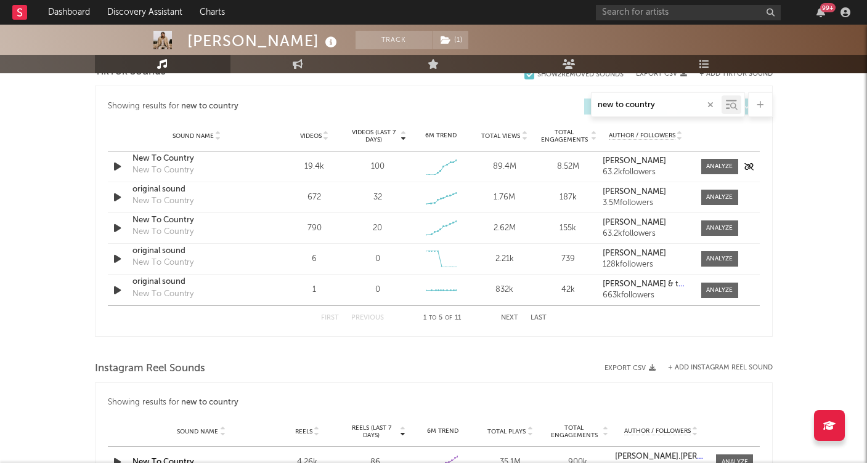
click at [138, 159] on div "New To Country" at bounding box center [196, 159] width 129 height 12
click at [153, 220] on div "New To Country" at bounding box center [196, 220] width 129 height 12
click at [147, 184] on div "original sound" at bounding box center [196, 190] width 129 height 12
click at [168, 253] on div "original sound" at bounding box center [196, 251] width 129 height 12
click at [150, 284] on div "original sound" at bounding box center [196, 282] width 129 height 12
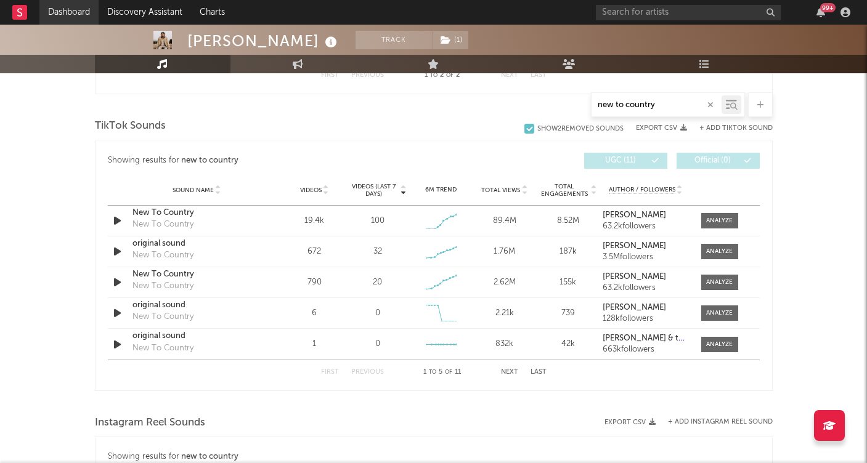
scroll to position [650, 0]
click at [707, 104] on icon "button" at bounding box center [710, 105] width 6 height 8
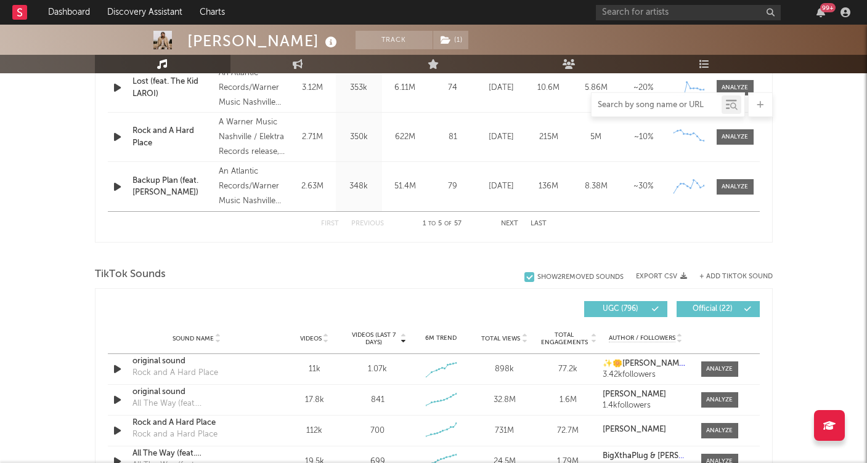
click at [639, 103] on input "text" at bounding box center [656, 105] width 130 height 10
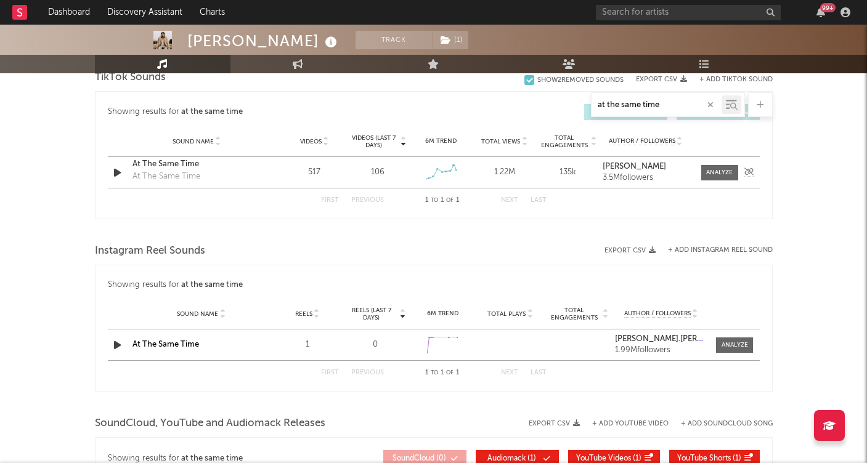
type input "at the same time"
click at [155, 161] on div "At The Same Time" at bounding box center [196, 164] width 129 height 12
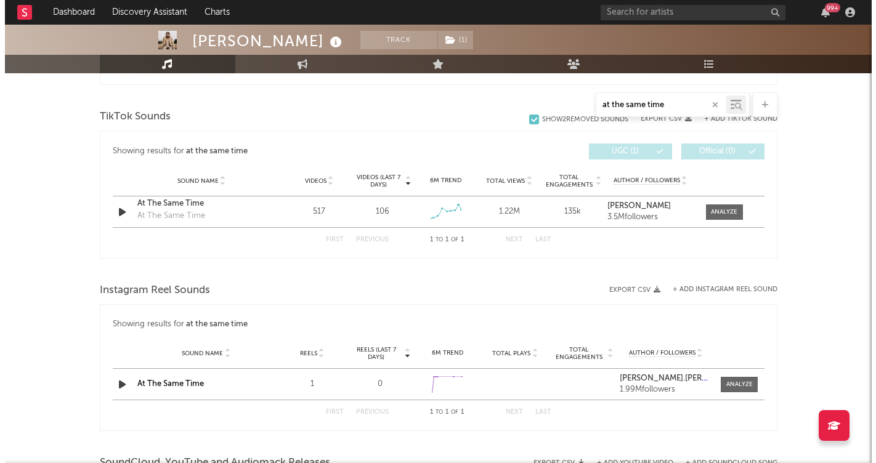
scroll to position [586, 0]
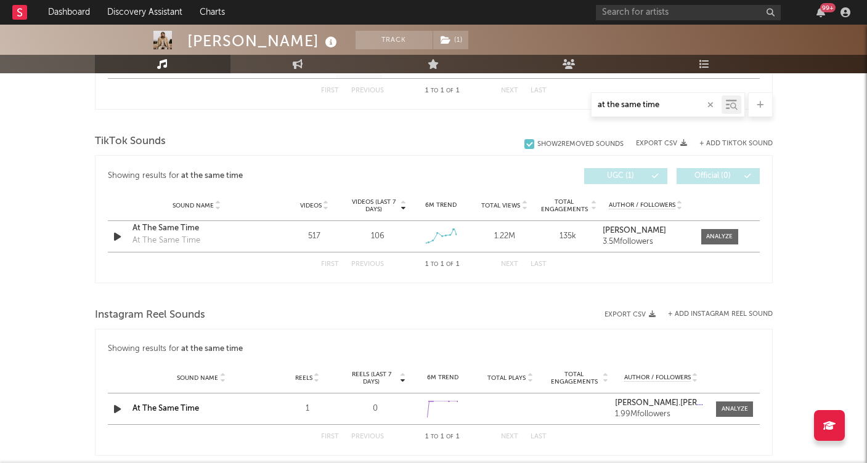
click at [733, 145] on button "+ Add TikTok Sound" at bounding box center [735, 143] width 73 height 7
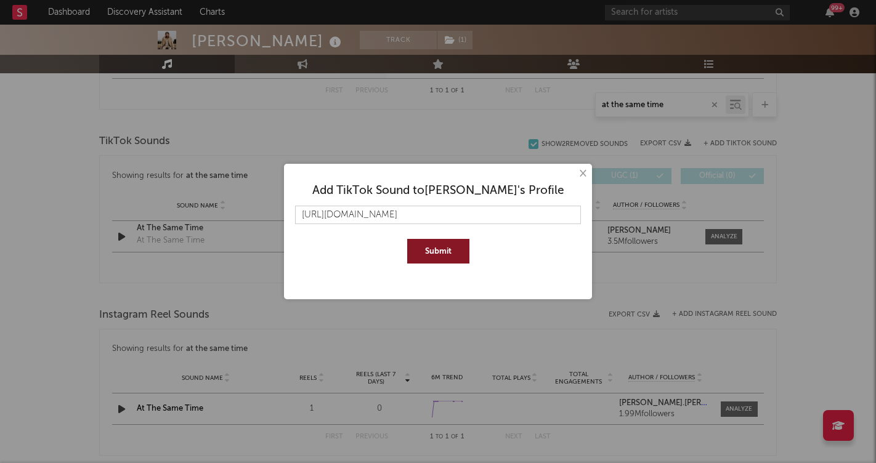
click at [440, 252] on button "Submit" at bounding box center [438, 251] width 62 height 25
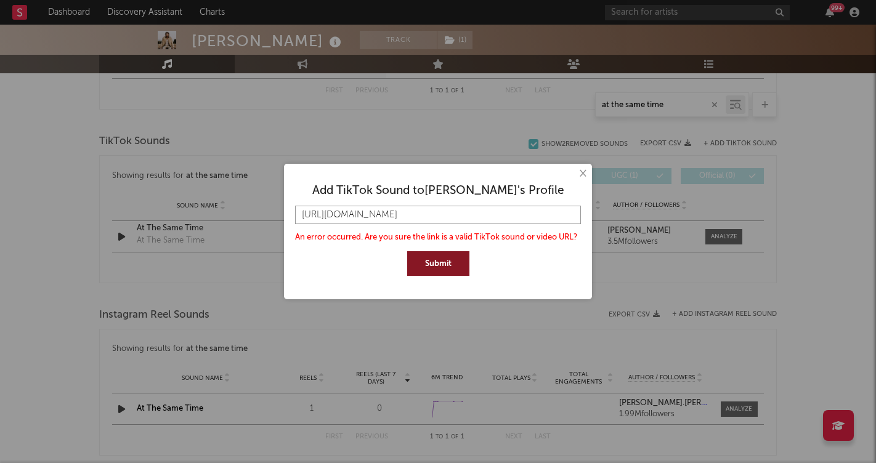
click at [438, 214] on input "https://www.tiktok.com/t/ZP8BhnGpF/" at bounding box center [438, 215] width 286 height 18
paste input "music/At-The-Same-Time-7533679468448270353?is_from_webapp=1&sender_device=pc"
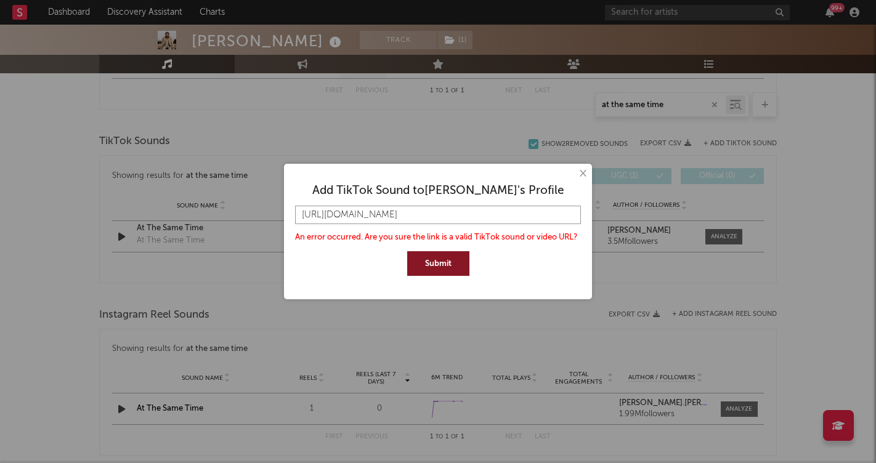
type input "https://www.tiktok.com/music/At-The-Same-Time-7533679468448270353?is_from_webap…"
click at [455, 267] on button "Submit" at bounding box center [438, 263] width 62 height 25
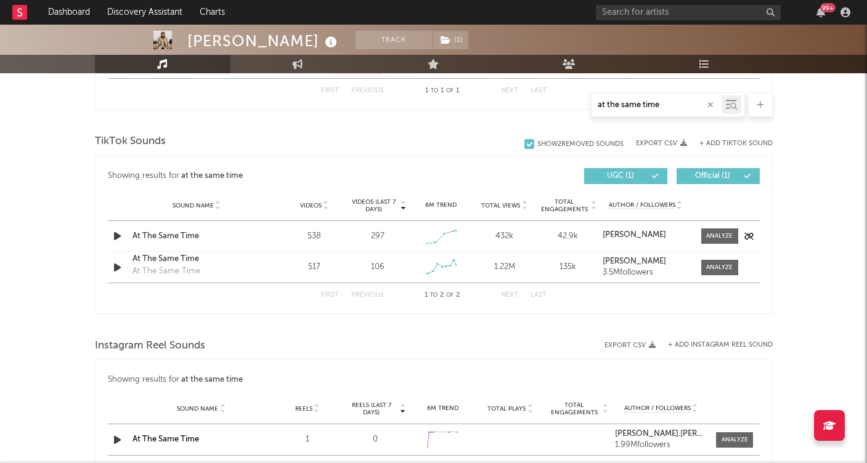
click at [163, 237] on div "At The Same Time" at bounding box center [196, 236] width 129 height 12
click at [153, 257] on div "At The Same Time" at bounding box center [196, 259] width 129 height 12
click at [705, 104] on button "button" at bounding box center [710, 105] width 10 height 12
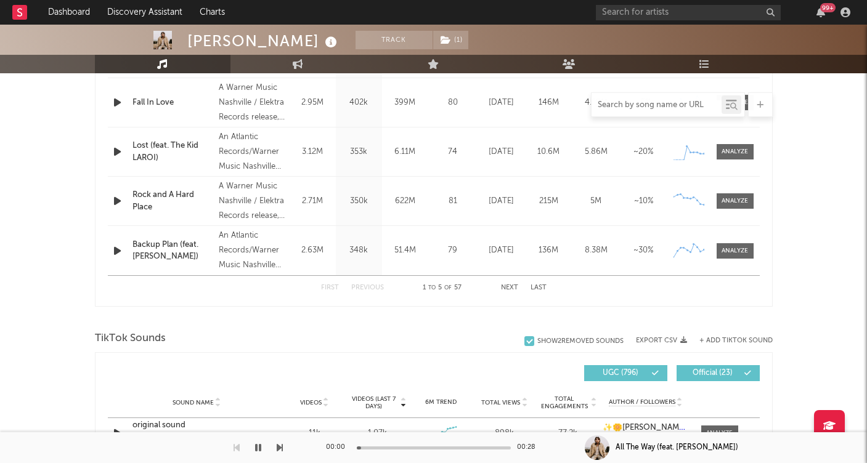
click at [695, 104] on input "text" at bounding box center [656, 105] width 130 height 10
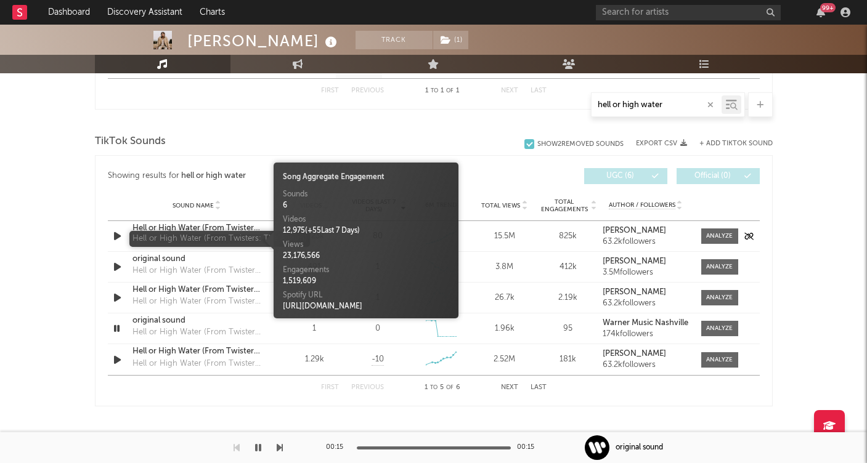
click at [232, 244] on div "Hell or High Water (From Twisters: The Album)" at bounding box center [196, 240] width 129 height 12
click at [172, 240] on div "Hell or High Water (From Twisters: The Album)" at bounding box center [196, 240] width 129 height 12
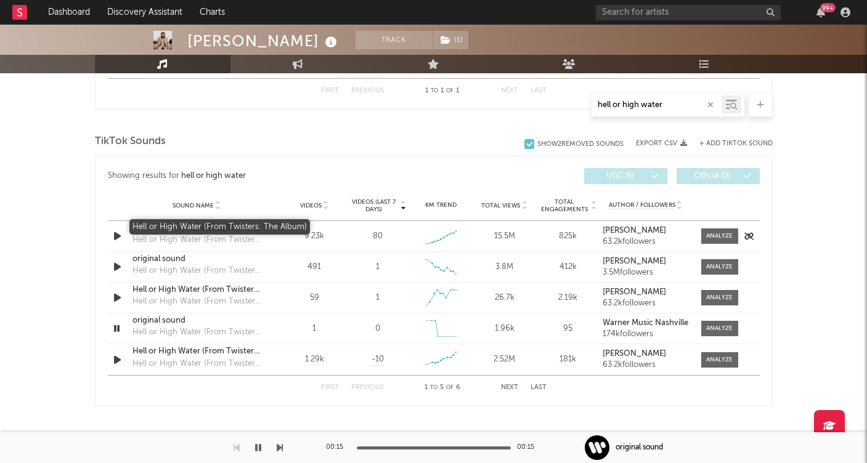
type input "hell or high water"
click at [166, 226] on div "Hell or High Water (From Twisters: The Album)" at bounding box center [196, 228] width 129 height 12
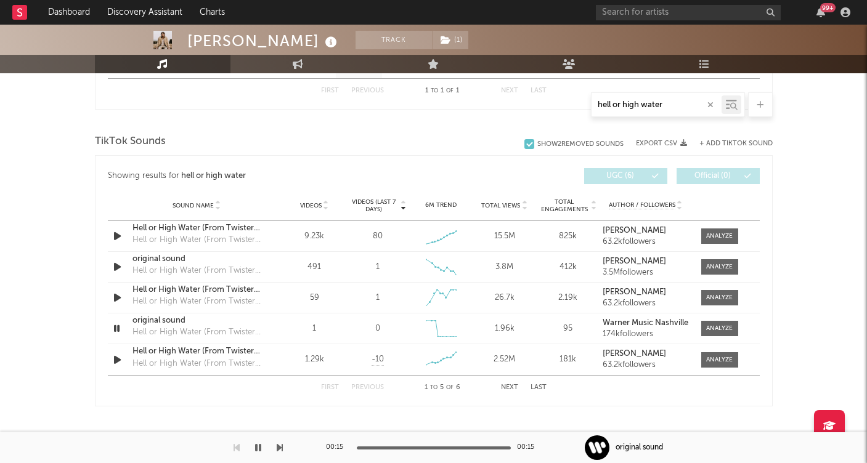
click at [708, 106] on icon "button" at bounding box center [710, 105] width 6 height 8
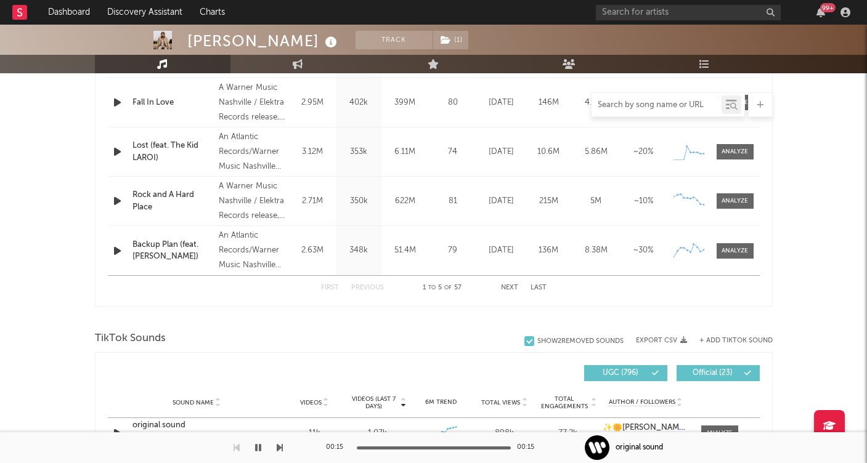
click at [708, 106] on input "text" at bounding box center [656, 105] width 130 height 10
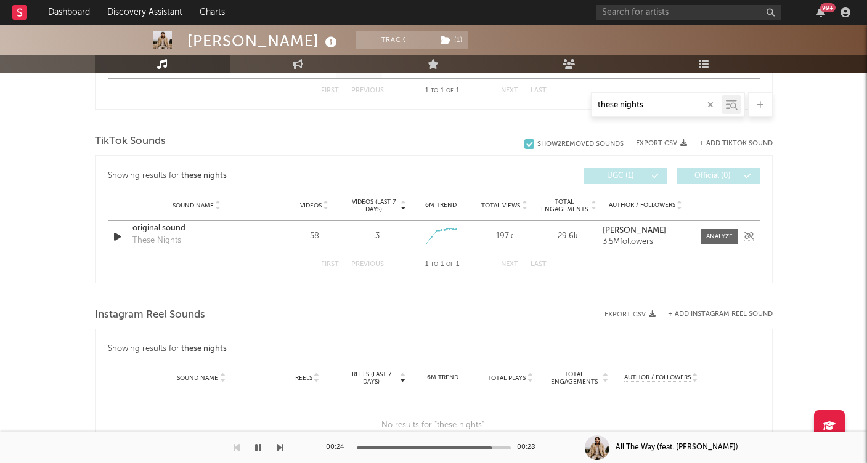
type input "these nights"
drag, startPoint x: 168, startPoint y: 221, endPoint x: 168, endPoint y: 227, distance: 6.2
click at [168, 222] on div "Sound Name original sound These Nights Videos 58 Videos (last 7 days) 3 Weekly …" at bounding box center [434, 236] width 652 height 31
click at [168, 228] on div "original sound" at bounding box center [196, 228] width 129 height 12
click at [725, 145] on button "+ Add TikTok Sound" at bounding box center [735, 143] width 73 height 7
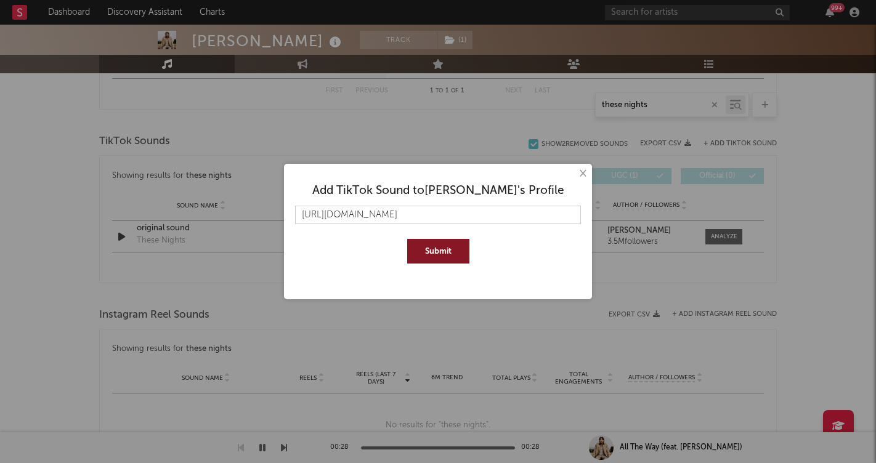
scroll to position [0, 184]
type input "https://www.tiktok.com/music/These-Nights-7533679744056330256?is_from_webapp=1&…"
click at [446, 251] on button "Submit" at bounding box center [438, 251] width 62 height 25
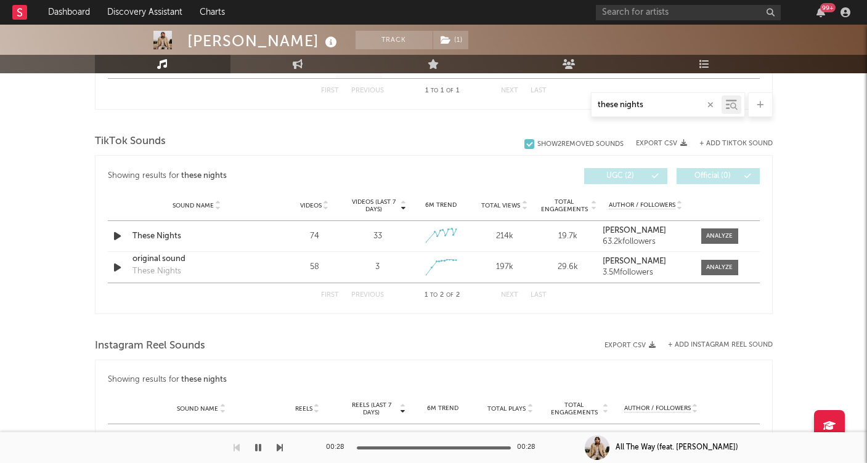
click at [659, 106] on input "these nights" at bounding box center [656, 105] width 130 height 10
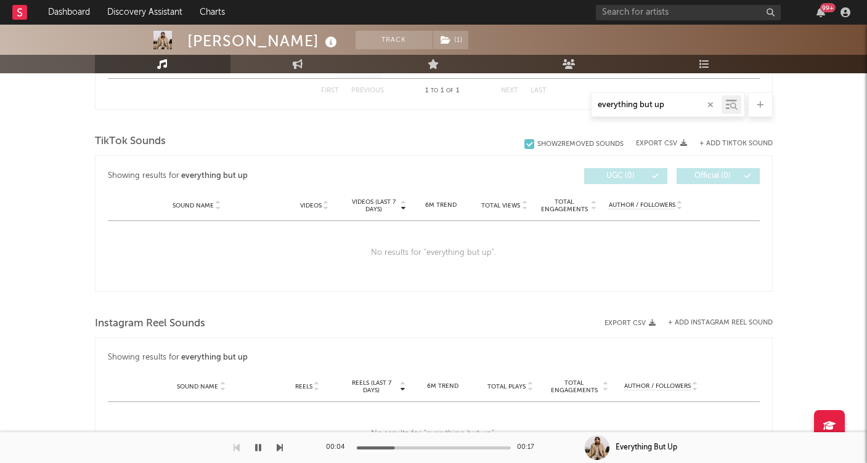
type input "everything but up"
click at [729, 145] on button "+ Add TikTok Sound" at bounding box center [735, 143] width 73 height 7
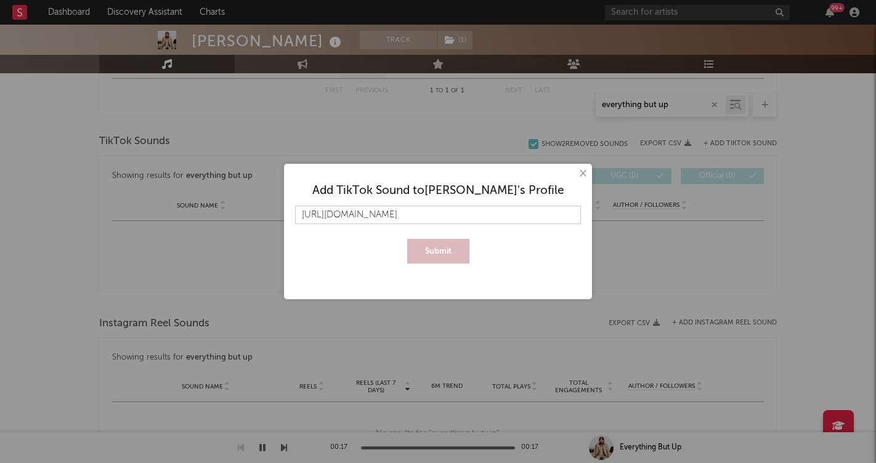
scroll to position [0, 207]
type input "https://www.tiktok.com/music/Everything-But-Up-7533679845667080208?is_from_weba…"
click at [441, 246] on button "Submit" at bounding box center [438, 251] width 62 height 25
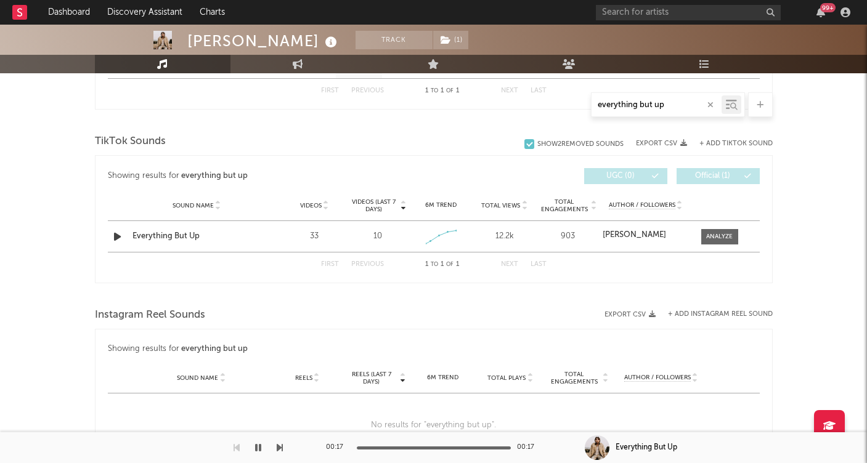
click at [709, 102] on icon "button" at bounding box center [710, 105] width 6 height 8
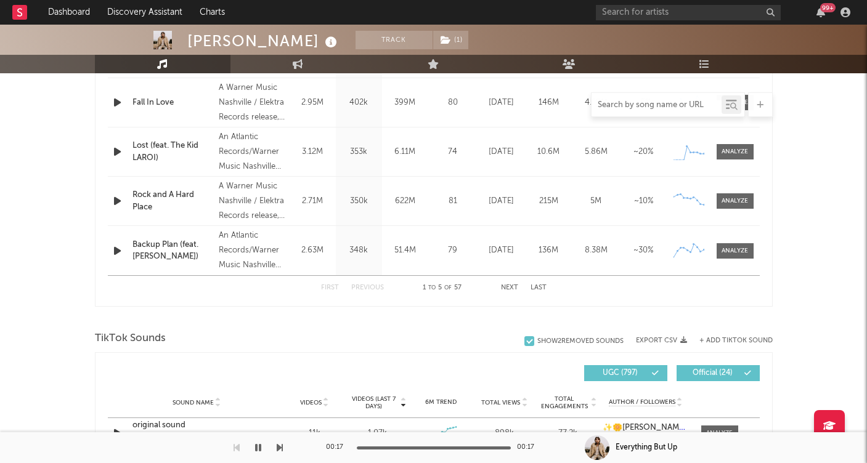
click at [652, 108] on input "text" at bounding box center [656, 105] width 130 height 10
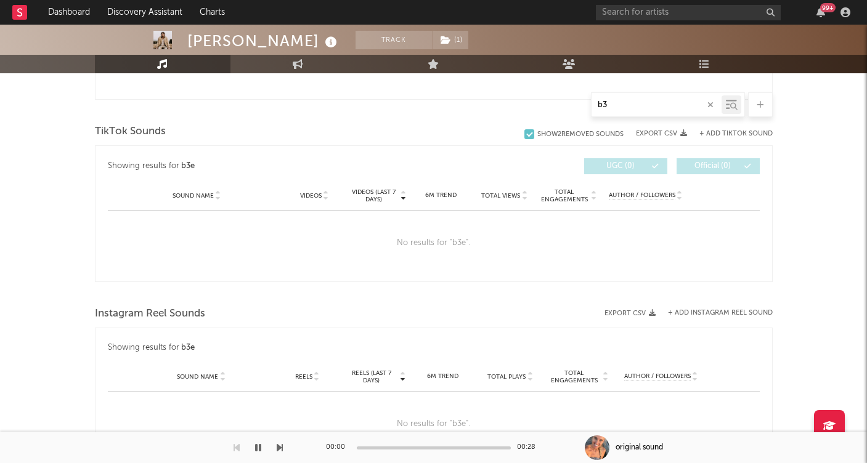
type input "b"
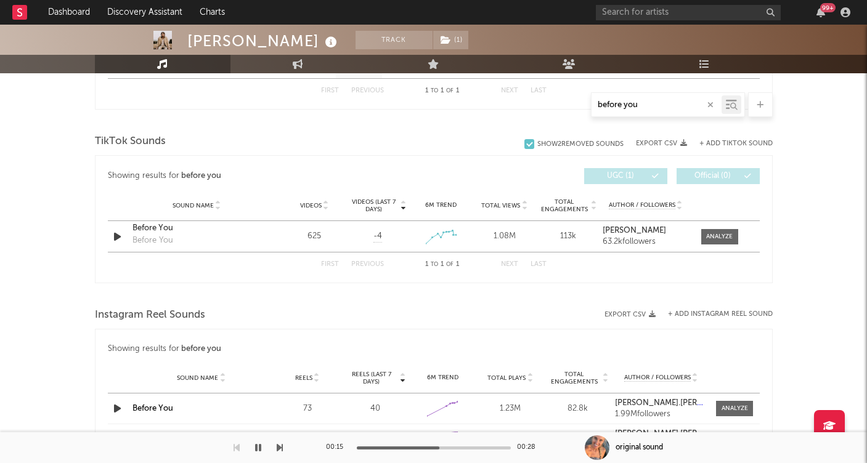
type input "before you"
click at [719, 138] on div "+ Add TikTok Sound" at bounding box center [730, 143] width 86 height 12
click at [721, 144] on button "+ Add TikTok Sound" at bounding box center [735, 143] width 73 height 7
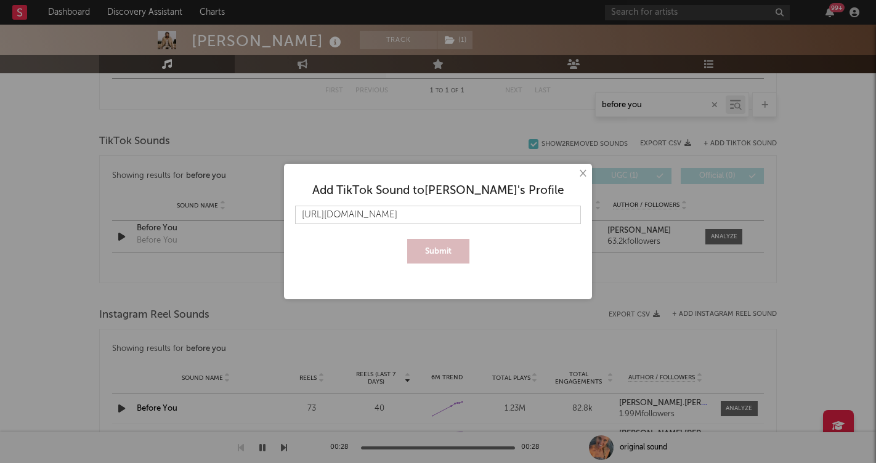
scroll to position [0, 190]
type input "[URL][DOMAIN_NAME]"
click at [439, 254] on button "Submit" at bounding box center [438, 251] width 62 height 25
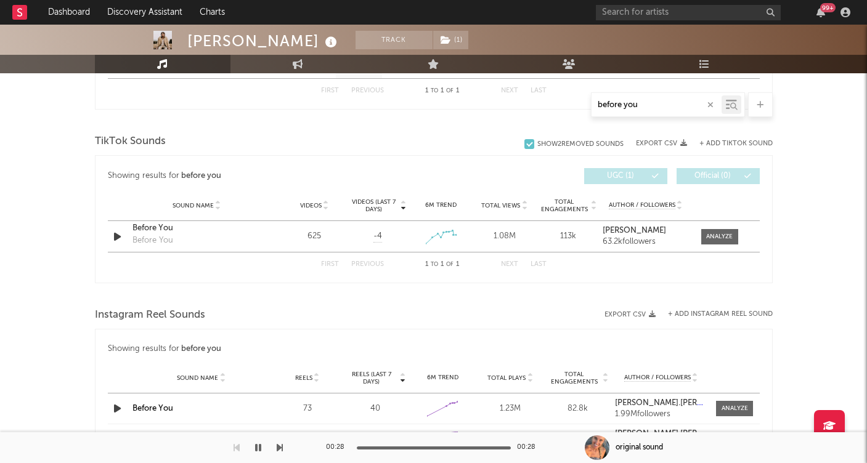
click at [717, 147] on div "+ Add TikTok Sound" at bounding box center [730, 143] width 86 height 12
click at [725, 139] on div "+ Add TikTok Sound" at bounding box center [730, 143] width 86 height 12
click at [723, 145] on button "+ Add TikTok Sound" at bounding box center [735, 143] width 73 height 7
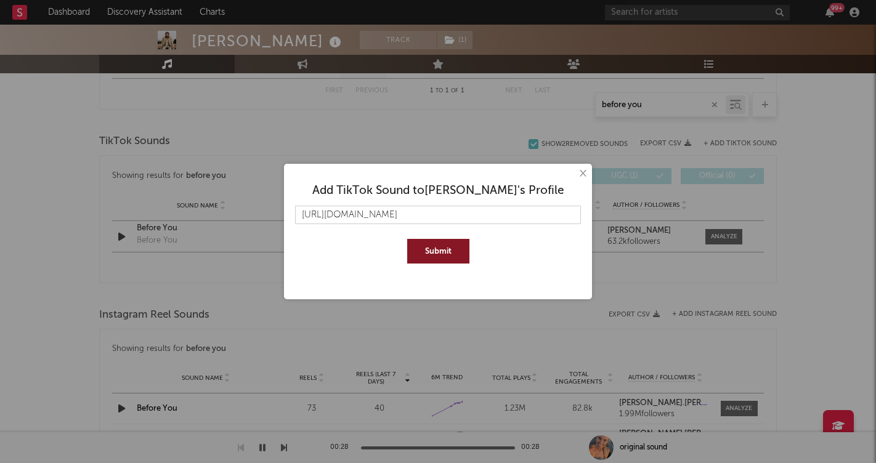
scroll to position [0, 190]
type input "[URL][DOMAIN_NAME]"
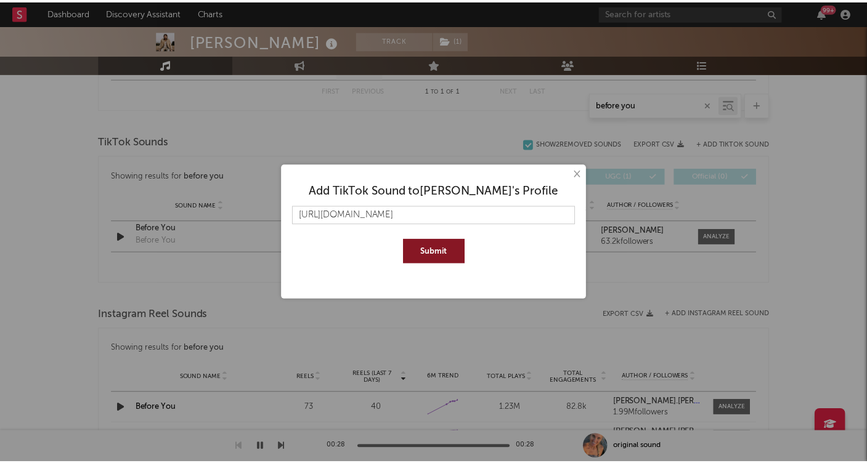
scroll to position [0, 0]
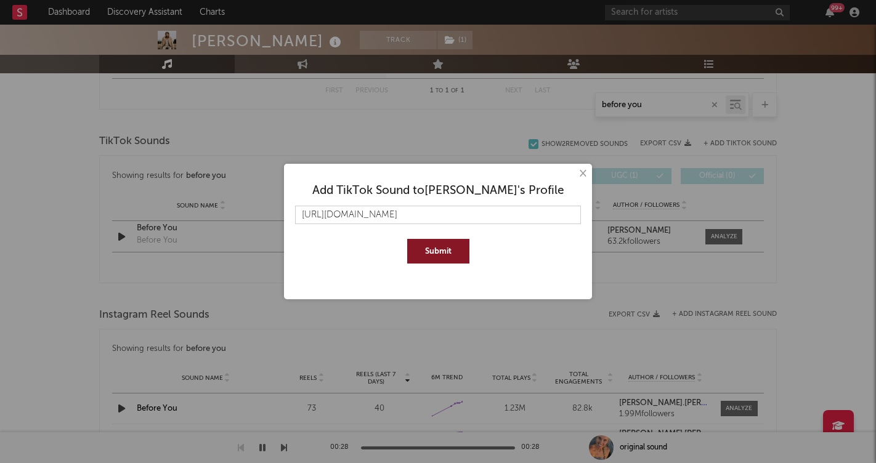
click at [440, 250] on button "Submit" at bounding box center [438, 251] width 62 height 25
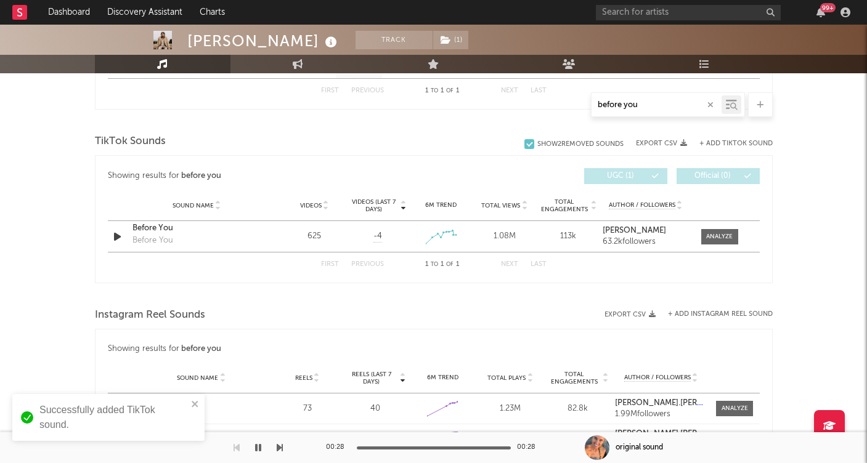
click at [328, 322] on div "Instagram Reel Sounds" at bounding box center [433, 315] width 677 height 21
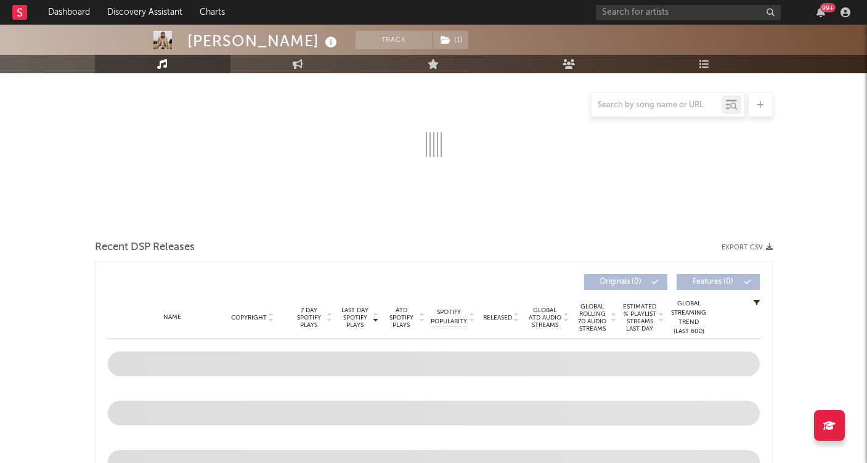
select select "6m"
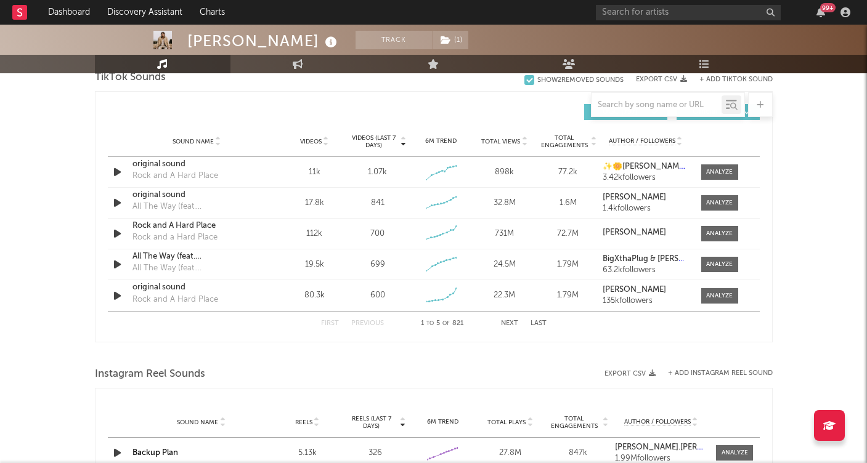
scroll to position [823, 0]
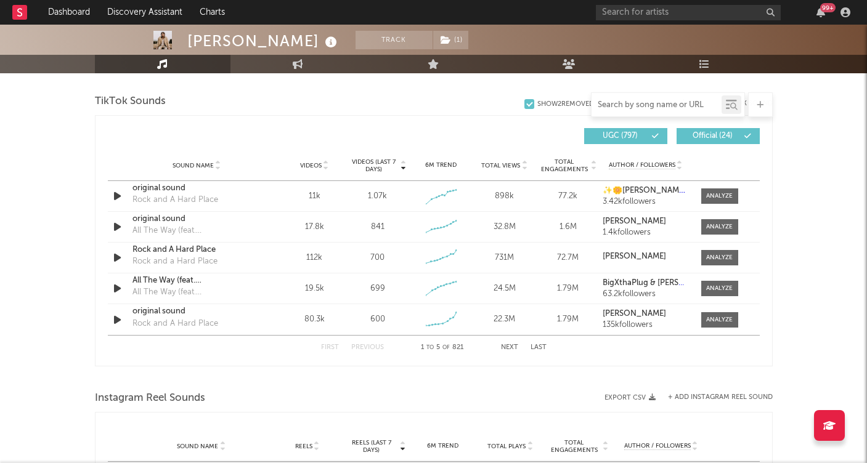
click at [634, 103] on input "text" at bounding box center [656, 105] width 130 height 10
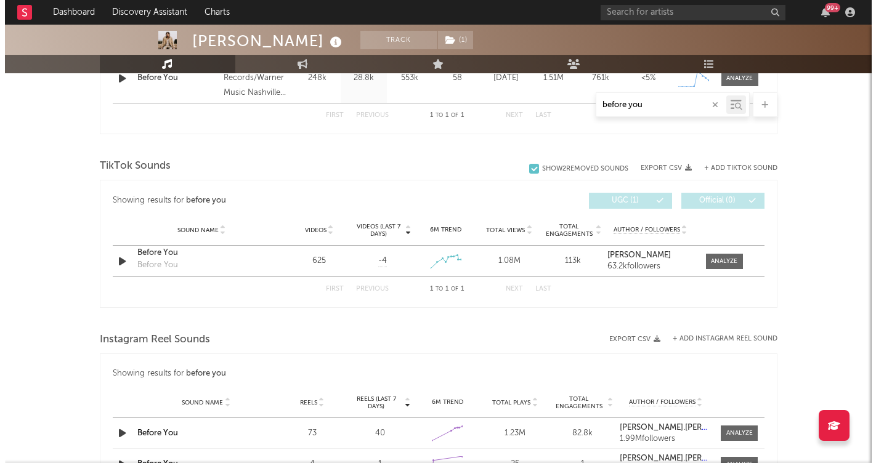
scroll to position [552, 0]
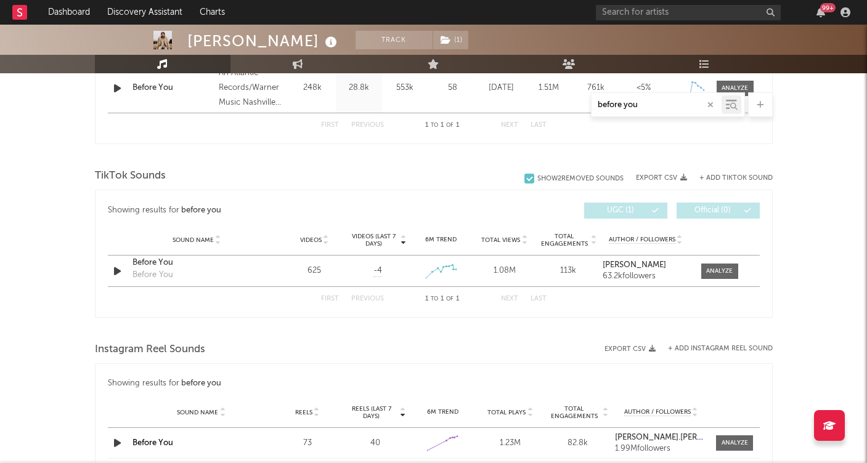
click at [741, 181] on button "+ Add TikTok Sound" at bounding box center [735, 178] width 73 height 7
type input "before you"
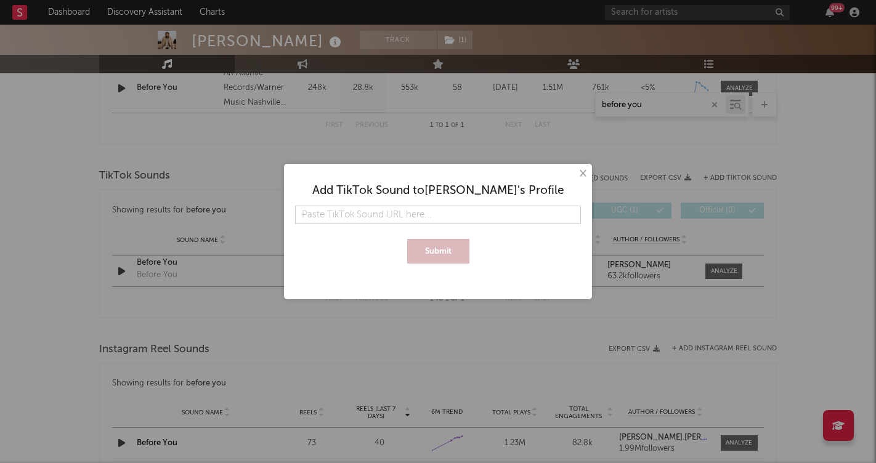
click at [467, 223] on input "text" at bounding box center [438, 215] width 286 height 18
type input "[URL][DOMAIN_NAME]"
click at [448, 246] on button "Submit" at bounding box center [438, 251] width 62 height 25
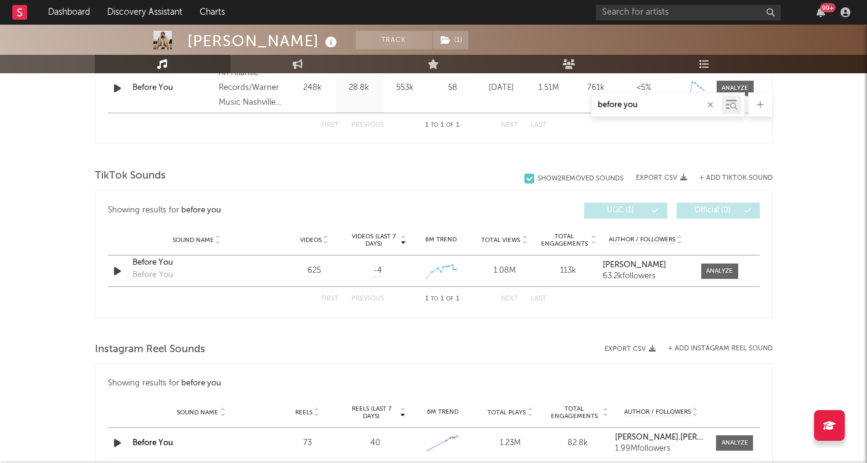
click at [517, 191] on div "Showing results for before you Videos (last 7 days) Sound Name Videos Videos (l…" at bounding box center [433, 254] width 677 height 128
click at [721, 175] on button "+ Add TikTok Sound" at bounding box center [735, 178] width 73 height 7
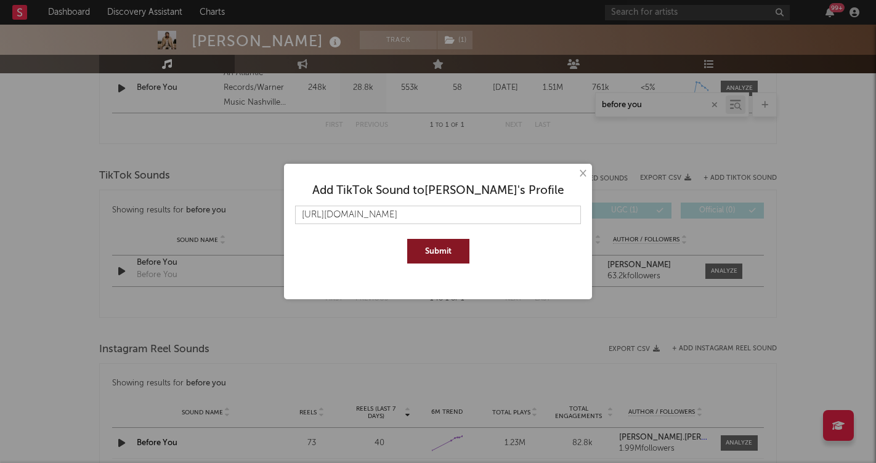
scroll to position [0, 190]
type input "[URL][DOMAIN_NAME]"
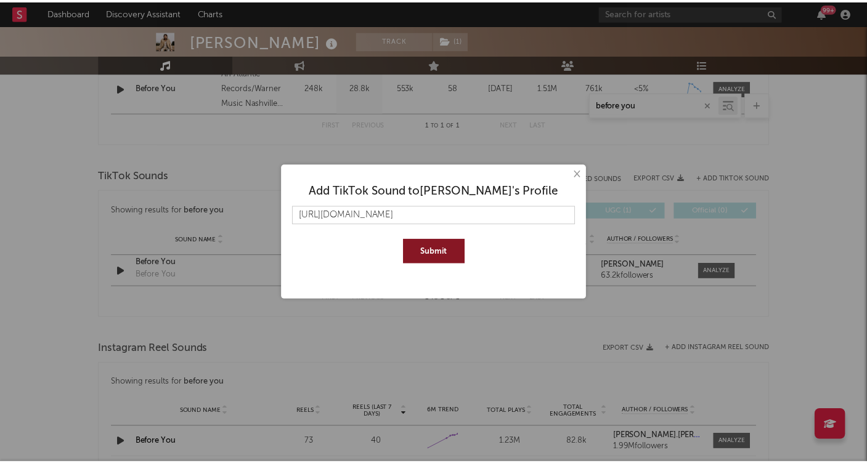
scroll to position [0, 0]
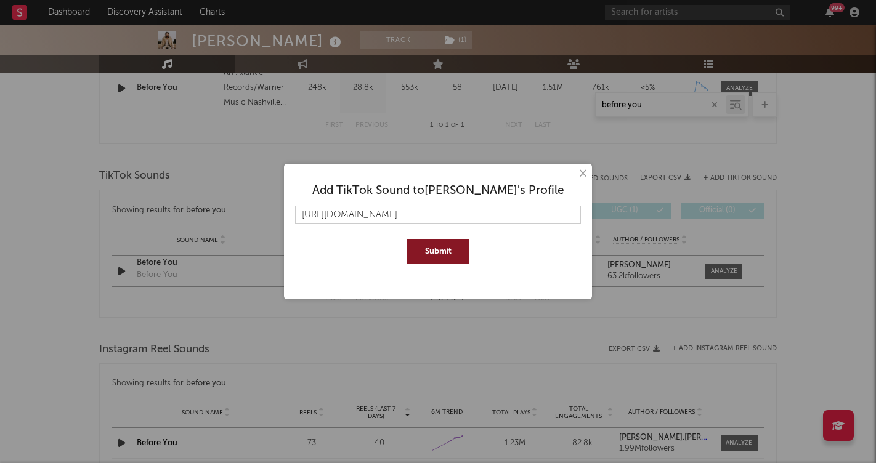
click at [437, 246] on button "Submit" at bounding box center [438, 251] width 62 height 25
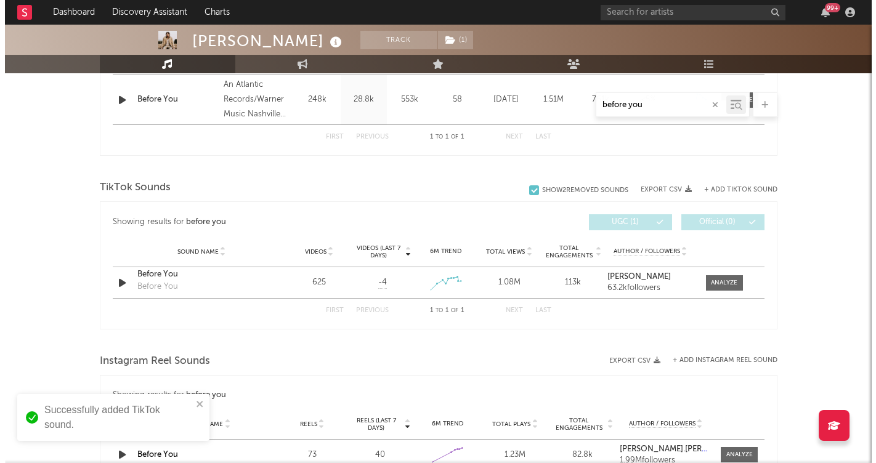
scroll to position [539, 0]
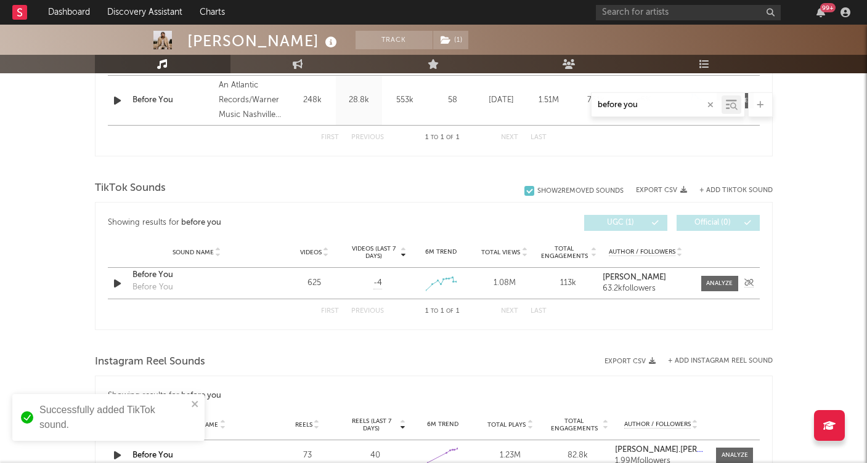
click at [157, 275] on div "Before You" at bounding box center [196, 275] width 129 height 12
click at [724, 184] on div "+ Add TikTok Sound" at bounding box center [730, 190] width 86 height 12
click at [724, 191] on button "+ Add TikTok Sound" at bounding box center [735, 190] width 73 height 7
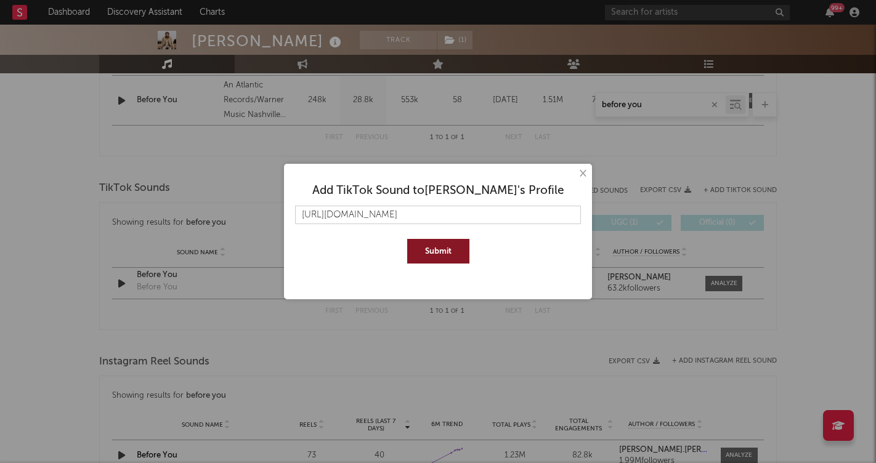
scroll to position [0, 3130]
type input "[URL][DOMAIN_NAME]"
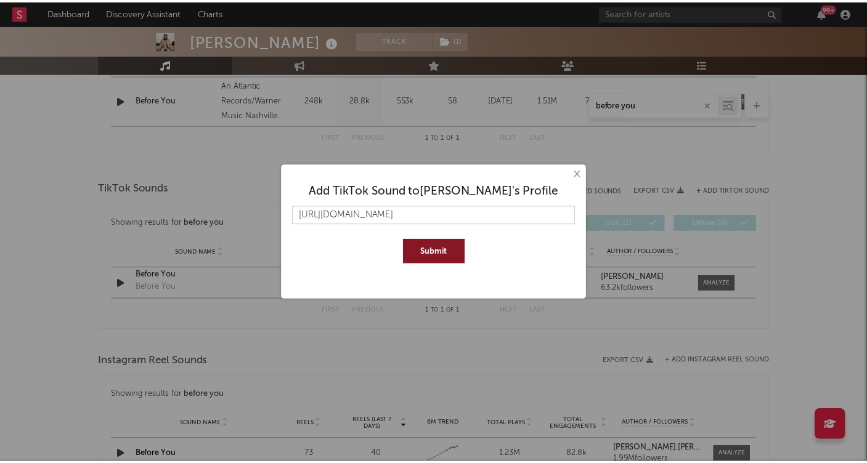
scroll to position [0, 0]
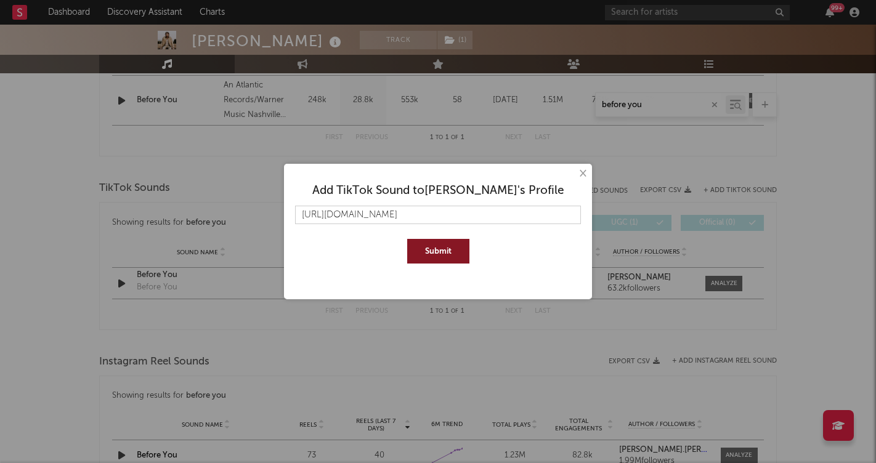
click at [443, 249] on button "Submit" at bounding box center [438, 251] width 62 height 25
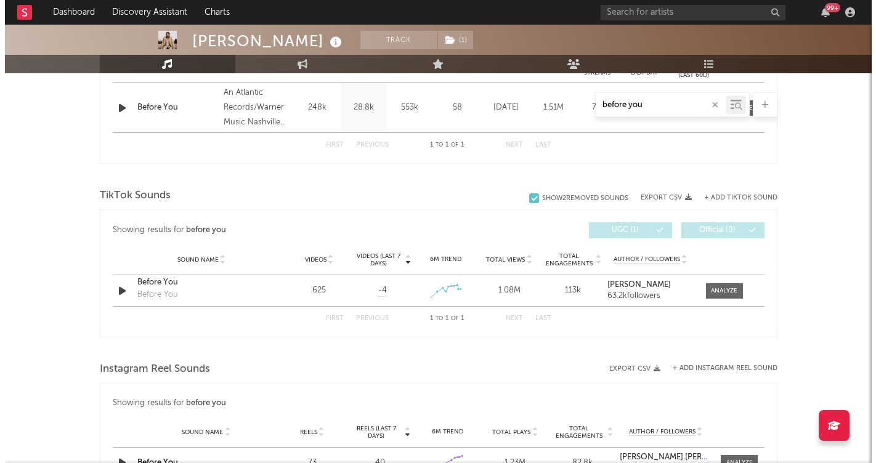
scroll to position [555, 0]
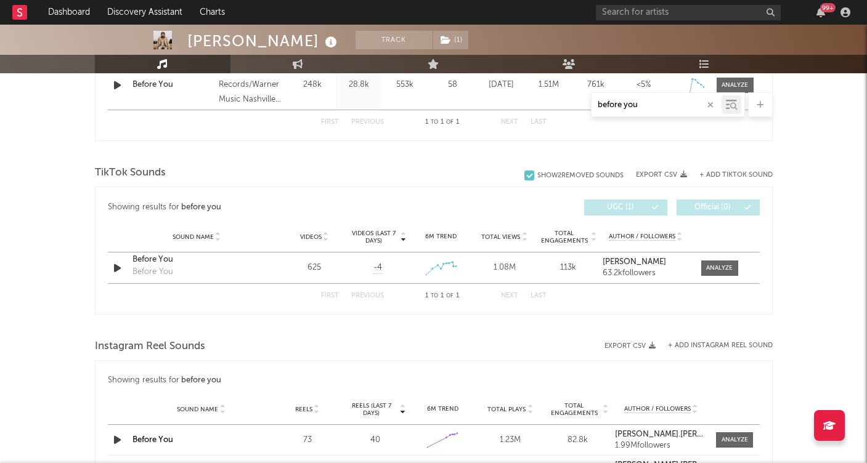
click at [757, 101] on icon at bounding box center [759, 105] width 7 height 8
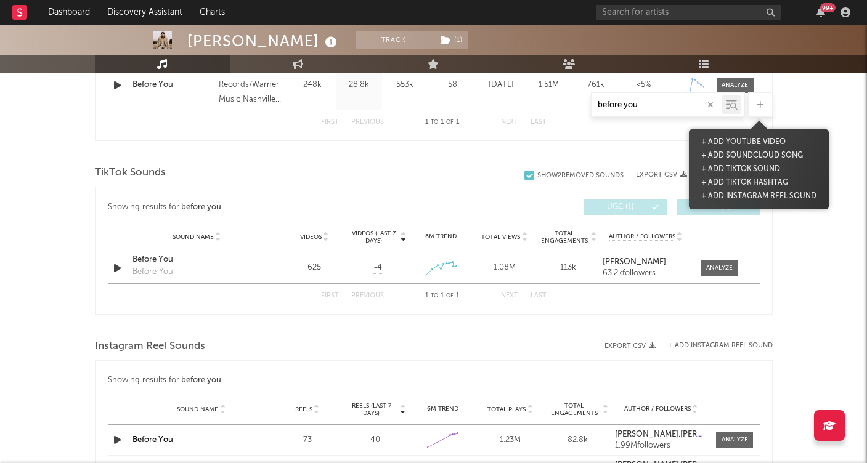
click at [757, 101] on icon at bounding box center [759, 105] width 7 height 8
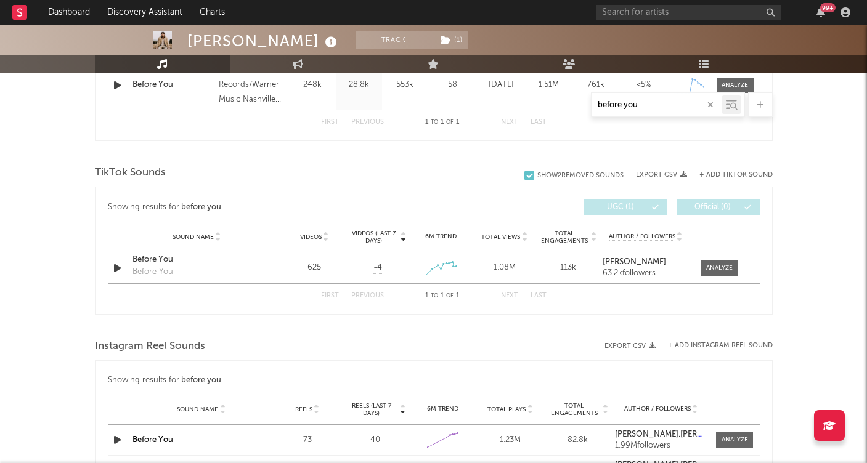
click at [763, 105] on div at bounding box center [760, 104] width 25 height 25
click at [830, 110] on div "[PERSON_NAME] Track ( 1 ) [GEOGRAPHIC_DATA] | Country Edit Track ( 1 ) Benchmar…" at bounding box center [433, 183] width 867 height 1426
click at [753, 169] on div "+ Add TikTok Sound" at bounding box center [730, 175] width 86 height 12
click at [753, 176] on button "+ Add TikTok Sound" at bounding box center [735, 175] width 73 height 7
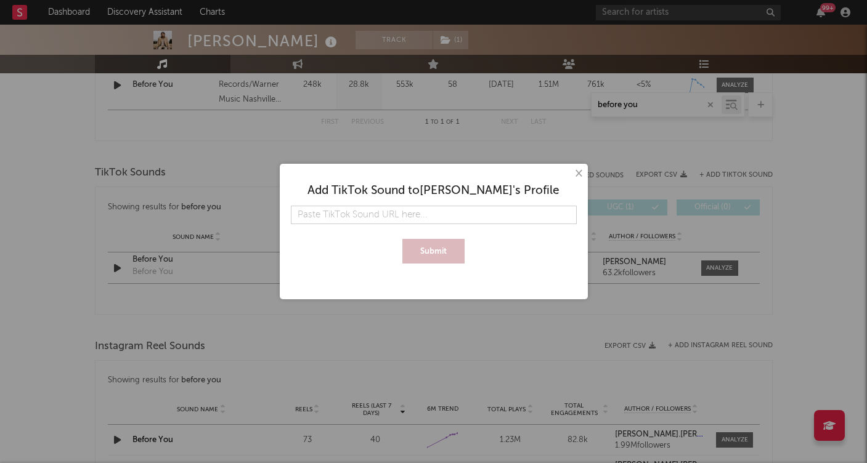
click at [836, 170] on div "× Add TikTok Sound to [PERSON_NAME] 's Profile Submit" at bounding box center [433, 231] width 867 height 463
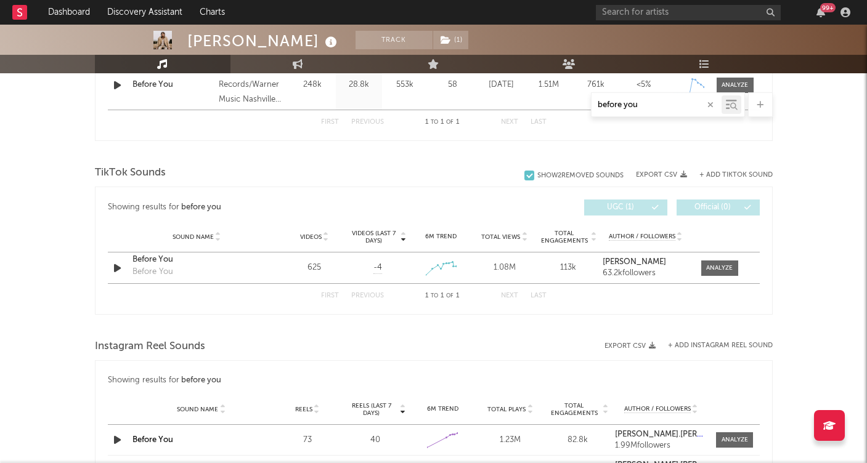
click at [733, 177] on button "+ Add TikTok Sound" at bounding box center [735, 175] width 73 height 7
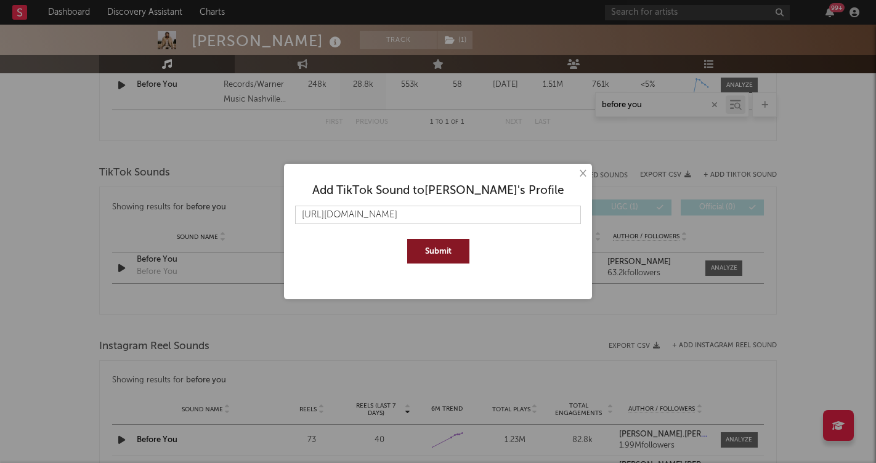
scroll to position [0, 3130]
type input "[URL][DOMAIN_NAME]"
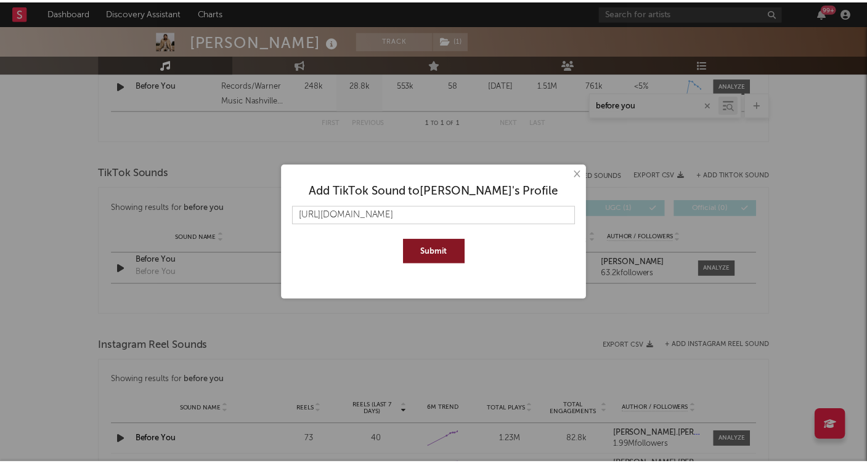
scroll to position [0, 0]
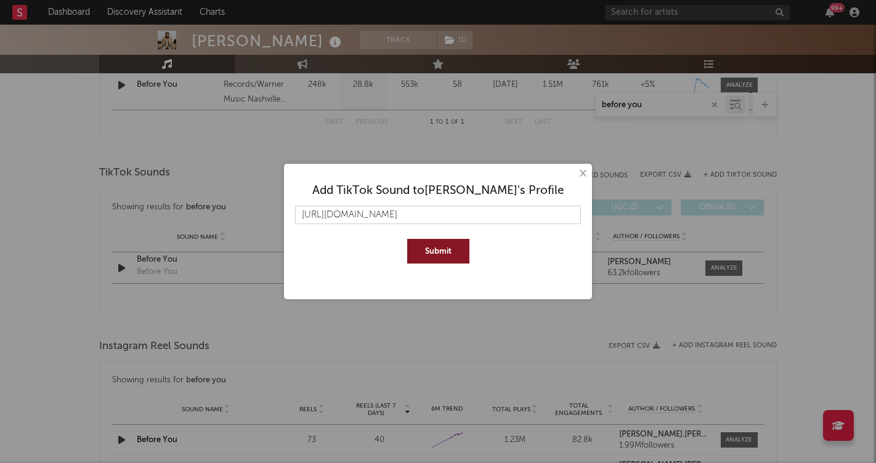
click at [437, 252] on button "Submit" at bounding box center [438, 251] width 62 height 25
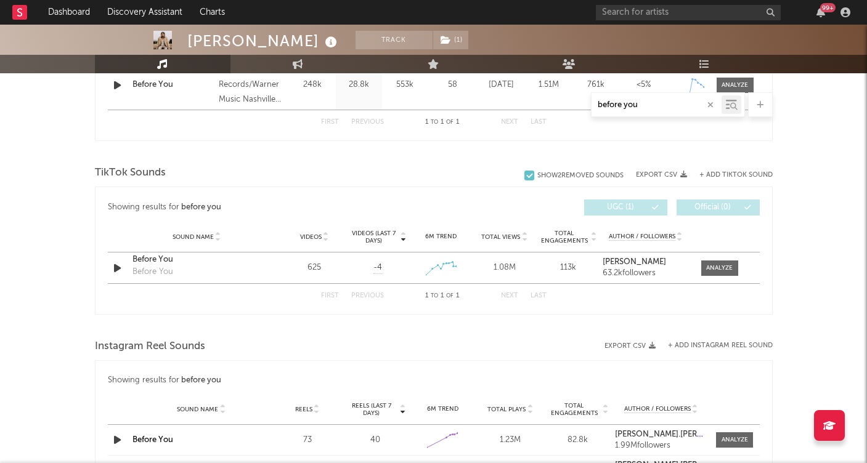
click at [426, 167] on div "TikTok Sounds" at bounding box center [433, 173] width 677 height 21
click at [529, 172] on div at bounding box center [529, 176] width 10 height 10
click at [524, 172] on input "Show 2 Removed Sounds" at bounding box center [524, 175] width 0 height 12
click at [529, 172] on div at bounding box center [529, 176] width 10 height 10
click at [524, 172] on input "Show 2 Removed Sounds" at bounding box center [524, 175] width 0 height 12
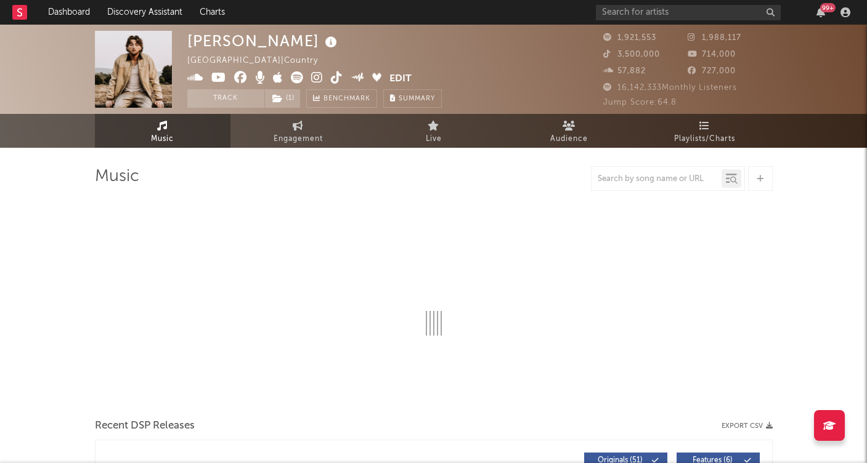
select select "6m"
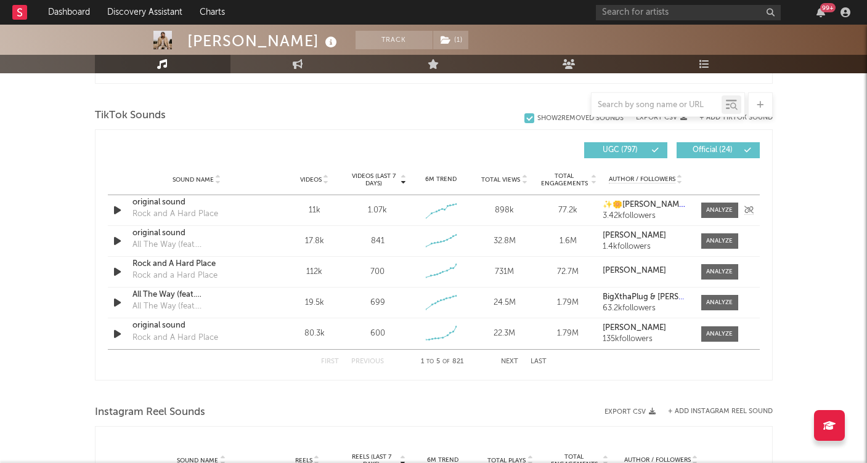
scroll to position [794, 0]
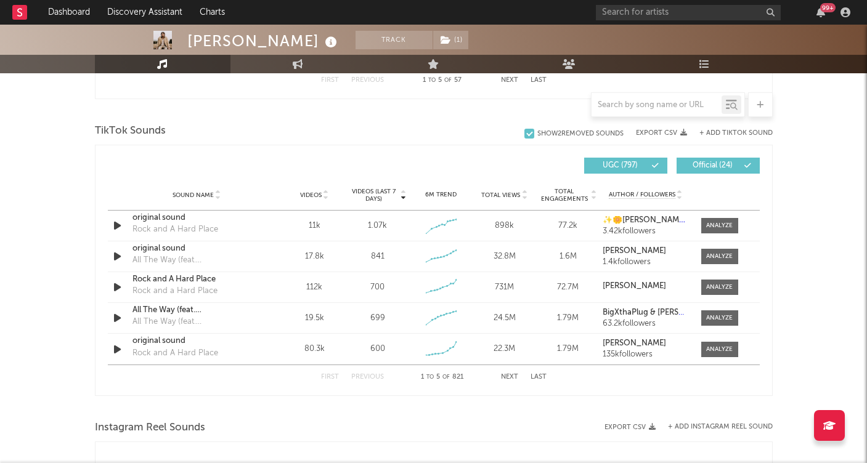
click at [744, 130] on button "+ Add TikTok Sound" at bounding box center [735, 133] width 73 height 7
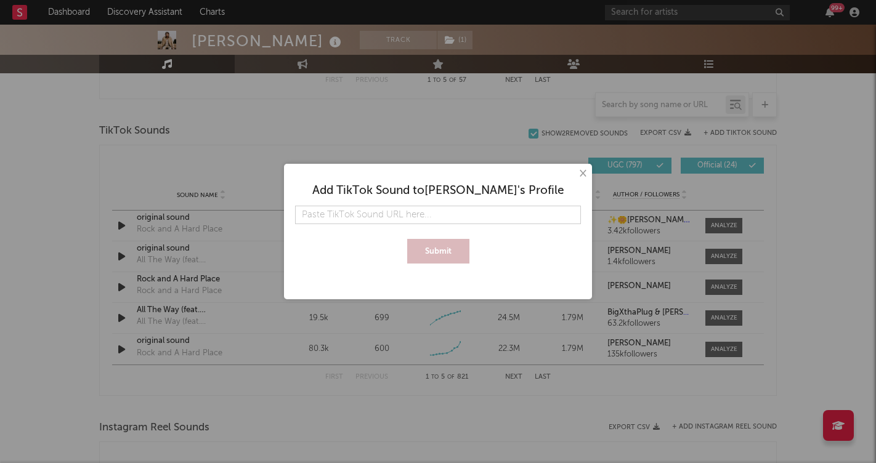
click at [584, 173] on button "×" at bounding box center [582, 174] width 14 height 14
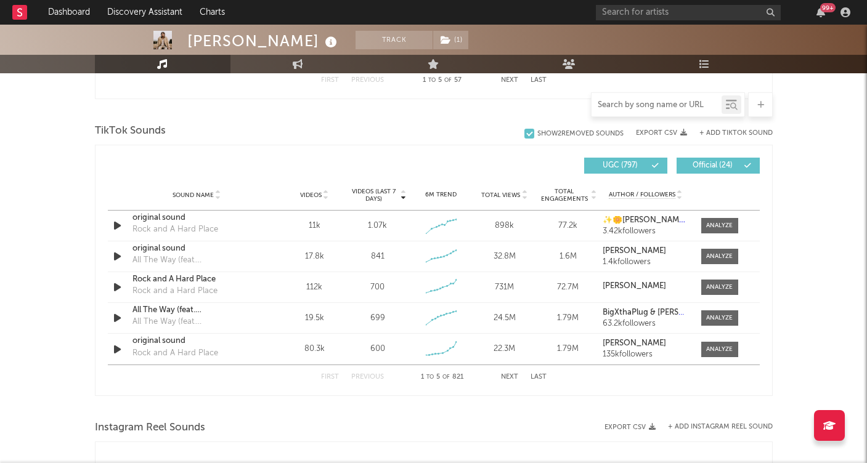
click at [653, 105] on input "text" at bounding box center [656, 105] width 130 height 10
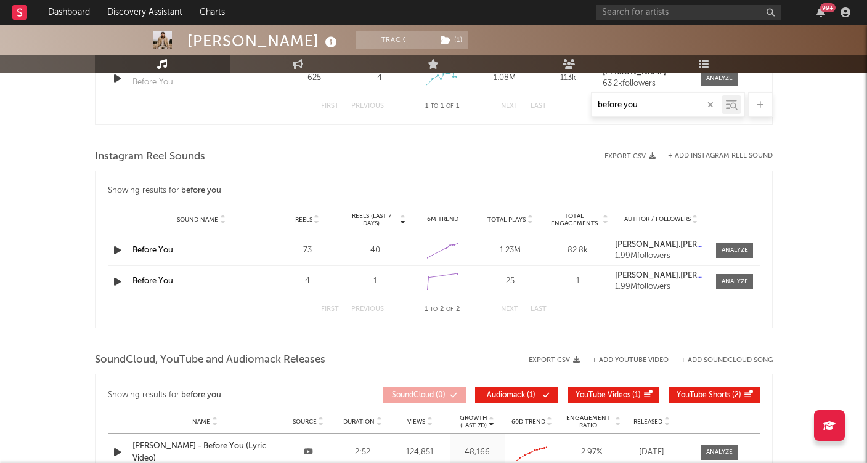
type input "before you"
click at [171, 278] on link "Before You" at bounding box center [152, 281] width 41 height 8
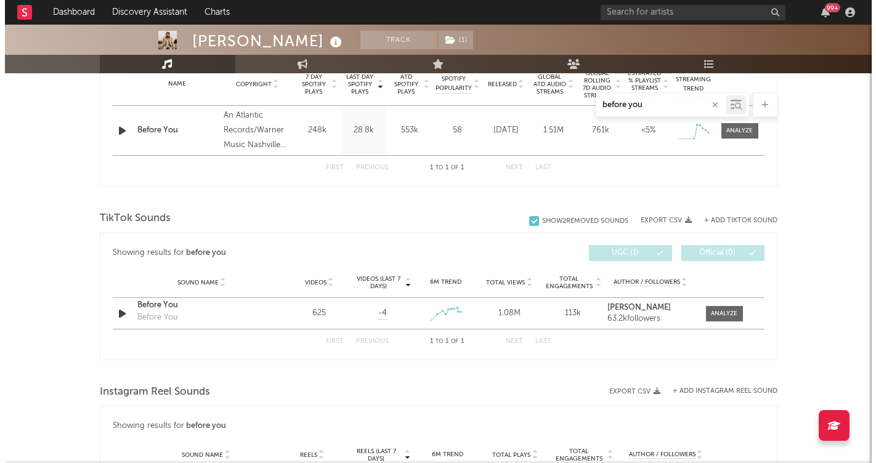
scroll to position [519, 0]
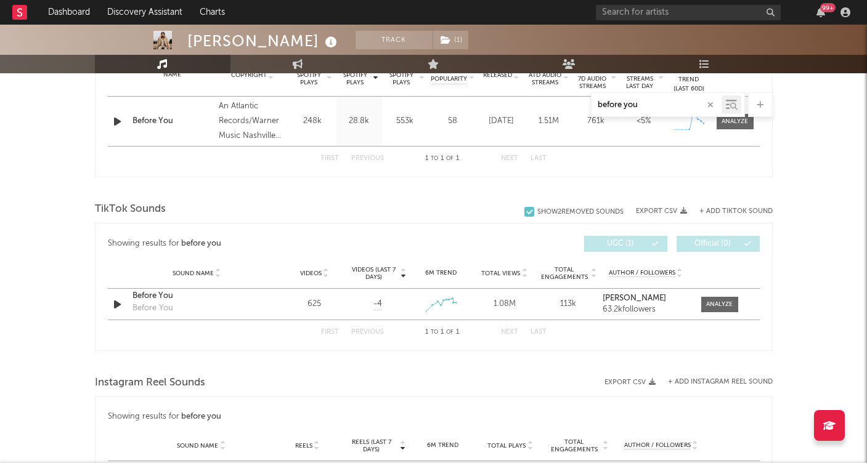
click at [740, 206] on div "+ Add TikTok Sound" at bounding box center [730, 211] width 86 height 12
click at [740, 210] on button "+ Add TikTok Sound" at bounding box center [735, 211] width 73 height 7
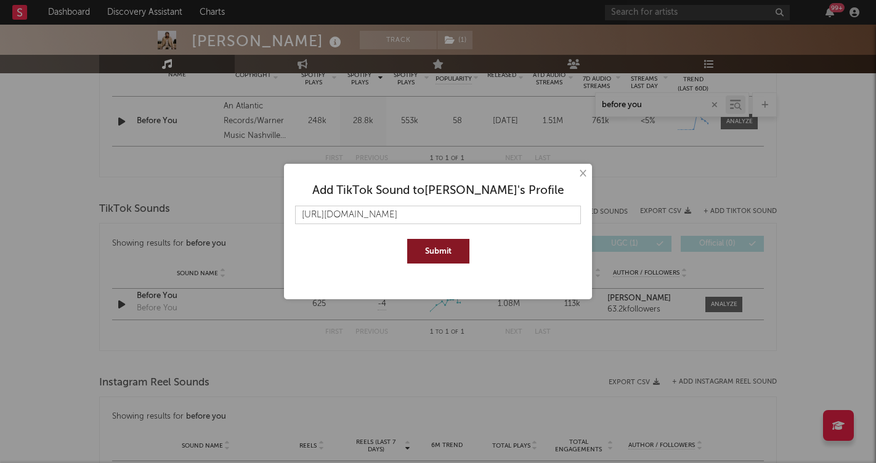
click at [439, 252] on button "Submit" at bounding box center [438, 251] width 62 height 25
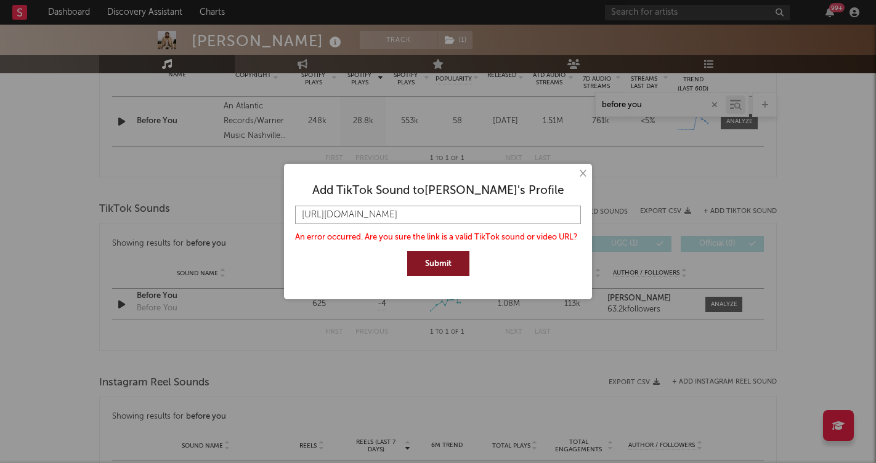
click at [443, 217] on input "[URL][DOMAIN_NAME]" at bounding box center [438, 215] width 286 height 18
paste input "[DOMAIN_NAME][URL]"
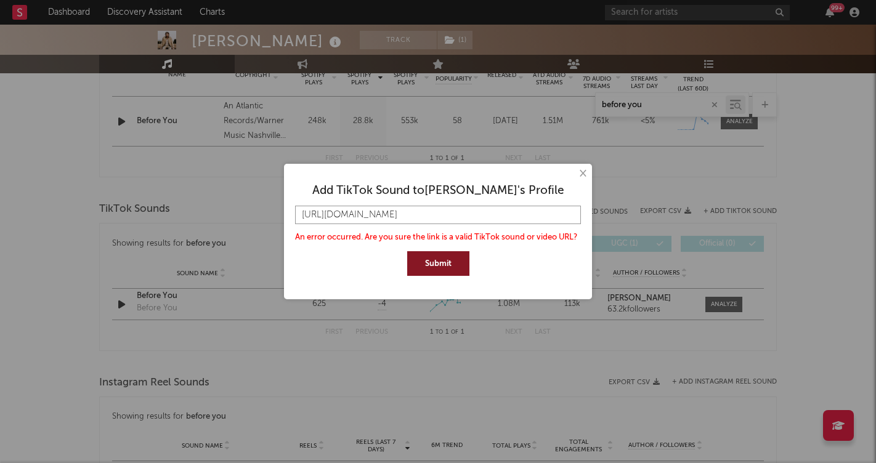
scroll to position [0, 190]
type input "[URL][DOMAIN_NAME]"
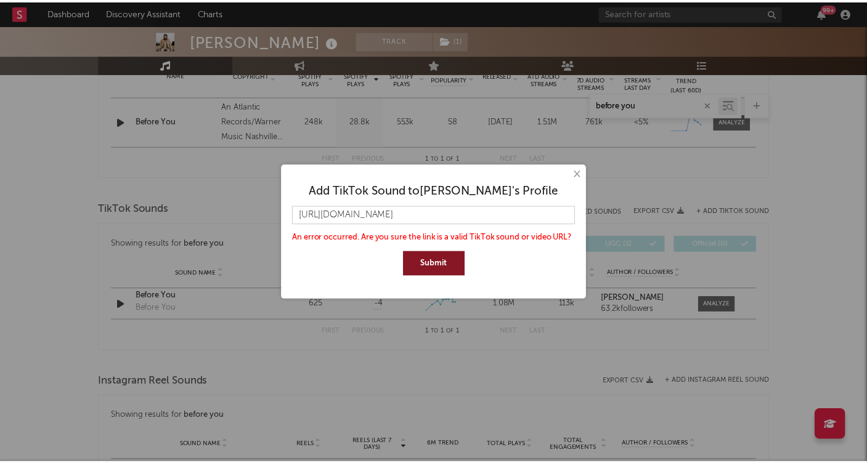
scroll to position [0, 0]
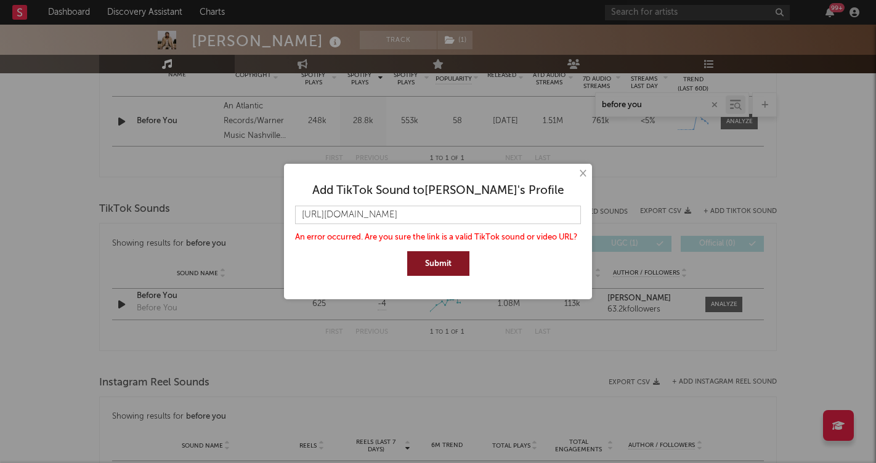
click at [443, 261] on button "Submit" at bounding box center [438, 263] width 62 height 25
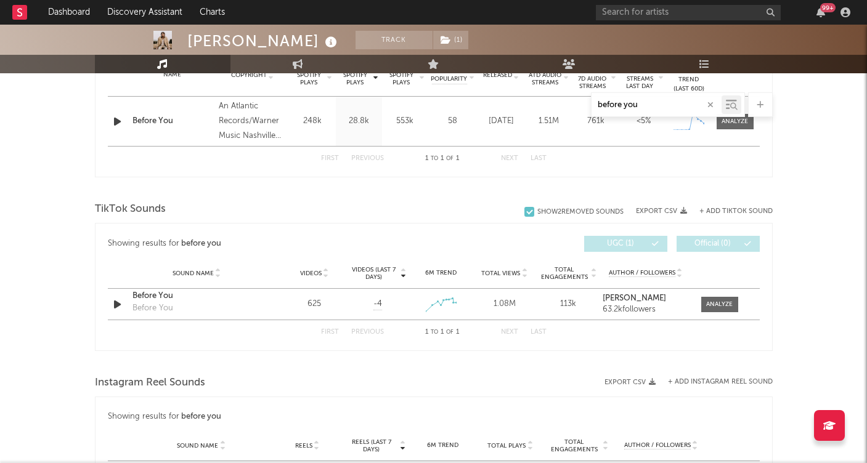
click at [671, 103] on input "before you" at bounding box center [656, 105] width 130 height 10
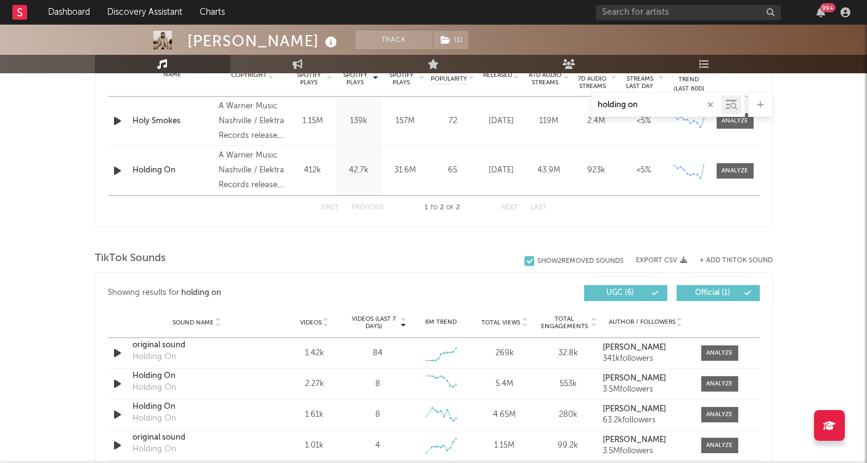
type input "holding on"
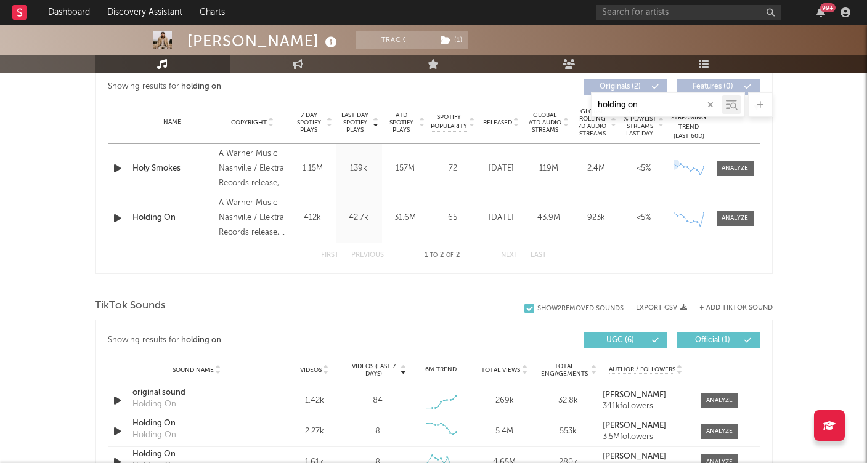
scroll to position [418, 0]
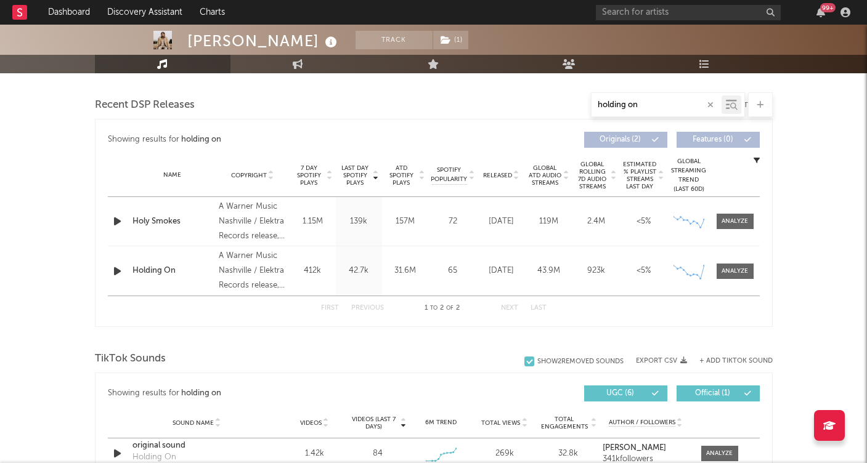
click at [726, 103] on icon at bounding box center [730, 105] width 11 height 12
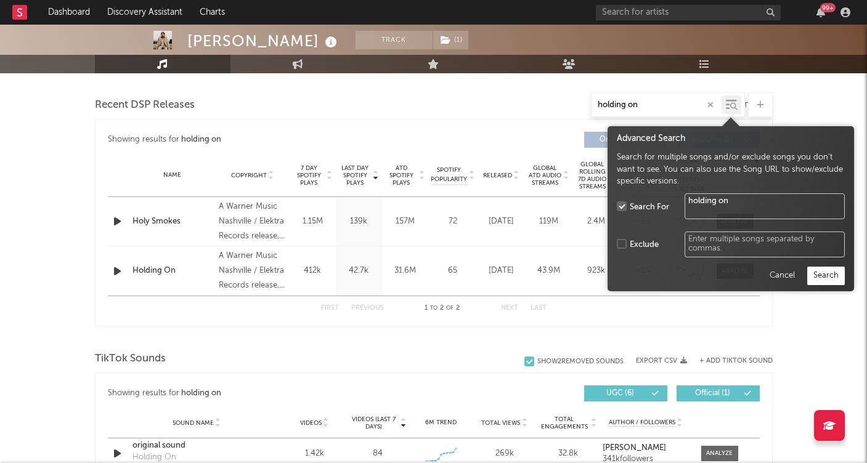
click at [829, 273] on button "Search" at bounding box center [826, 276] width 38 height 18
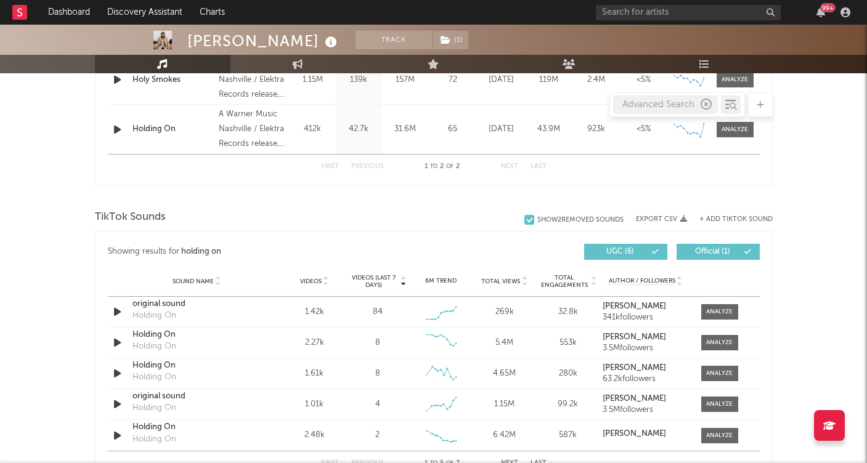
scroll to position [552, 0]
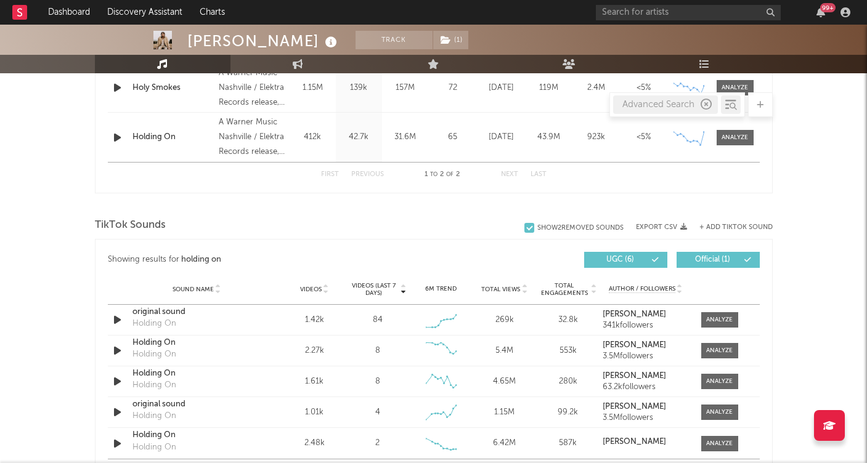
click at [746, 190] on div "Showing results for holding on Last Day Spotify Plays Copyright 7 Day Spotify P…" at bounding box center [433, 89] width 677 height 208
click at [705, 102] on icon "button" at bounding box center [705, 104] width 11 height 11
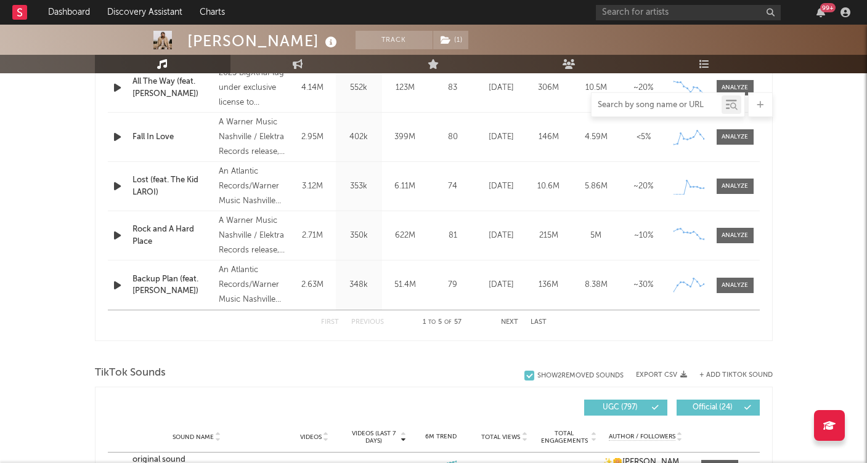
click at [669, 108] on input "text" at bounding box center [656, 105] width 130 height 10
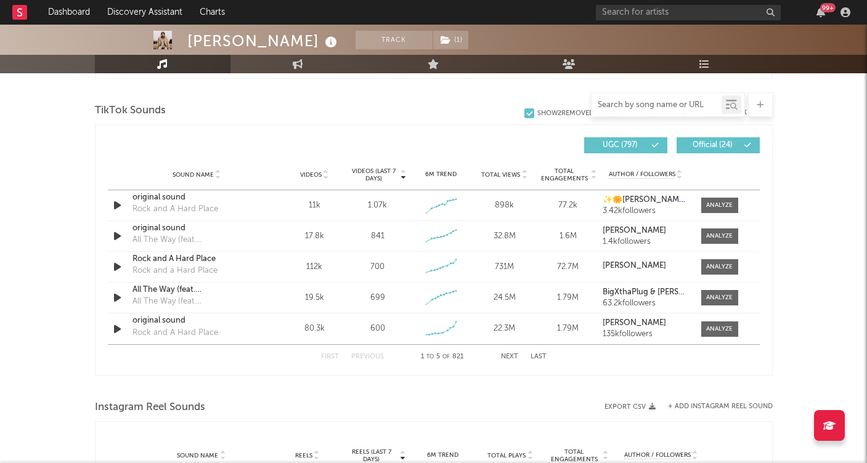
scroll to position [812, 0]
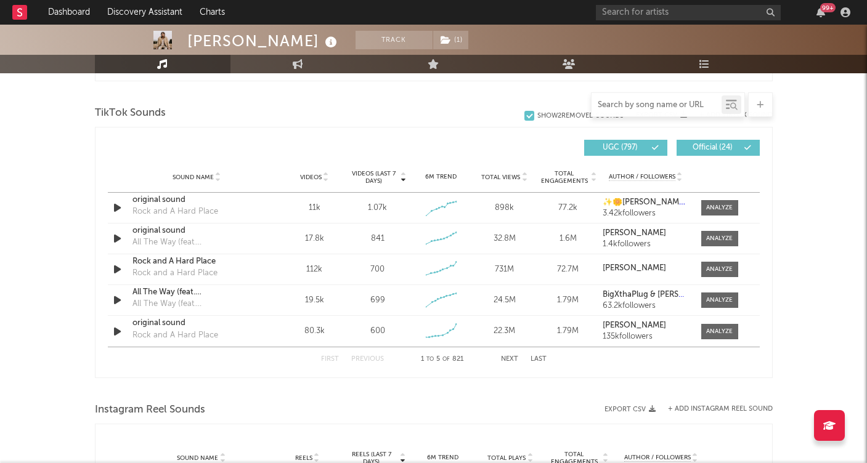
click at [666, 105] on input "text" at bounding box center [656, 105] width 130 height 10
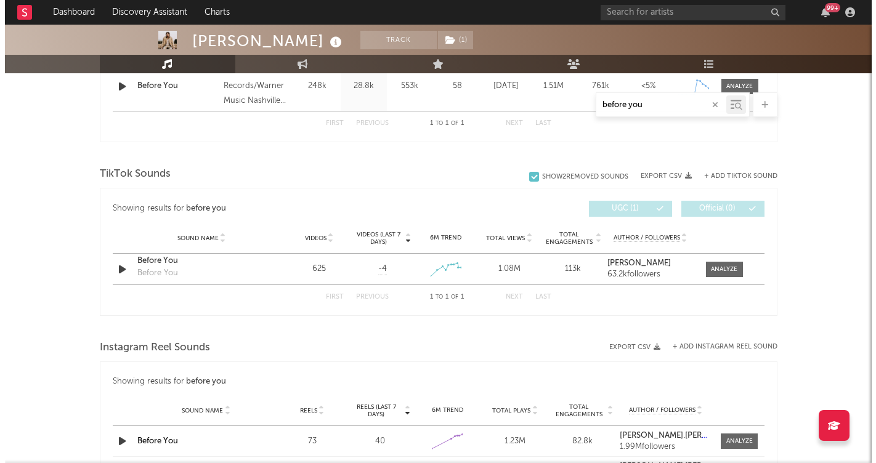
scroll to position [552, 0]
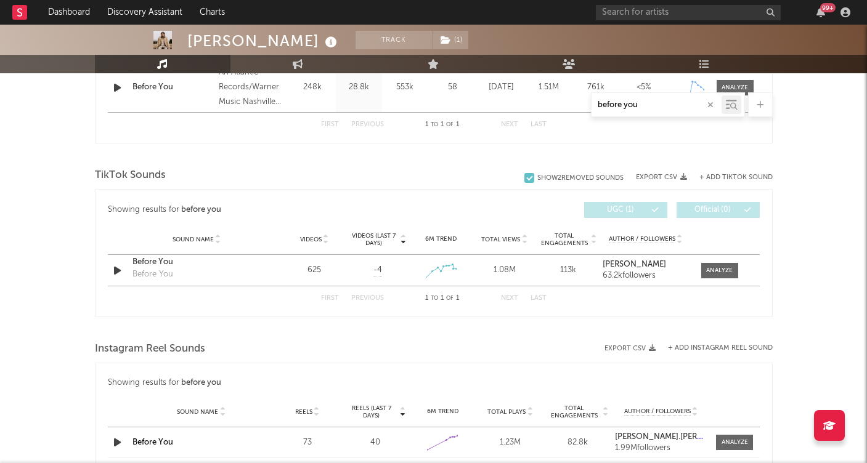
click at [737, 174] on button "+ Add TikTok Sound" at bounding box center [735, 177] width 73 height 7
type input "before you"
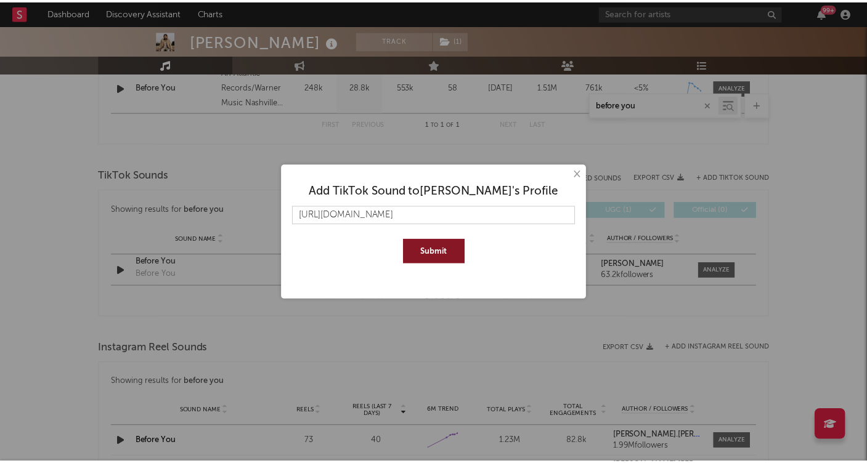
scroll to position [0, 0]
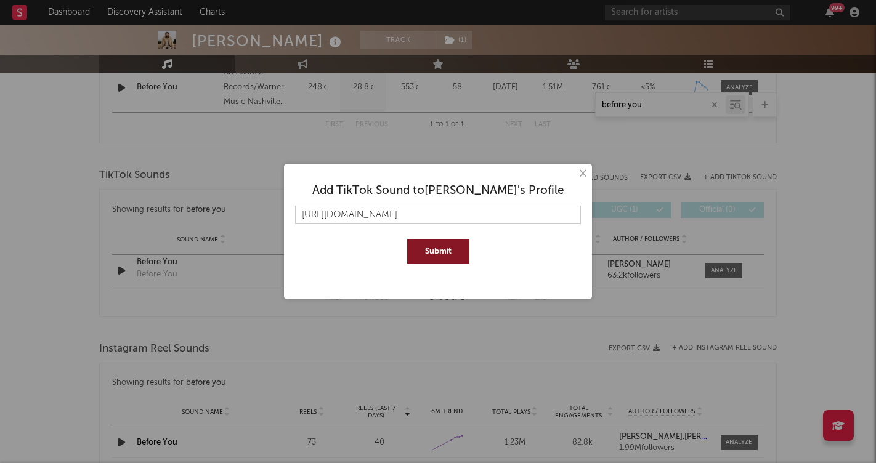
drag, startPoint x: 378, startPoint y: 211, endPoint x: 239, endPoint y: 208, distance: 139.2
click at [239, 208] on div "× Add TikTok Sound to [PERSON_NAME] 's Profile [URL][DOMAIN_NAME] [PERSON_NAME]" at bounding box center [438, 231] width 876 height 463
type input "[URL][DOMAIN_NAME]"
click at [430, 256] on button "Submit" at bounding box center [438, 251] width 62 height 25
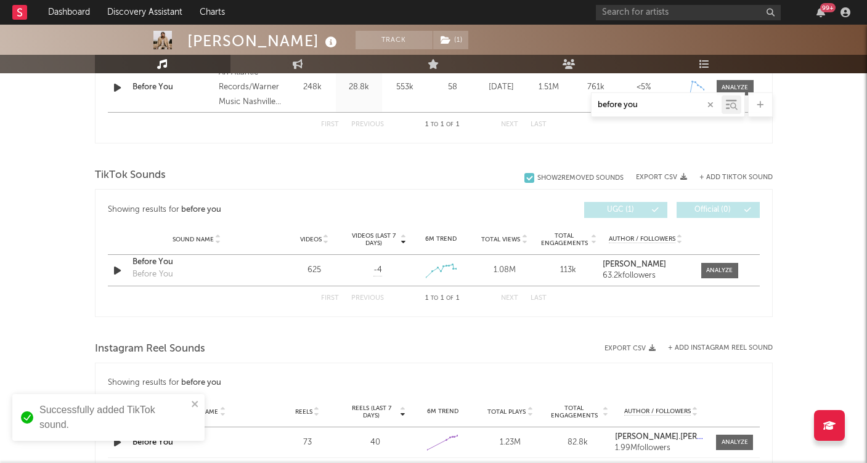
click at [709, 103] on icon "button" at bounding box center [710, 105] width 6 height 8
click at [709, 103] on input "text" at bounding box center [656, 105] width 130 height 10
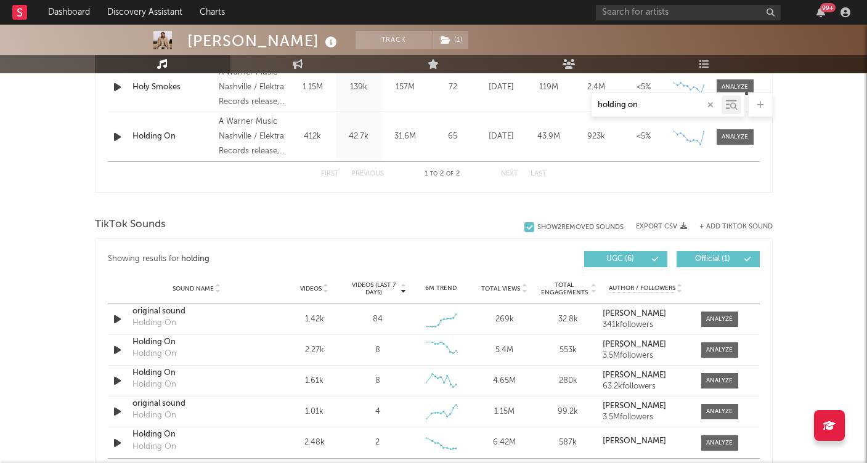
type input "holding on"
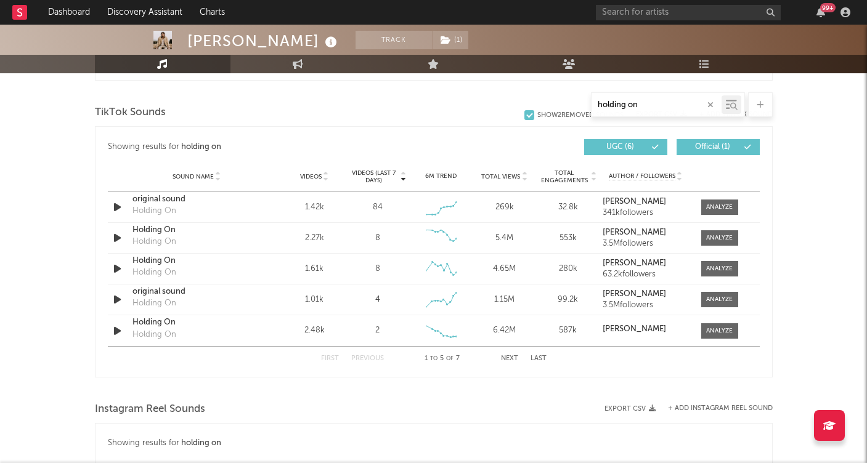
scroll to position [677, 0]
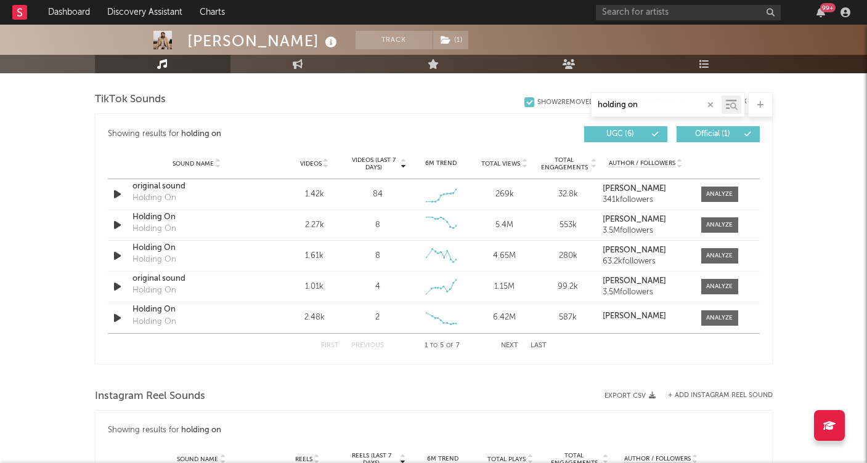
click at [707, 106] on icon "button" at bounding box center [710, 105] width 6 height 8
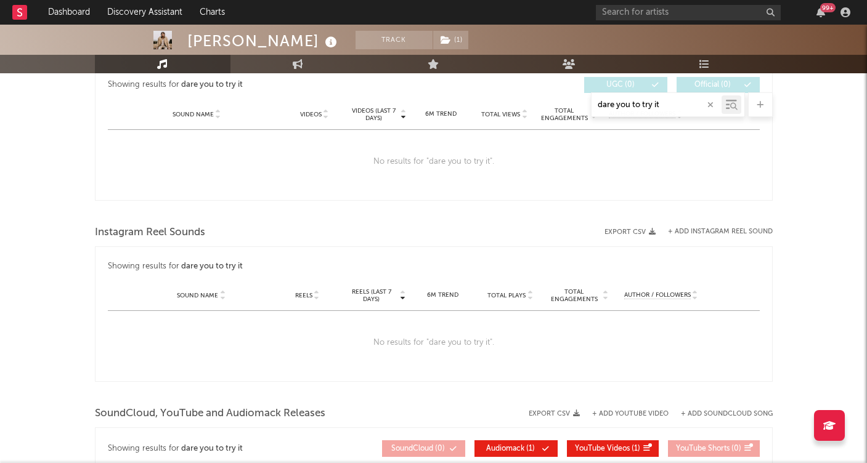
type input "dare you to try it"
click at [663, 169] on div "No results for " dare you to try it "." at bounding box center [434, 162] width 652 height 64
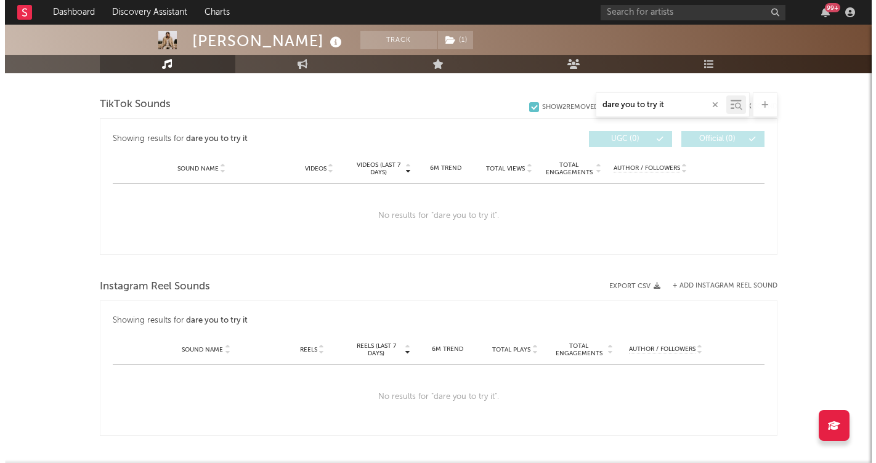
scroll to position [578, 0]
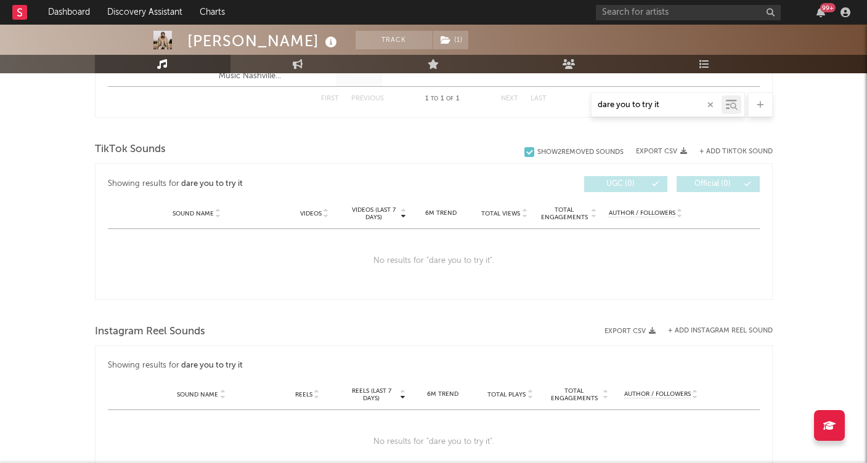
click at [732, 149] on button "+ Add TikTok Sound" at bounding box center [735, 151] width 73 height 7
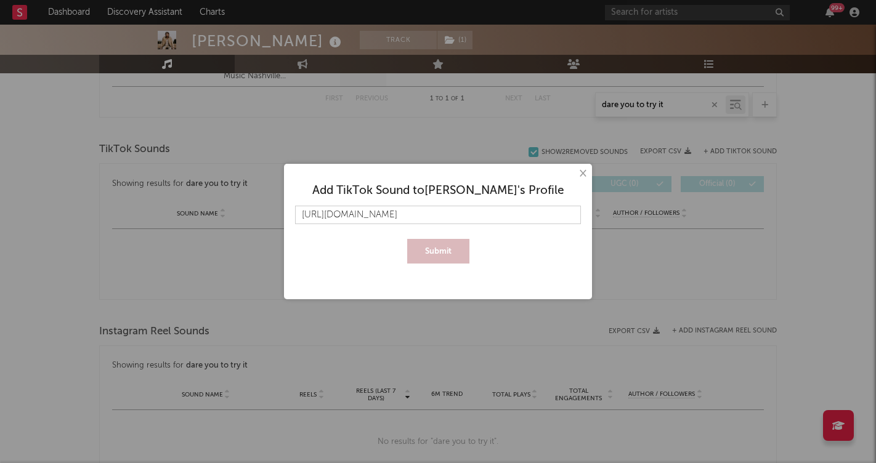
scroll to position [0, 205]
type input "[URL][DOMAIN_NAME]"
click at [441, 254] on button "Submit" at bounding box center [438, 251] width 62 height 25
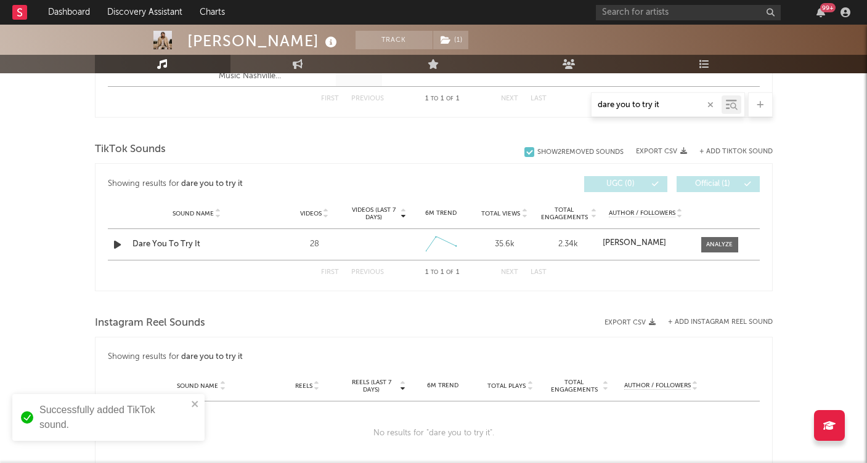
click at [707, 105] on icon "button" at bounding box center [710, 105] width 6 height 8
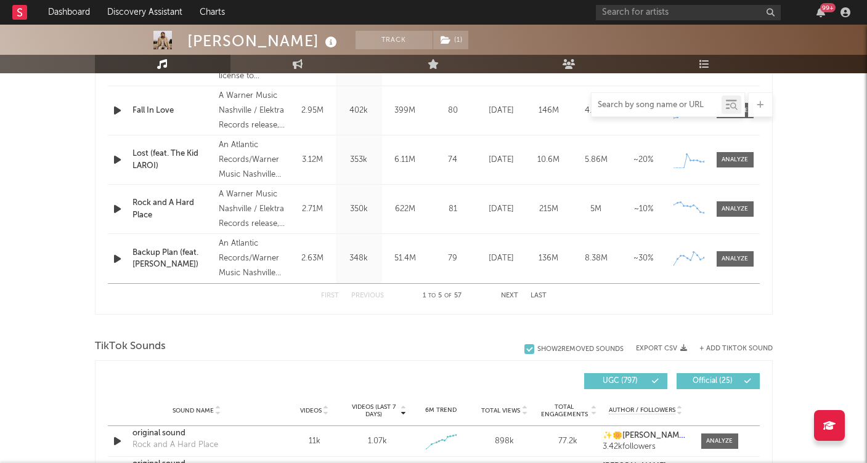
click at [657, 102] on input "text" at bounding box center [656, 105] width 130 height 10
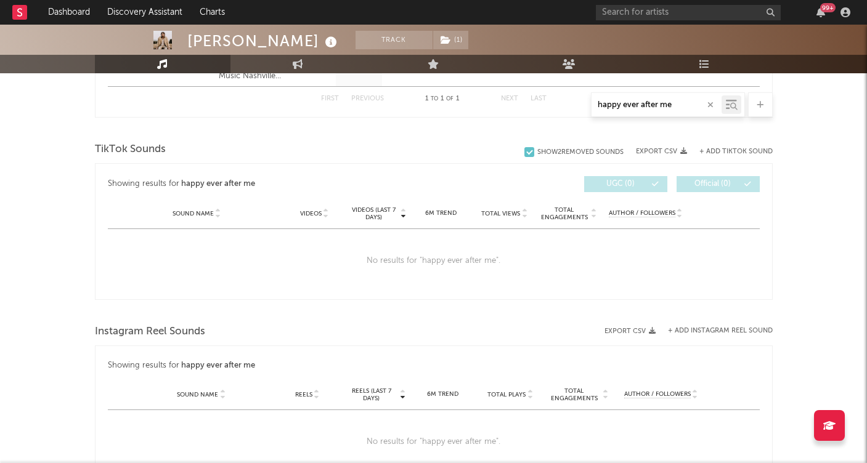
type input "happy ever after me"
click at [730, 151] on button "+ Add TikTok Sound" at bounding box center [735, 151] width 73 height 7
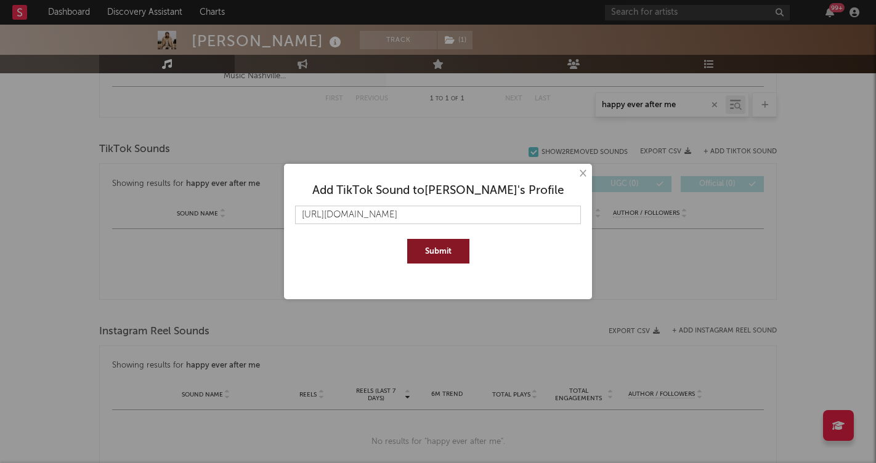
click at [449, 256] on button "Submit" at bounding box center [438, 251] width 62 height 25
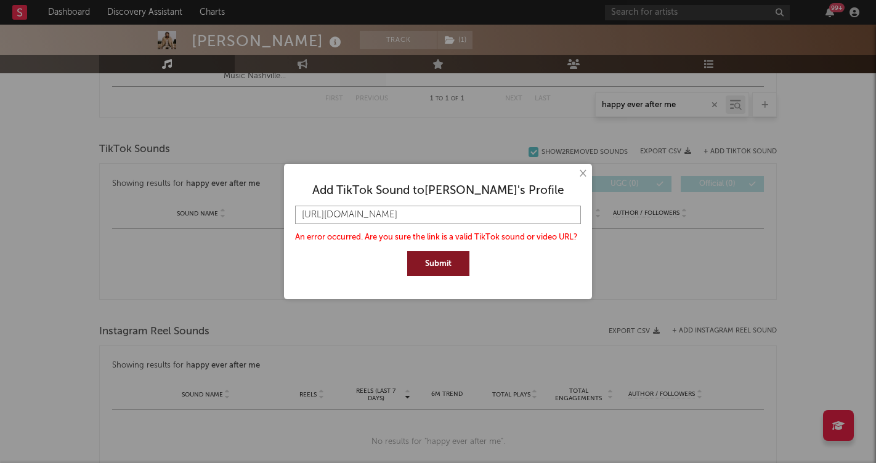
click at [509, 211] on input "[URL][DOMAIN_NAME]" at bounding box center [438, 215] width 286 height 18
paste input "music/Happy-Ever-After-Me-7533679646765778945?is_from_webapp=1&sender_device=pc"
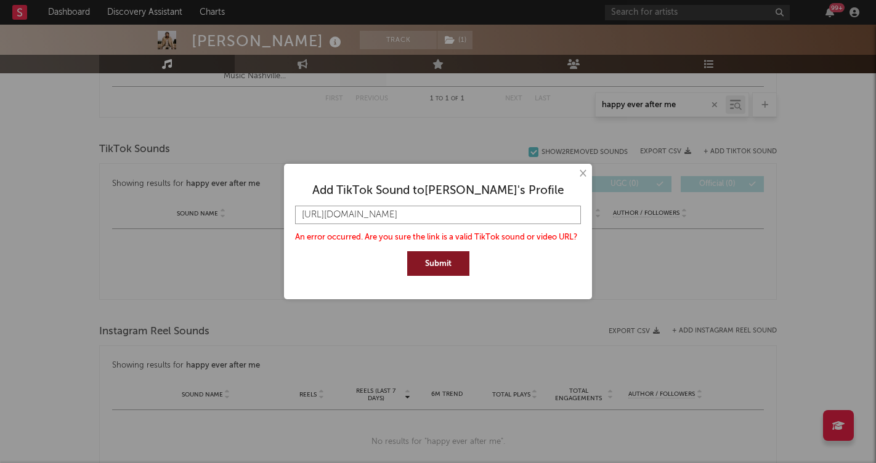
type input "[URL][DOMAIN_NAME]"
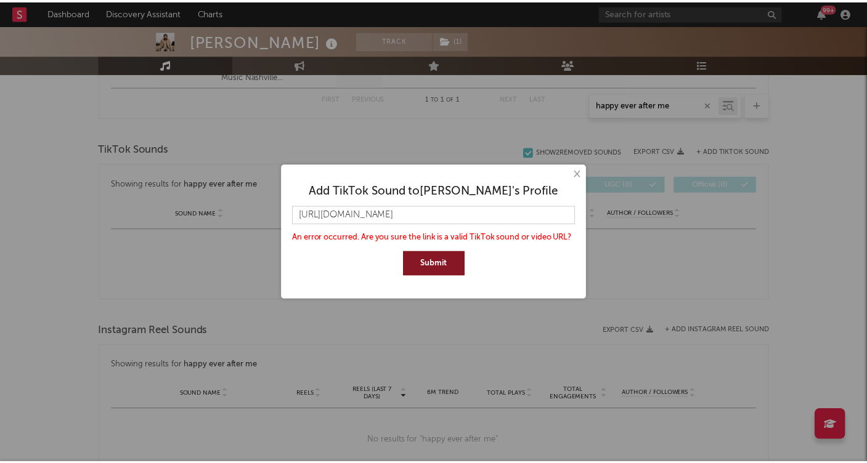
scroll to position [0, 0]
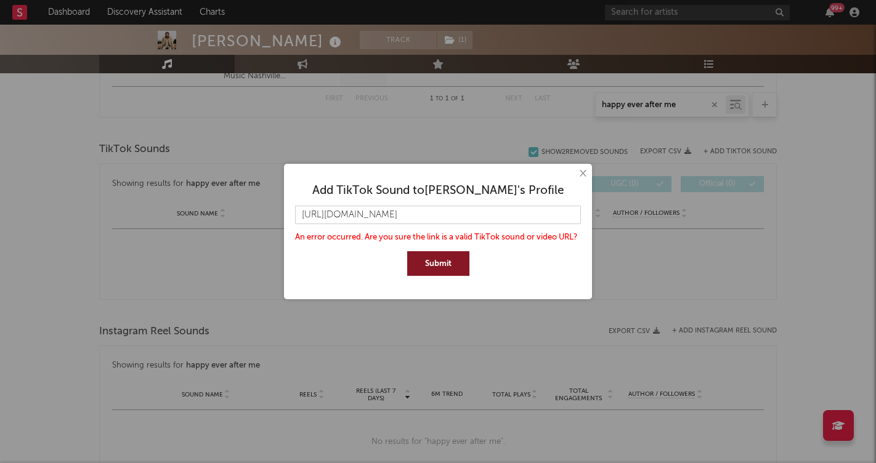
click at [421, 265] on button "Submit" at bounding box center [438, 263] width 62 height 25
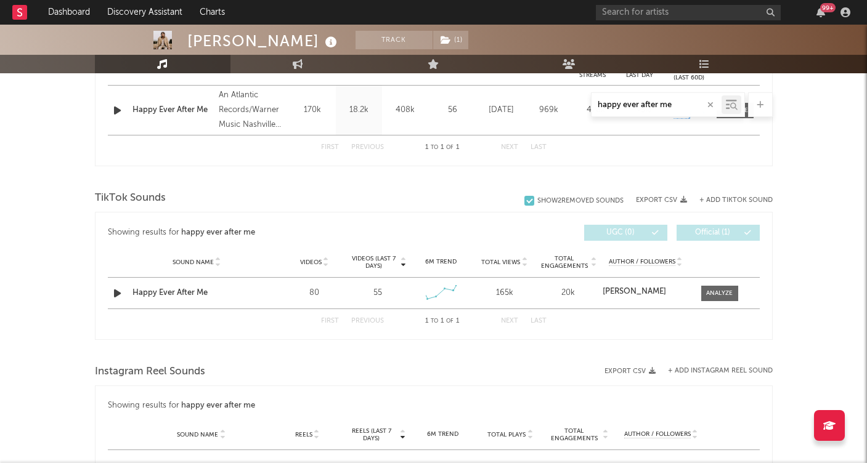
scroll to position [484, 0]
